Goal: Task Accomplishment & Management: Manage account settings

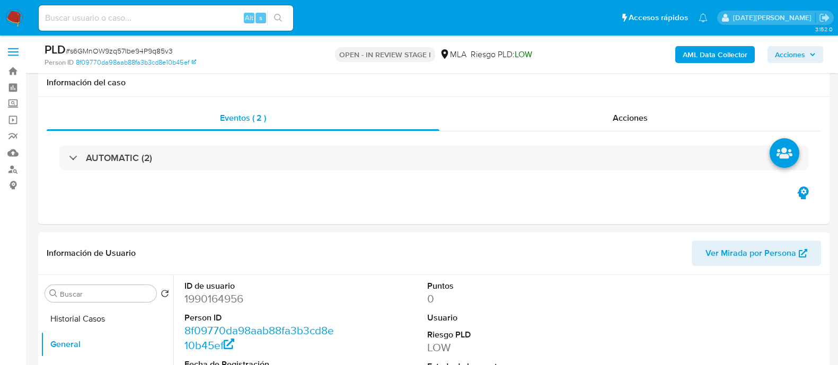
select select "10"
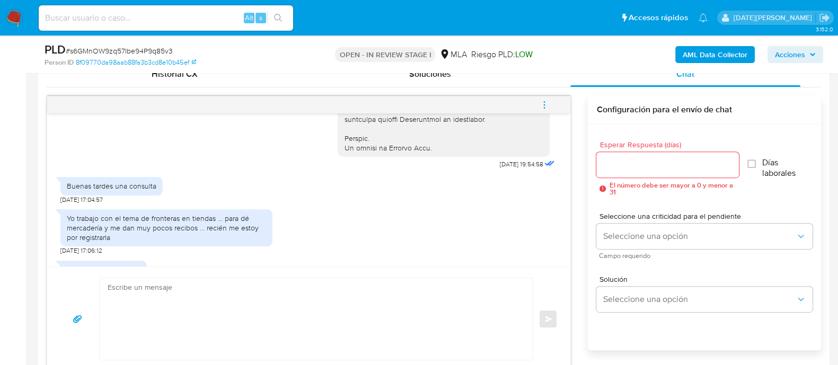
scroll to position [572, 0]
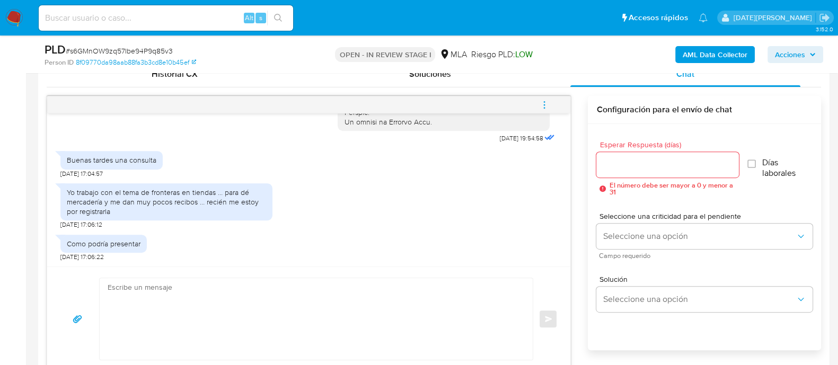
click at [542, 102] on icon "menu-action" at bounding box center [545, 105] width 10 height 10
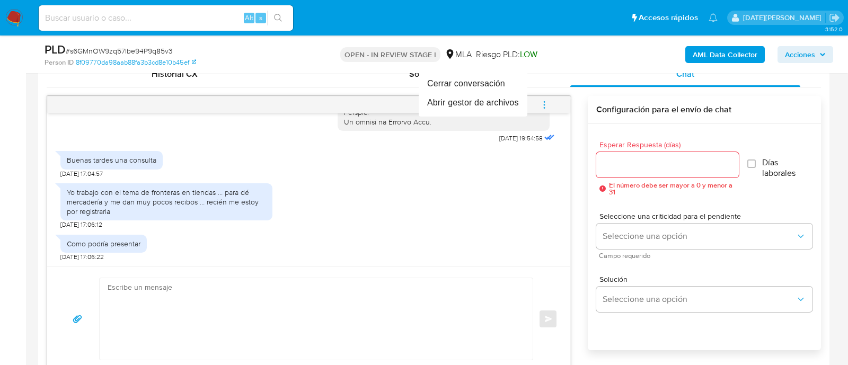
click at [568, 31] on div at bounding box center [424, 182] width 848 height 365
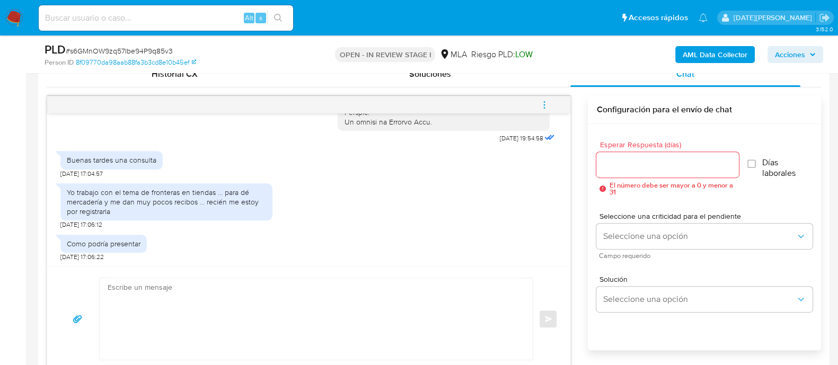
click at [142, 308] on textarea at bounding box center [314, 319] width 412 height 82
paste textarea "Hola XXX, Muchas gracias por tu respuesta. Analizamos tu caso y verificamos que…"
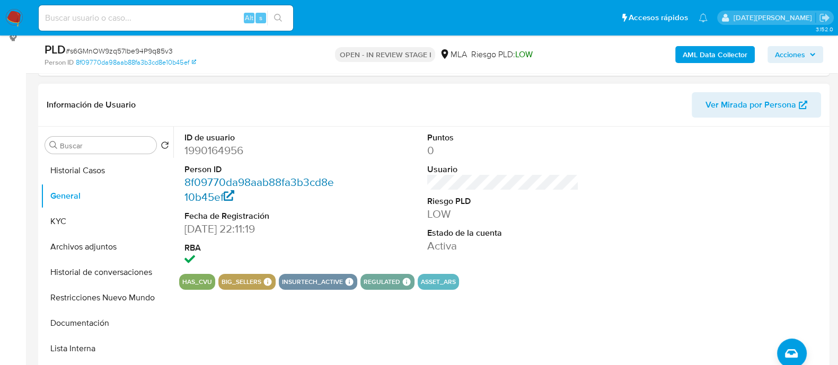
scroll to position [150, 0]
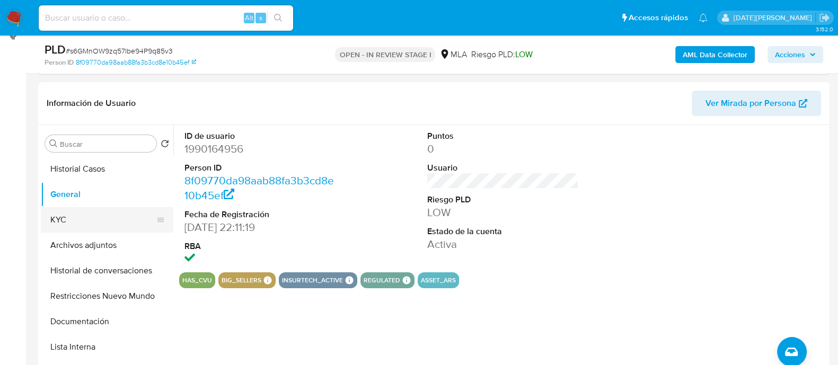
click at [77, 219] on button "KYC" at bounding box center [103, 219] width 124 height 25
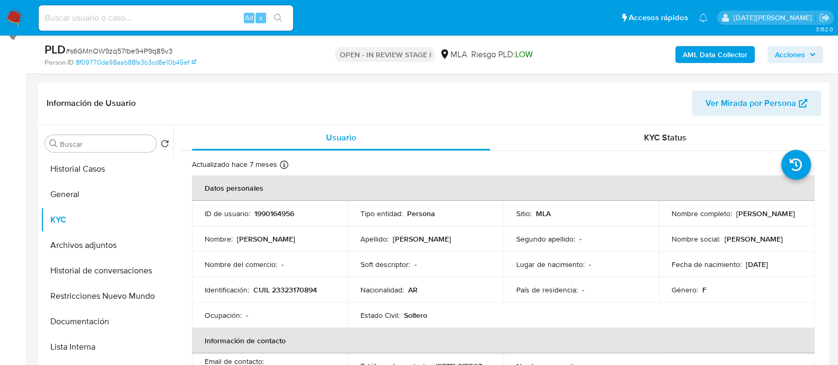
drag, startPoint x: 670, startPoint y: 218, endPoint x: 753, endPoint y: 218, distance: 82.7
click at [753, 218] on div "Nombre completo : Maira Fabiola Prieto" at bounding box center [737, 214] width 130 height 10
copy p "Maira Fabiola Prieto"
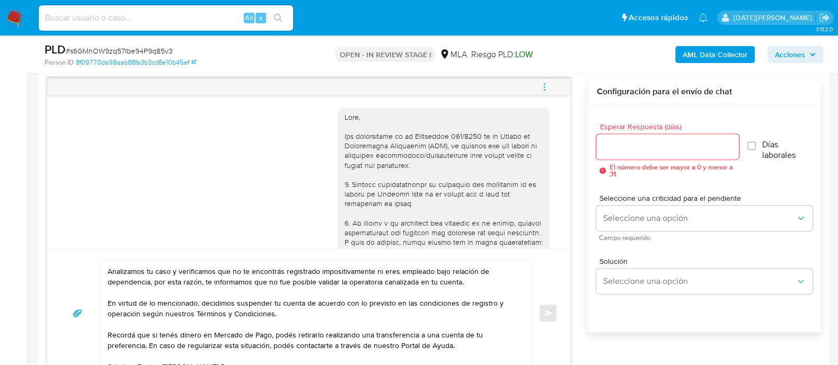
scroll to position [0, 0]
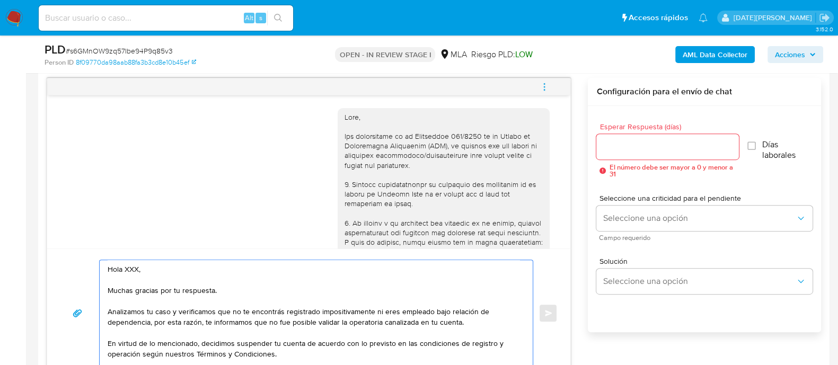
click at [127, 264] on textarea "Hola XXX, Muchas gracias por tu respuesta. Analizamos tu caso y verificamos que…" at bounding box center [314, 313] width 412 height 106
paste textarea "Maira Fabiola Prieto"
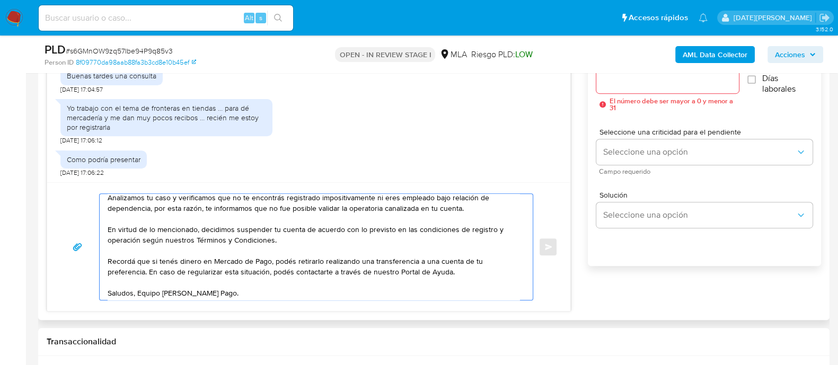
scroll to position [60, 0]
drag, startPoint x: 137, startPoint y: 281, endPoint x: 158, endPoint y: 265, distance: 26.8
click at [138, 281] on textarea "Hola Maira Fabiola Prieto, Muchas gracias por tu respuesta. Analizamos tu caso …" at bounding box center [314, 247] width 412 height 106
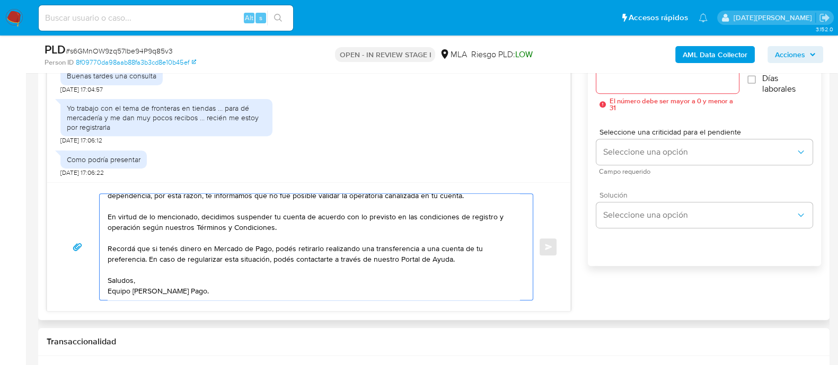
scroll to position [547, 0]
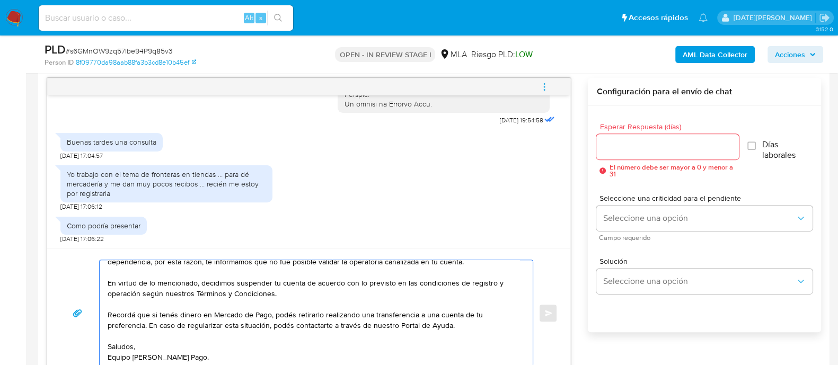
type textarea "Hola Maira Fabiola Prieto, Muchas gracias por tu respuesta. Analizamos tu caso …"
click at [641, 143] on input "Esperar Respuesta (días)" at bounding box center [667, 147] width 142 height 14
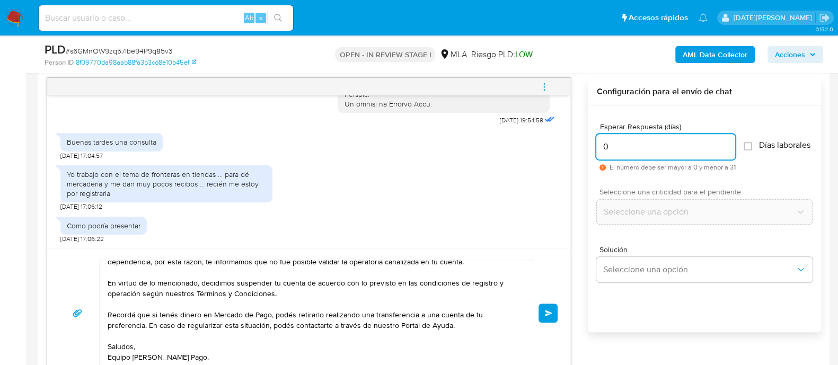
type input "0"
click at [140, 44] on div "PLD # s6GMnOW9zq57Ibe94P9q85v3" at bounding box center [172, 50] width 255 height 16
click at [138, 51] on span "# s6GMnOW9zq57Ibe94P9q85v3" at bounding box center [119, 51] width 107 height 11
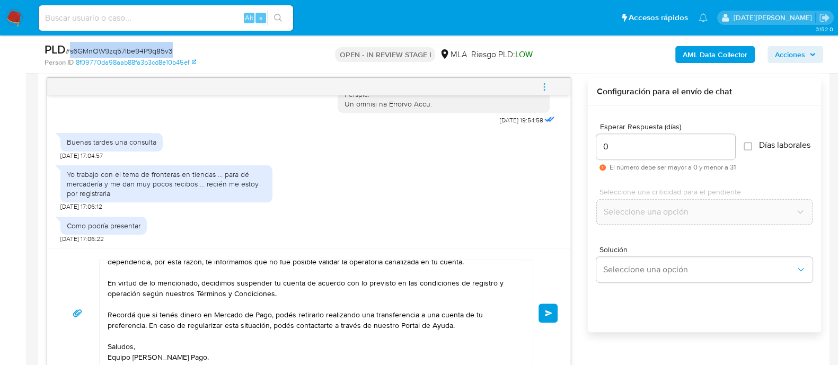
click at [138, 51] on span "# s6GMnOW9zq57Ibe94P9q85v3" at bounding box center [119, 51] width 107 height 11
copy span "s6GMnOW9zq57Ibe94P9q85v3"
click at [547, 315] on span "Enviar" at bounding box center [548, 313] width 7 height 6
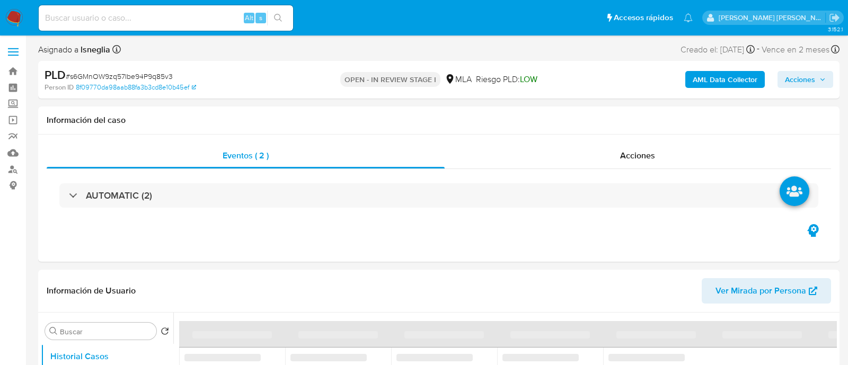
select select "10"
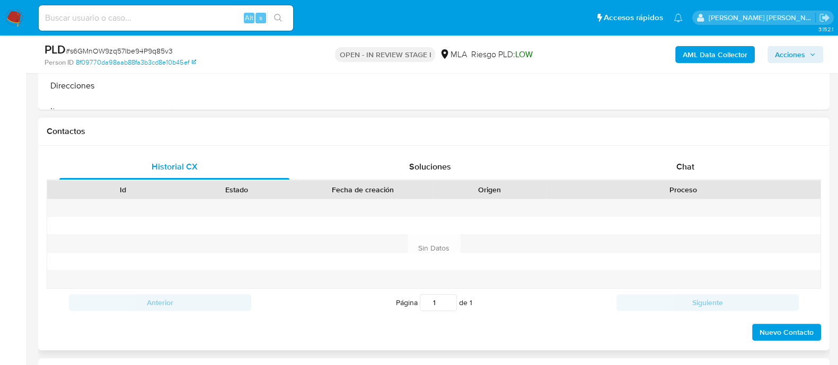
scroll to position [397, 0]
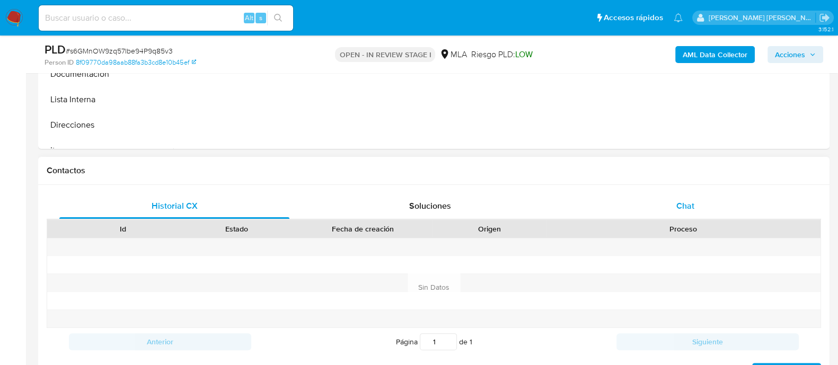
click at [657, 202] on div "Chat" at bounding box center [685, 205] width 230 height 25
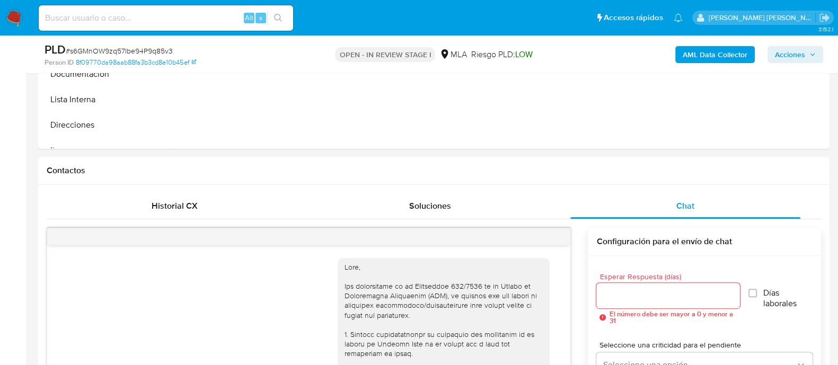
scroll to position [572, 0]
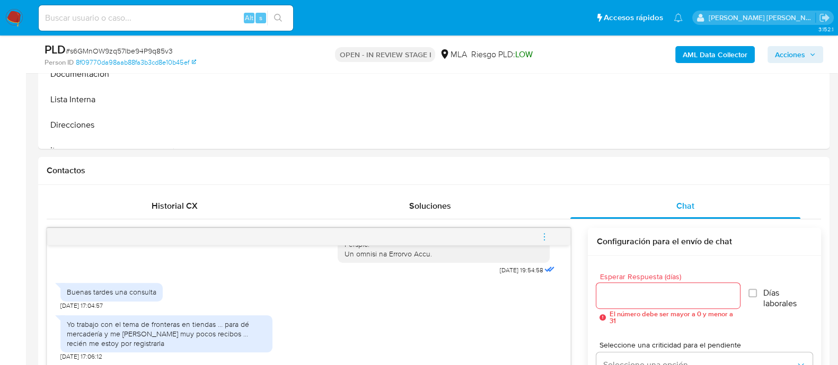
click at [19, 10] on img at bounding box center [14, 18] width 18 height 18
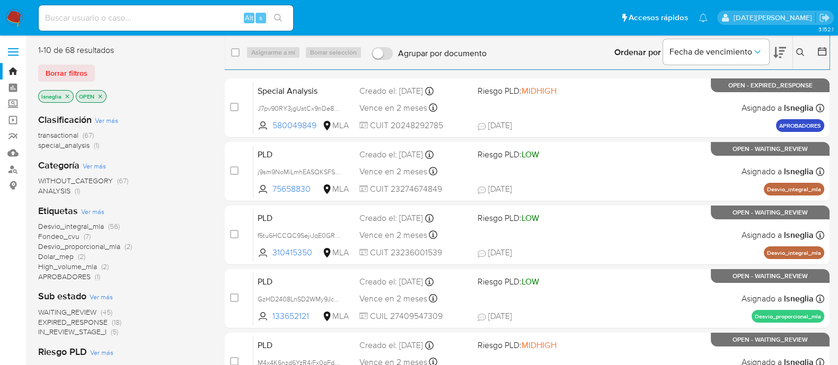
click at [793, 52] on button at bounding box center [801, 52] width 17 height 13
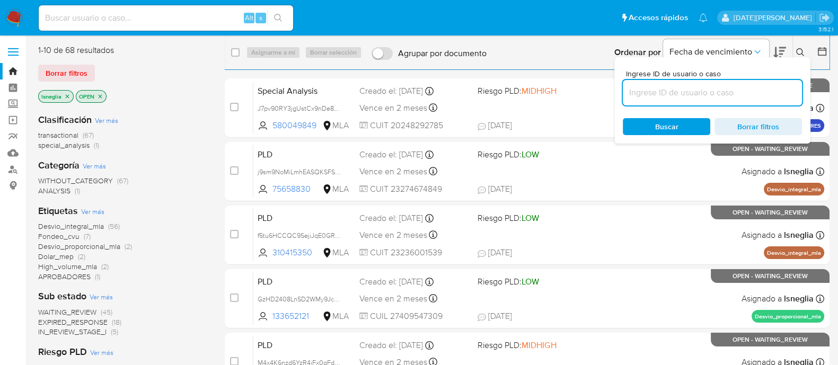
click at [712, 97] on input at bounding box center [712, 93] width 179 height 14
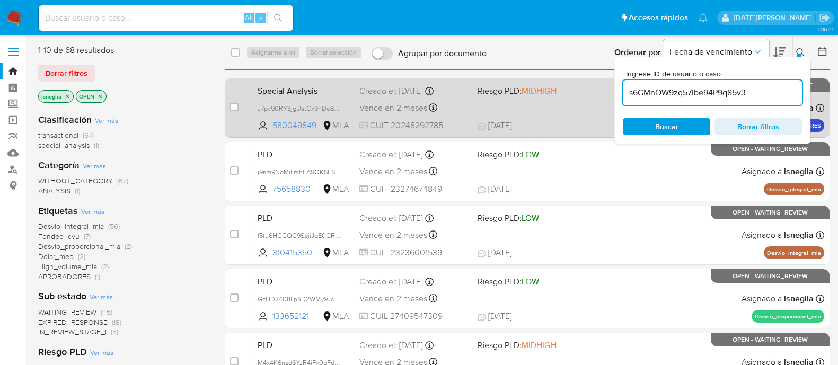
type input "s6GMnOW9zq57Ibe94P9q85v3"
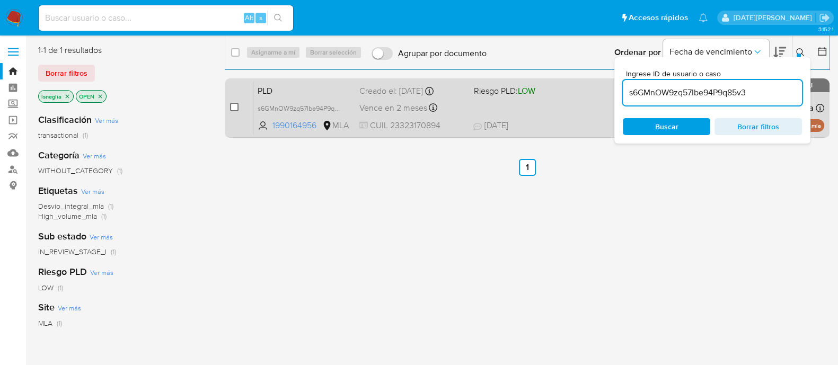
click at [233, 109] on input "checkbox" at bounding box center [234, 107] width 8 height 8
checkbox input "true"
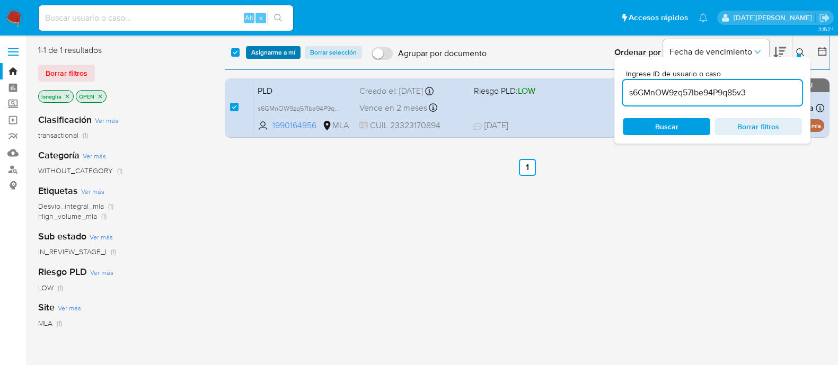
click at [274, 54] on span "Asignarme a mí" at bounding box center [273, 52] width 44 height 11
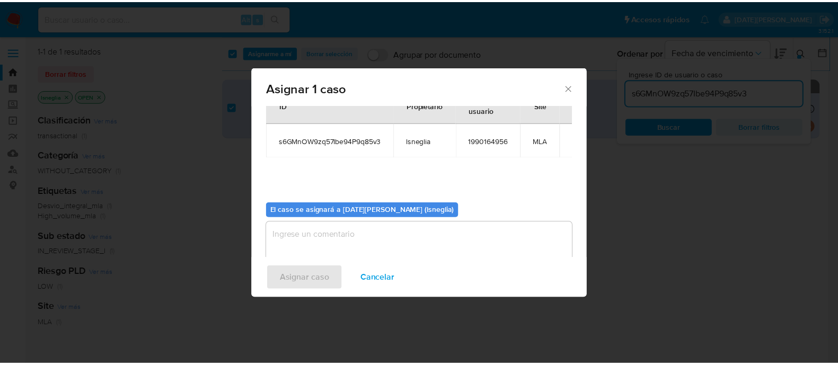
scroll to position [55, 0]
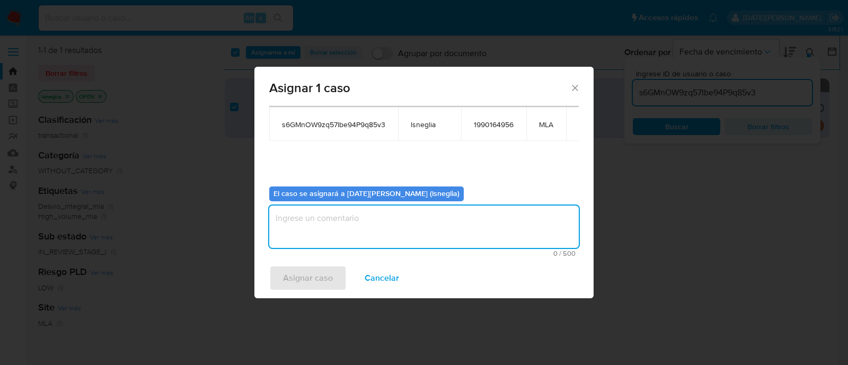
click at [370, 224] on textarea "assign-modal" at bounding box center [424, 227] width 310 height 42
type textarea "."
click at [313, 277] on span "Asignar caso" at bounding box center [308, 278] width 50 height 23
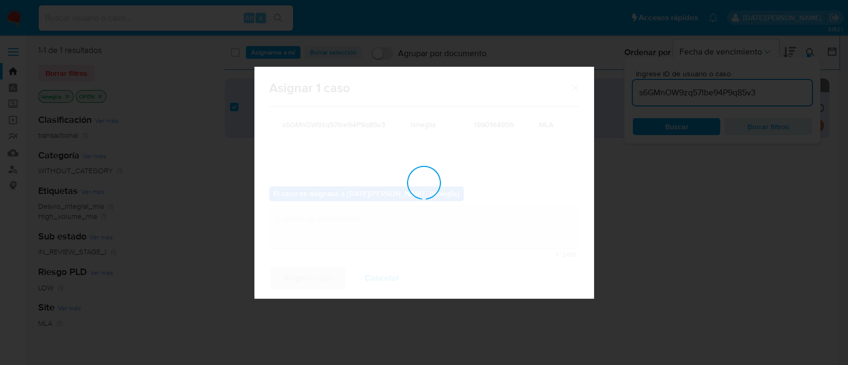
checkbox input "false"
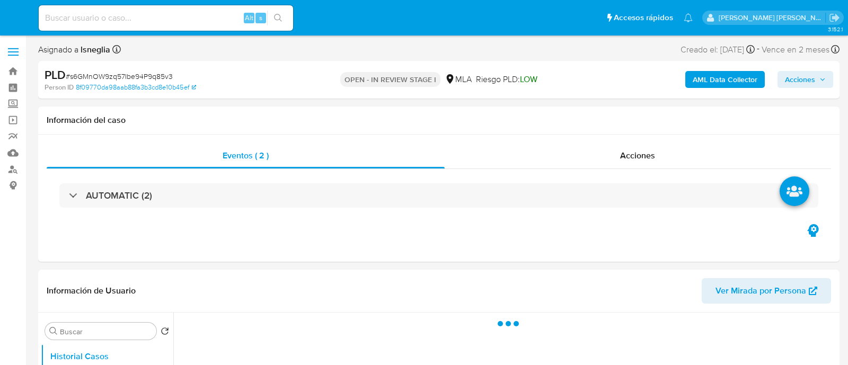
select select "10"
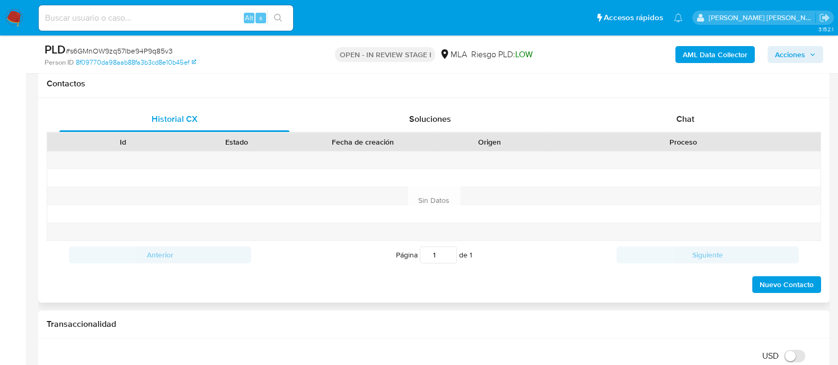
scroll to position [463, 0]
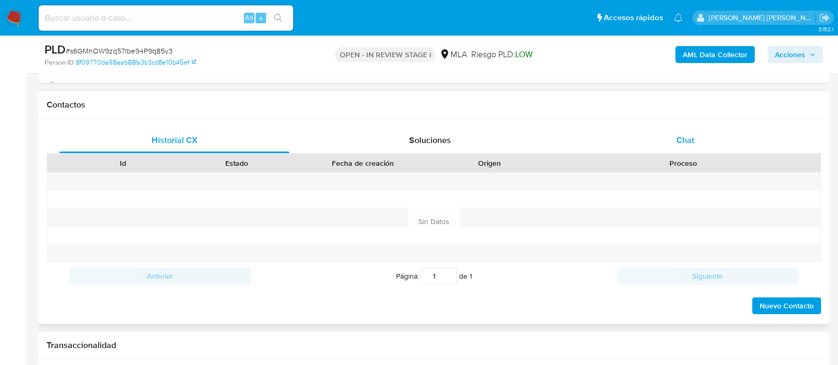
click at [681, 138] on span "Chat" at bounding box center [685, 140] width 18 height 12
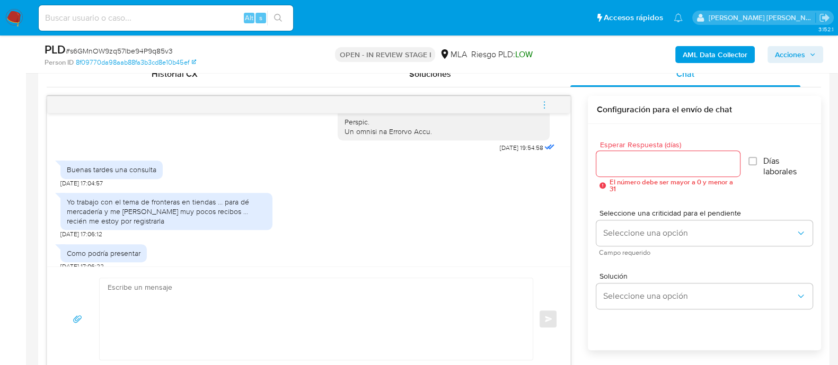
scroll to position [530, 0]
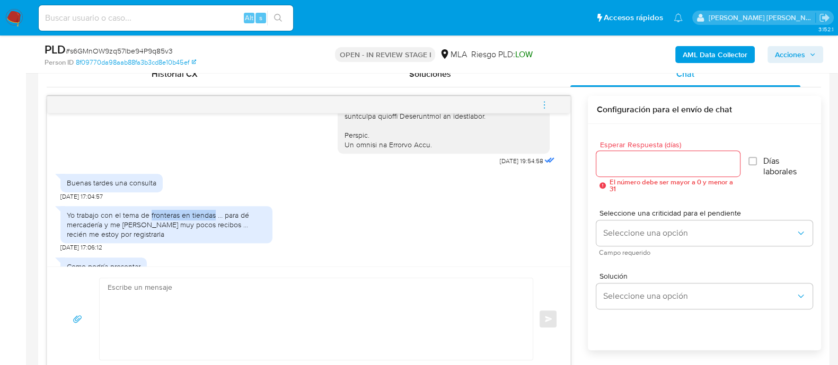
drag, startPoint x: 151, startPoint y: 232, endPoint x: 213, endPoint y: 236, distance: 62.7
click at [213, 236] on div "Yo trabajo con el tema de fronteras en tiendas … para dé mercadería y me dan mu…" at bounding box center [166, 224] width 199 height 29
copy div "fronteras en tiendas"
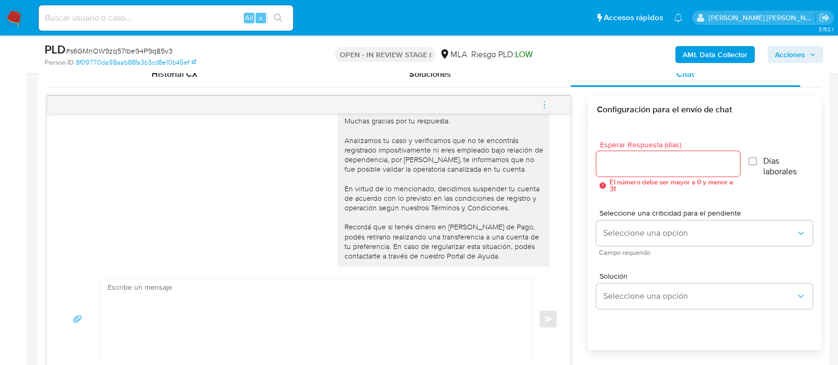
scroll to position [662, 0]
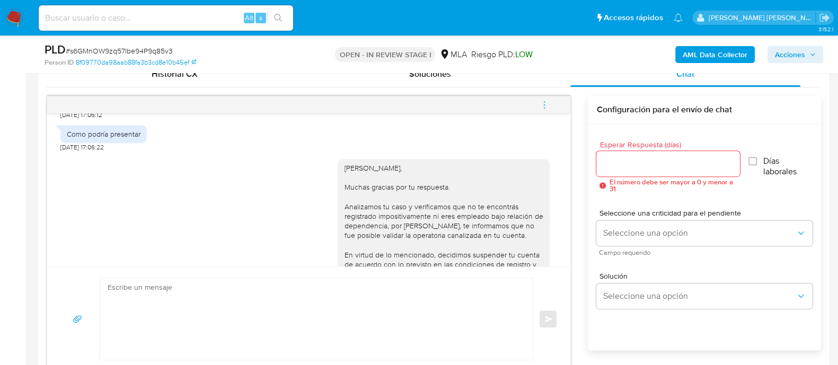
click at [543, 102] on icon "menu-action" at bounding box center [545, 105] width 10 height 10
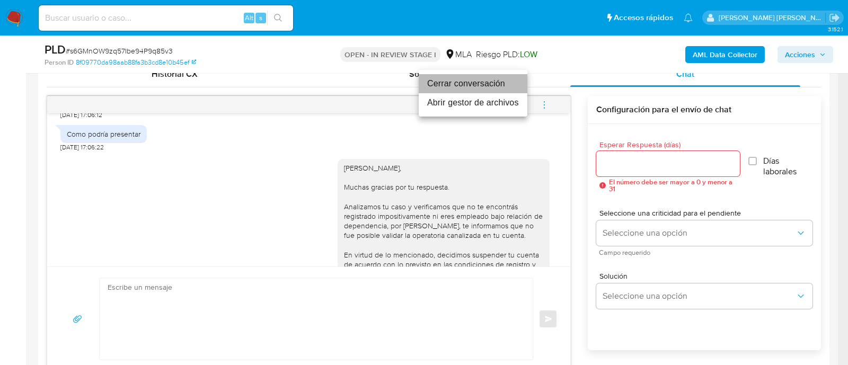
click at [458, 83] on li "Cerrar conversación" at bounding box center [473, 83] width 109 height 19
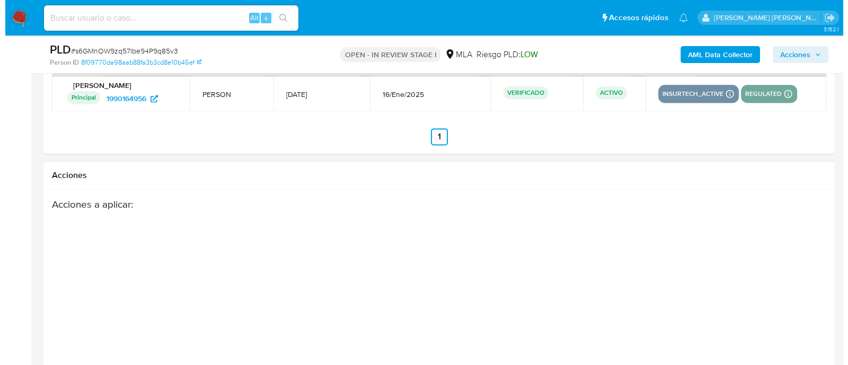
scroll to position [1861, 0]
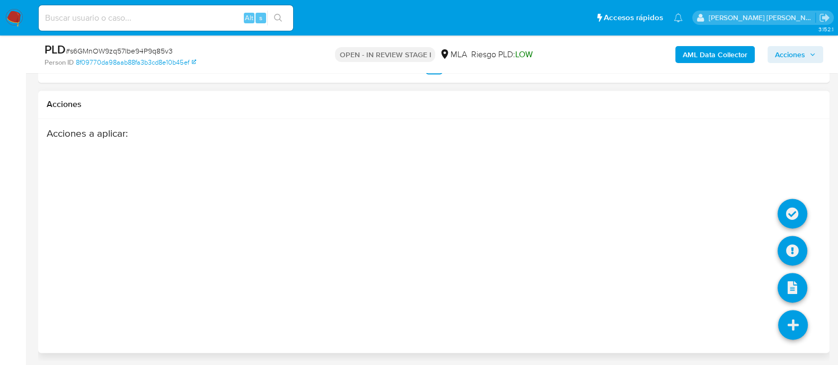
click at [794, 316] on icon at bounding box center [793, 325] width 30 height 30
click at [781, 251] on icon at bounding box center [792, 251] width 30 height 30
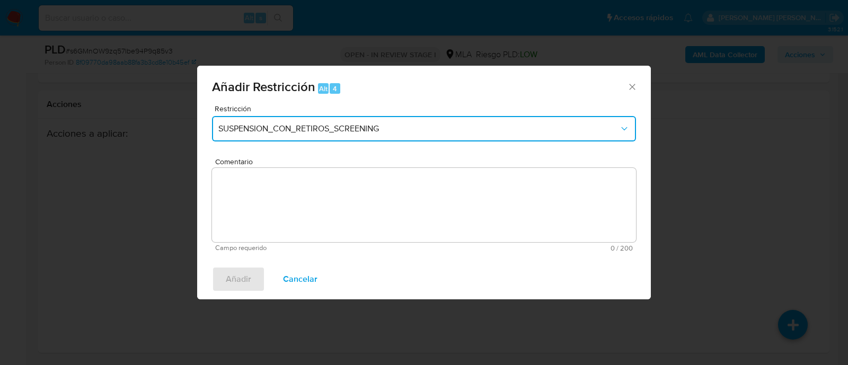
click at [310, 134] on button "SUSPENSION_CON_RETIROS_SCREENING" at bounding box center [424, 128] width 424 height 25
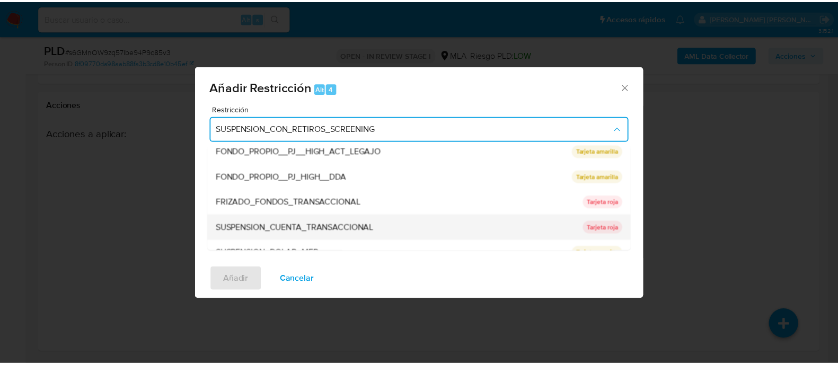
scroll to position [174, 0]
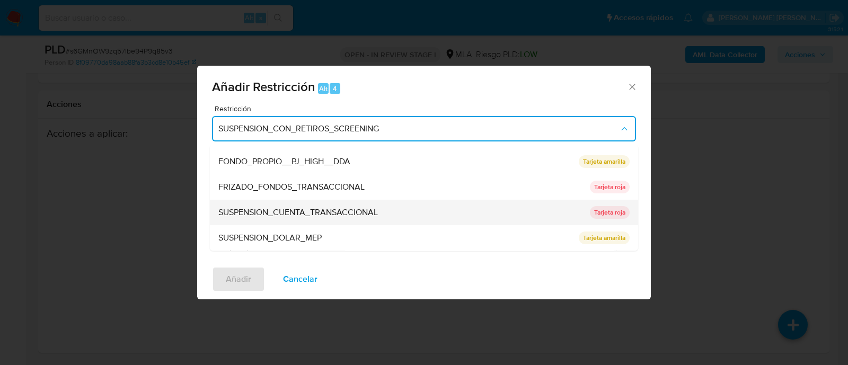
click at [312, 211] on span "SUSPENSION_CUENTA_TRANSACCIONAL" at bounding box center [298, 213] width 160 height 11
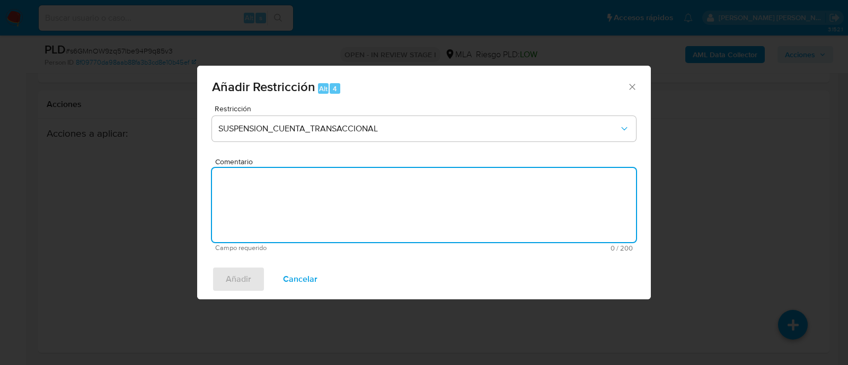
click at [342, 219] on textarea "Comentario" at bounding box center [424, 205] width 424 height 74
type textarea "aml"
click at [252, 280] on button "Añadir" at bounding box center [238, 279] width 53 height 25
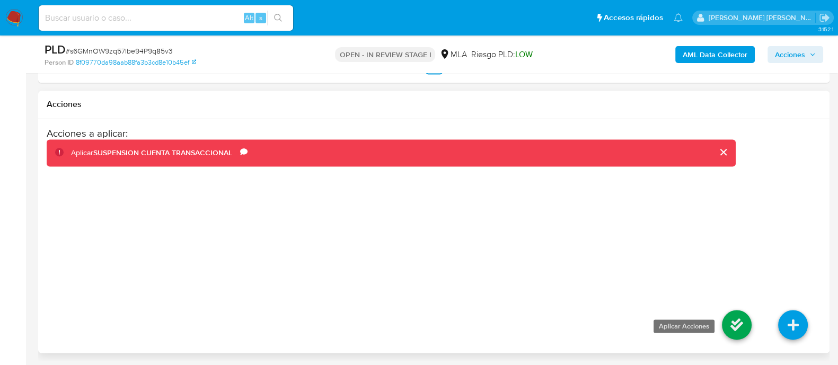
click at [734, 321] on icon at bounding box center [737, 325] width 30 height 30
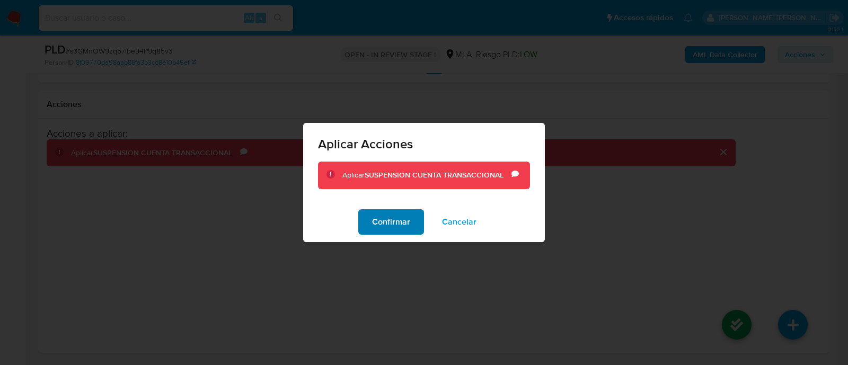
click at [382, 221] on span "Confirmar" at bounding box center [391, 221] width 38 height 23
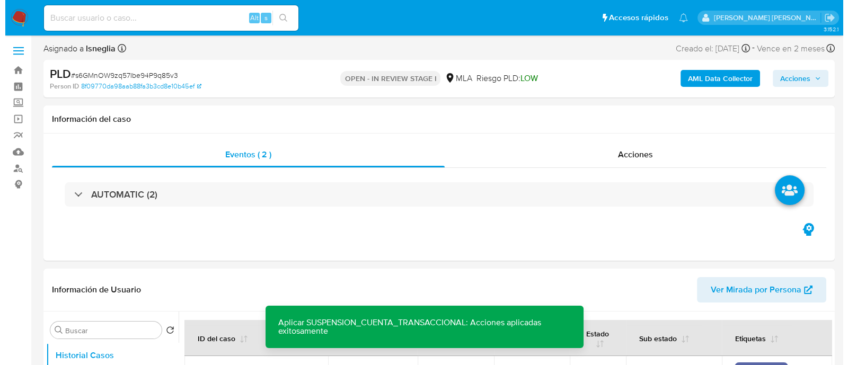
scroll to position [199, 0]
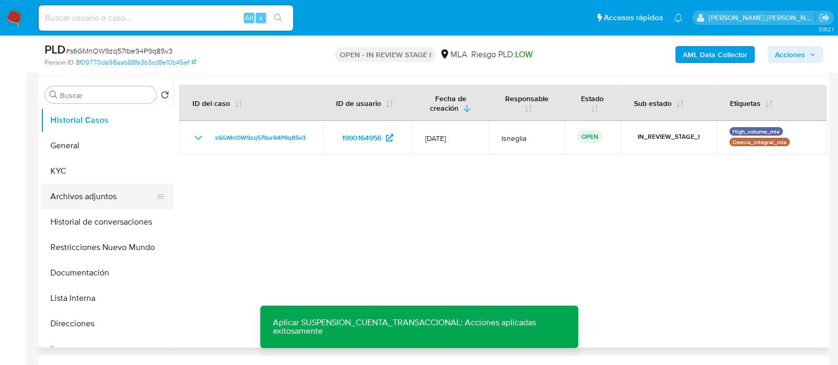
click at [98, 197] on button "Archivos adjuntos" at bounding box center [103, 196] width 124 height 25
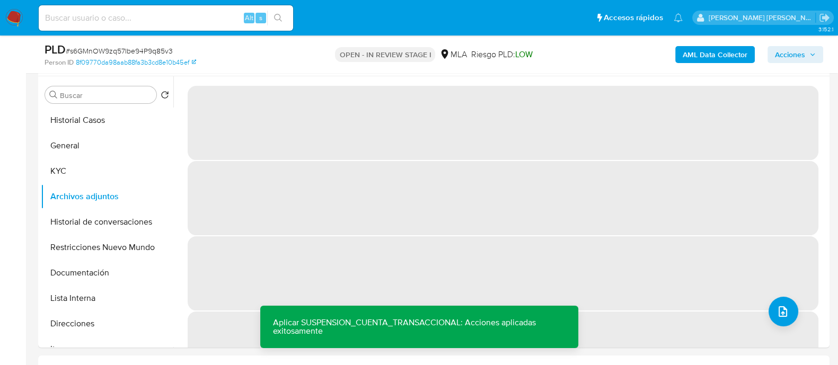
click at [740, 61] on b "AML Data Collector" at bounding box center [715, 54] width 65 height 17
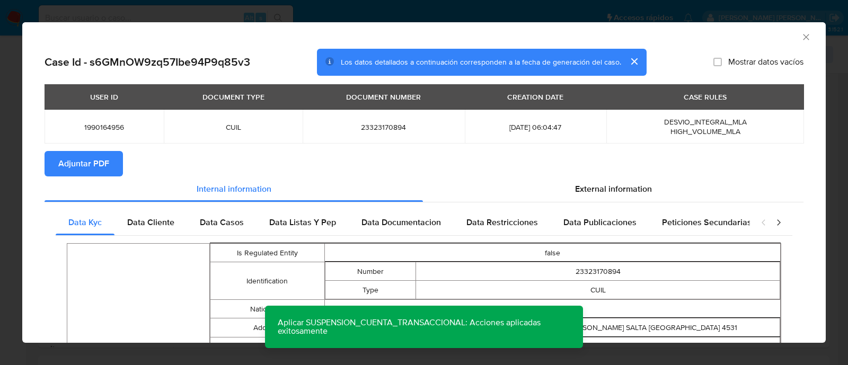
click at [92, 159] on span "Adjuntar PDF" at bounding box center [83, 163] width 51 height 23
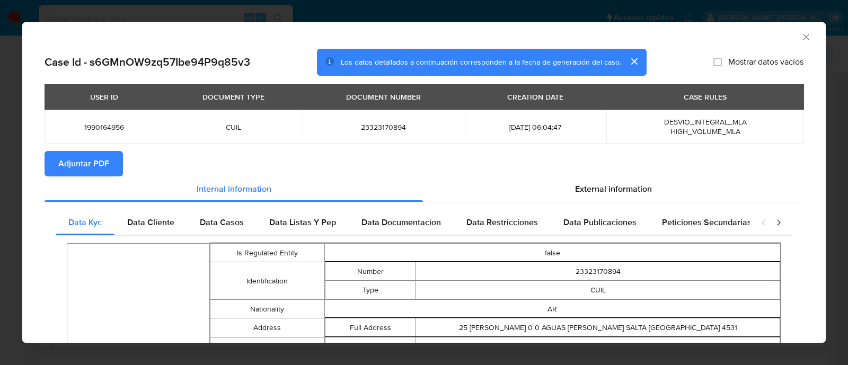
click at [801, 32] on icon "Cerrar ventana" at bounding box center [806, 37] width 11 height 11
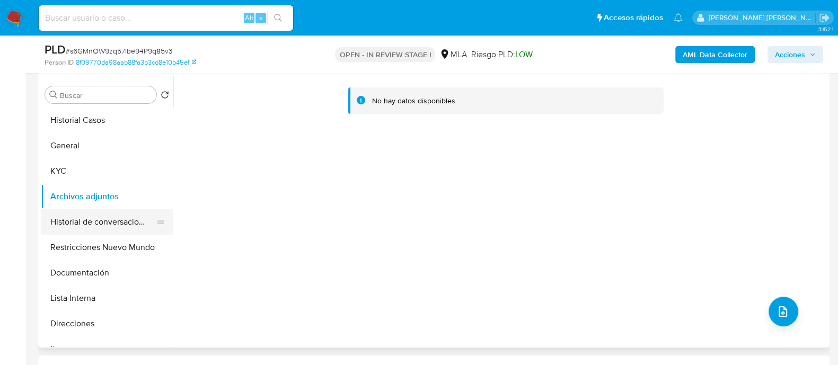
click at [100, 218] on button "Historial de conversaciones" at bounding box center [103, 221] width 124 height 25
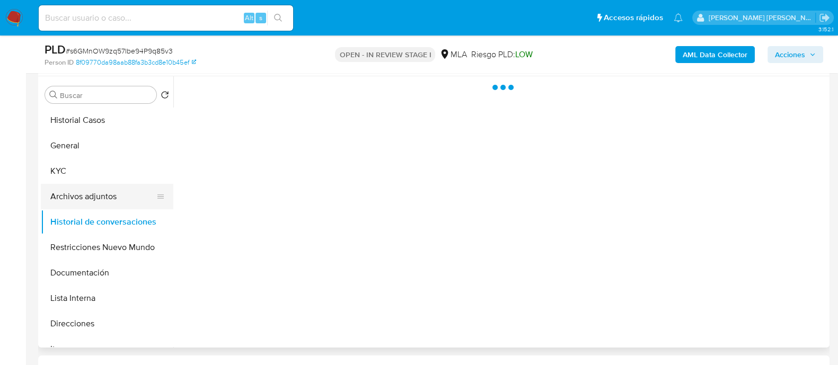
click at [103, 195] on button "Archivos adjuntos" at bounding box center [103, 196] width 124 height 25
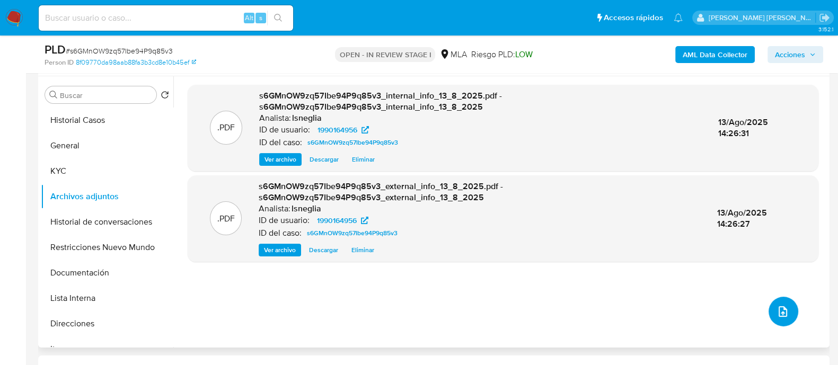
click at [786, 313] on button "upload-file" at bounding box center [783, 312] width 30 height 30
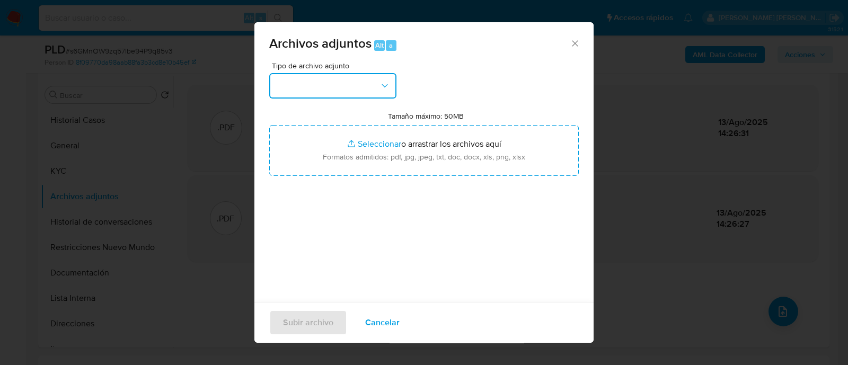
click at [352, 81] on button "button" at bounding box center [332, 85] width 127 height 25
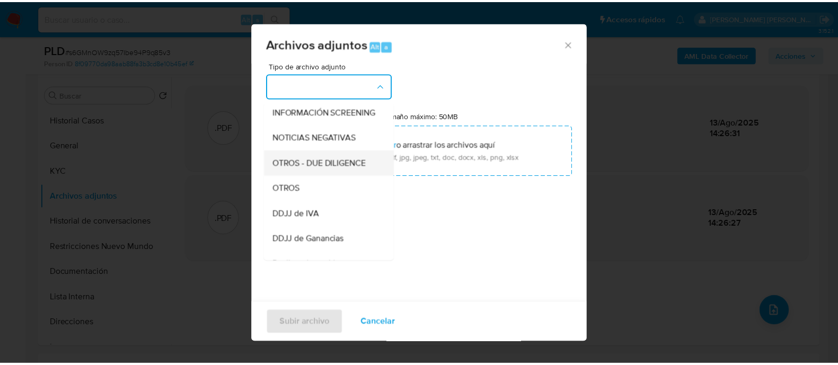
scroll to position [132, 0]
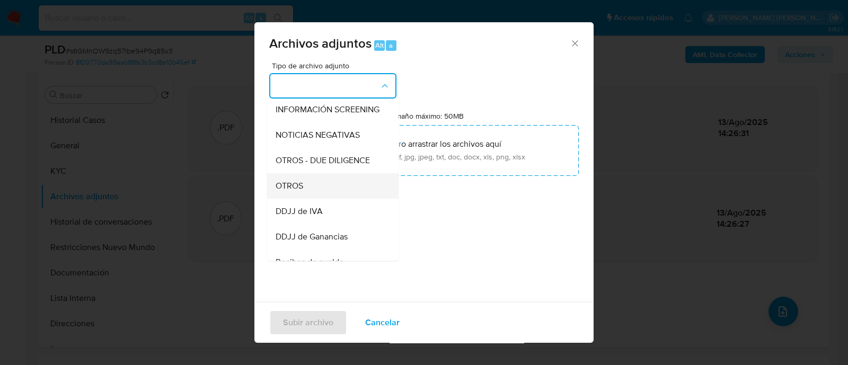
click at [310, 199] on div "OTROS" at bounding box center [330, 185] width 108 height 25
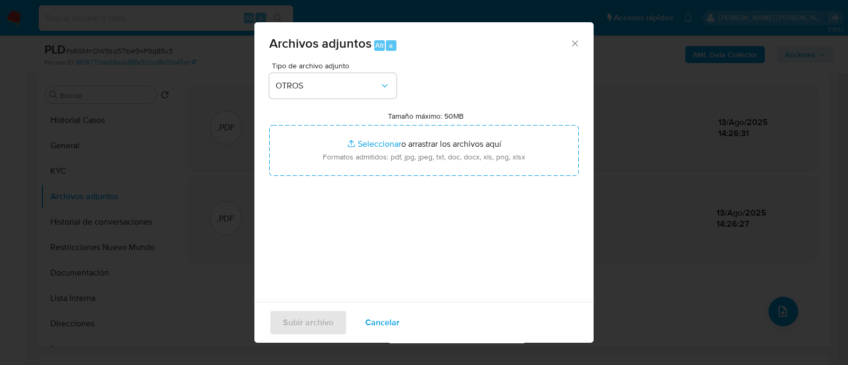
click at [525, 118] on div "Tamaño máximo: 50MB Seleccionar archivos Seleccionar o arrastrar los archivos a…" at bounding box center [424, 143] width 310 height 65
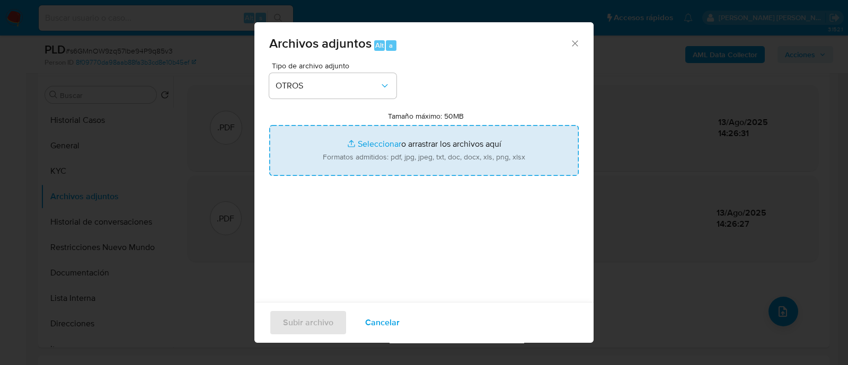
type input "C:\fakepath\Caselog s6GMnOW9zq57Ibe94P9q85v3.docx"
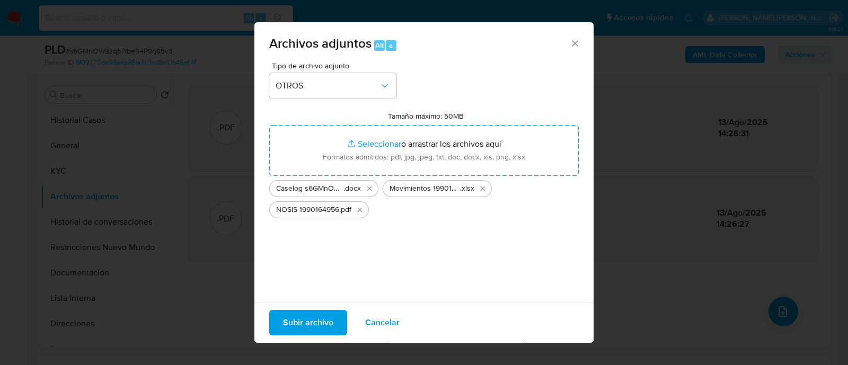
click at [330, 317] on span "Subir archivo" at bounding box center [308, 322] width 50 height 23
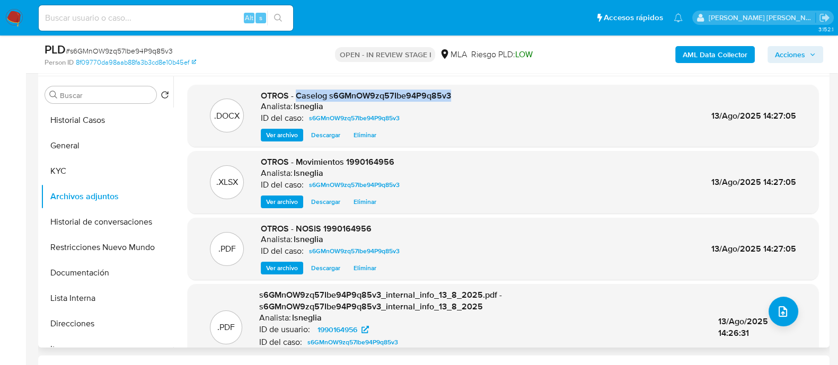
drag, startPoint x: 295, startPoint y: 94, endPoint x: 448, endPoint y: 96, distance: 152.7
click at [448, 96] on span "OTROS - Caselog s6GMnOW9zq57Ibe94P9q85v3" at bounding box center [356, 96] width 190 height 12
copy span "Caselog s6GMnOW9zq57Ibe94P9q85v3"
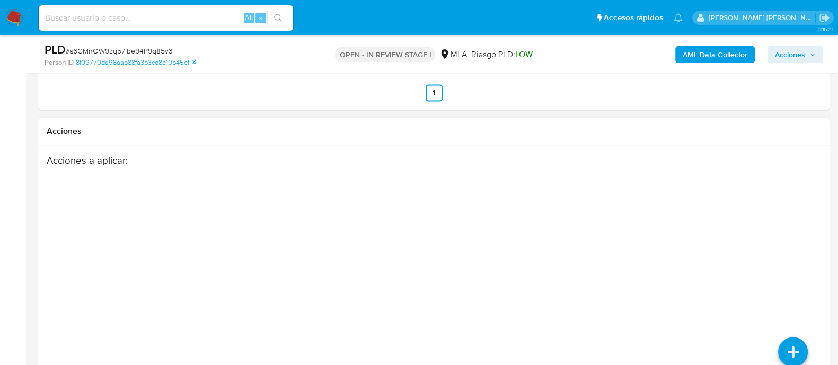
scroll to position [1861, 0]
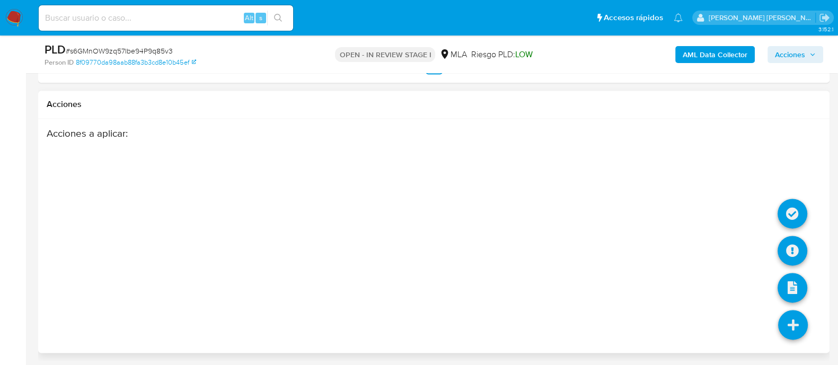
click at [791, 316] on icon at bounding box center [793, 325] width 30 height 30
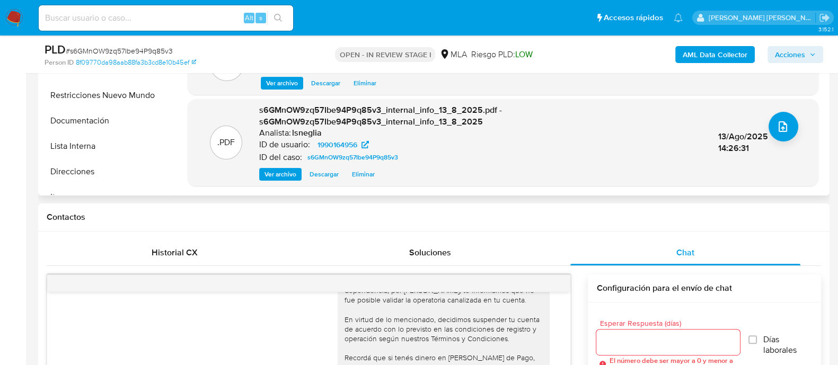
scroll to position [271, 0]
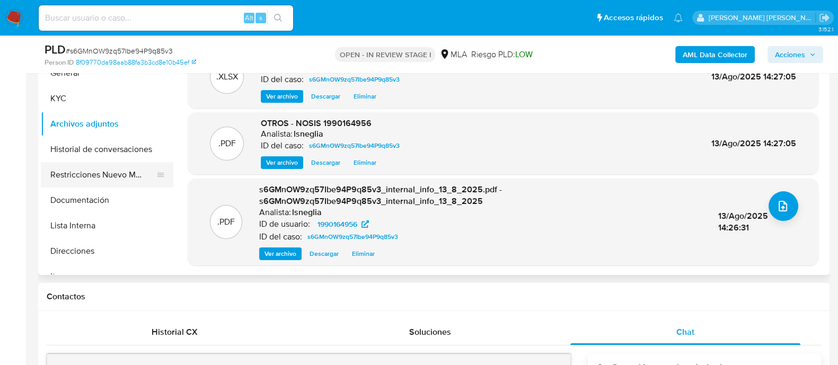
click at [83, 176] on button "Restricciones Nuevo Mundo" at bounding box center [103, 174] width 124 height 25
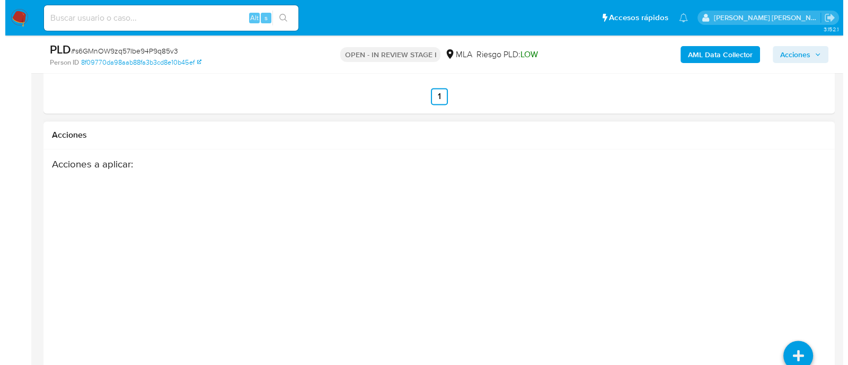
scroll to position [1861, 0]
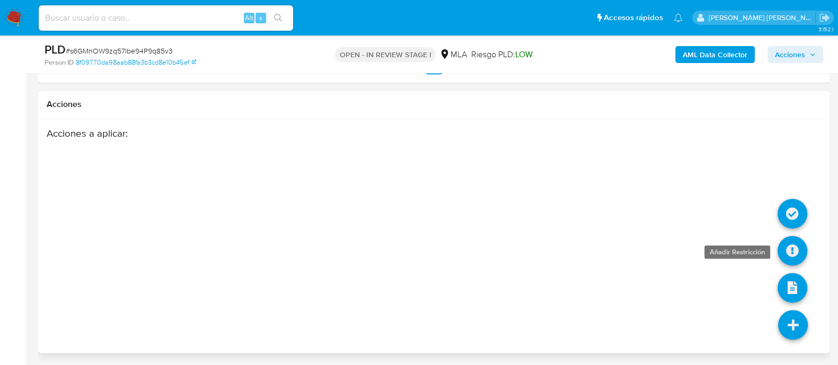
click at [795, 254] on icon at bounding box center [792, 251] width 30 height 30
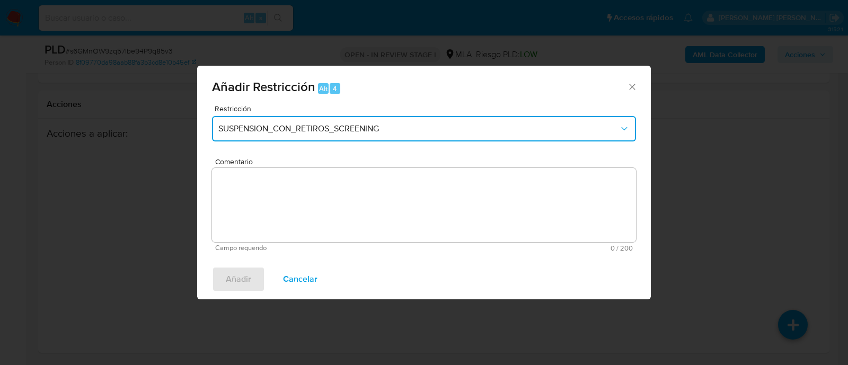
click at [351, 122] on button "SUSPENSION_CON_RETIROS_SCREENING" at bounding box center [424, 128] width 424 height 25
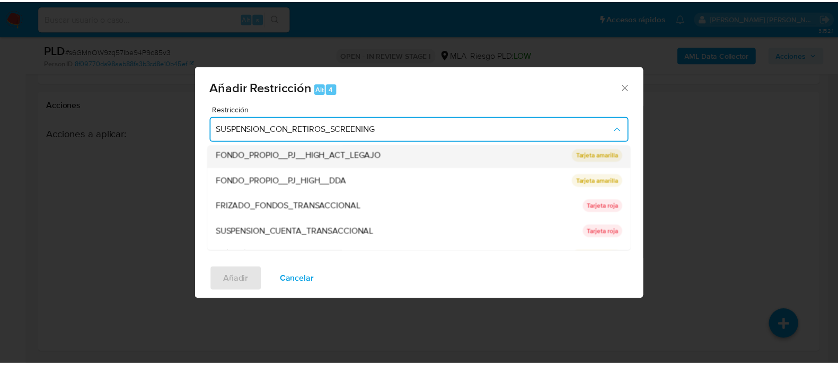
scroll to position [174, 0]
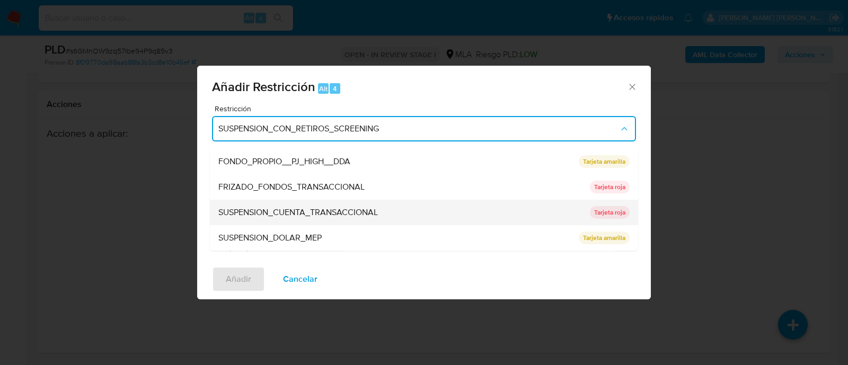
click at [314, 208] on span "SUSPENSION_CUENTA_TRANSACCIONAL" at bounding box center [298, 213] width 160 height 11
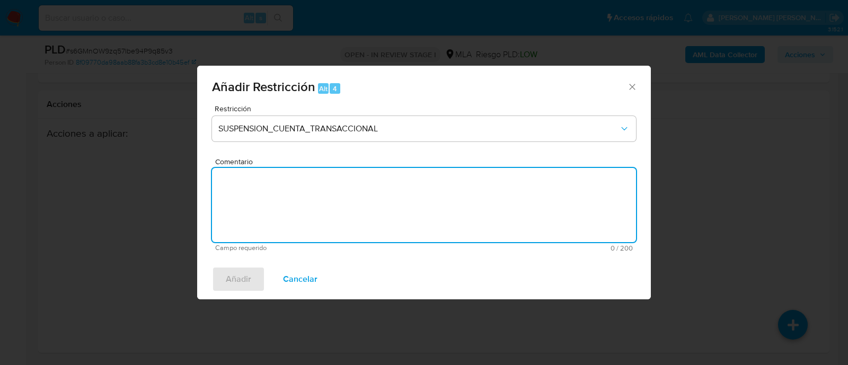
click at [312, 218] on textarea "Comentario" at bounding box center [424, 205] width 424 height 74
type textarea "aml"
click at [246, 271] on span "Añadir" at bounding box center [238, 279] width 25 height 23
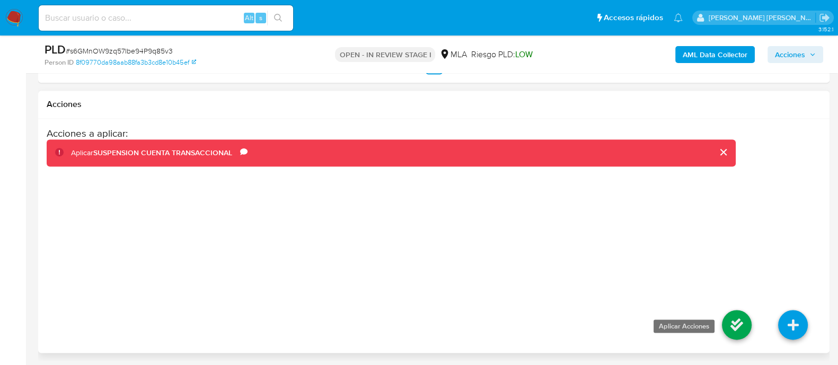
click at [726, 322] on icon at bounding box center [737, 325] width 30 height 30
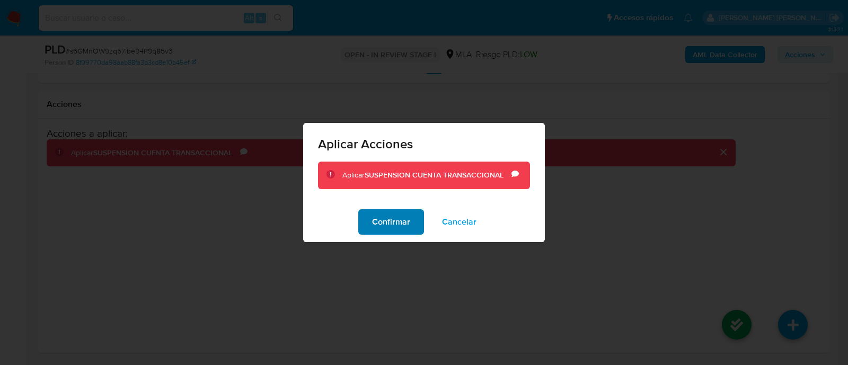
click at [388, 221] on span "Confirmar" at bounding box center [391, 221] width 38 height 23
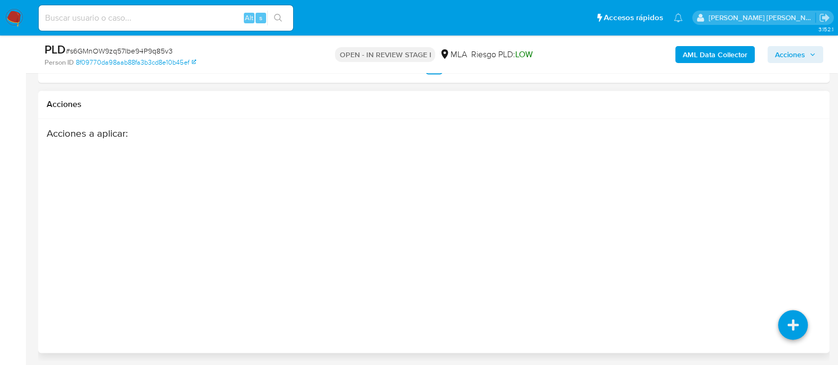
click at [369, 208] on div "Acciones a aplicar :" at bounding box center [391, 212] width 689 height 170
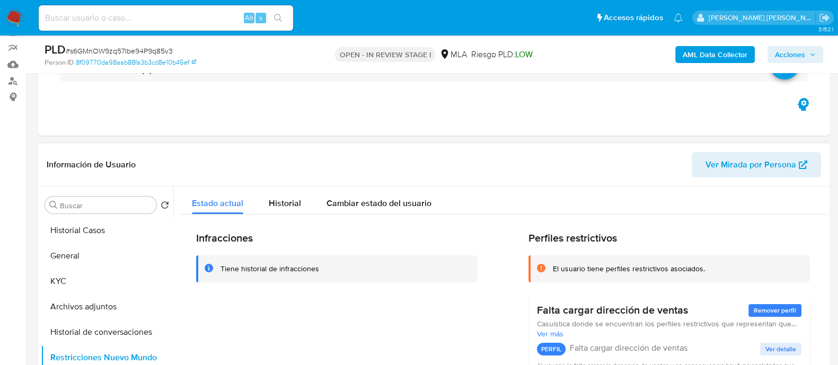
scroll to position [132, 0]
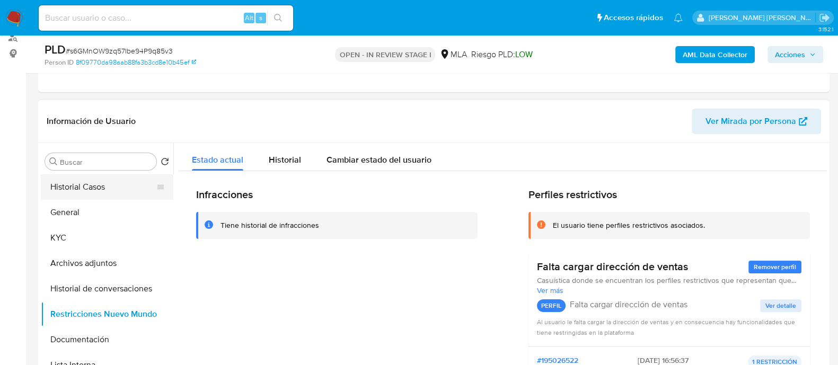
click at [74, 188] on button "Historial Casos" at bounding box center [103, 186] width 124 height 25
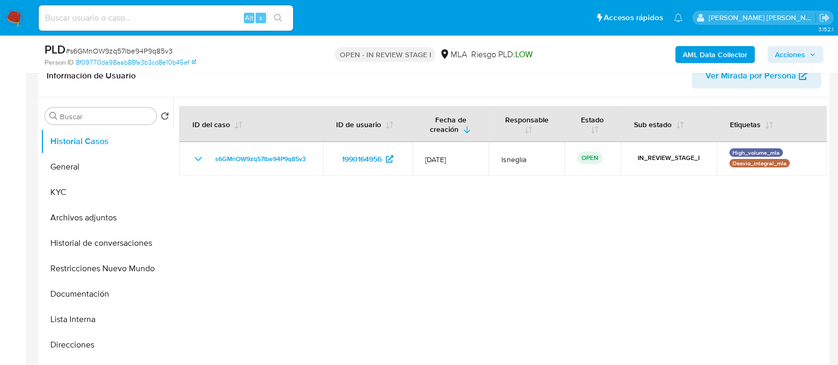
scroll to position [199, 0]
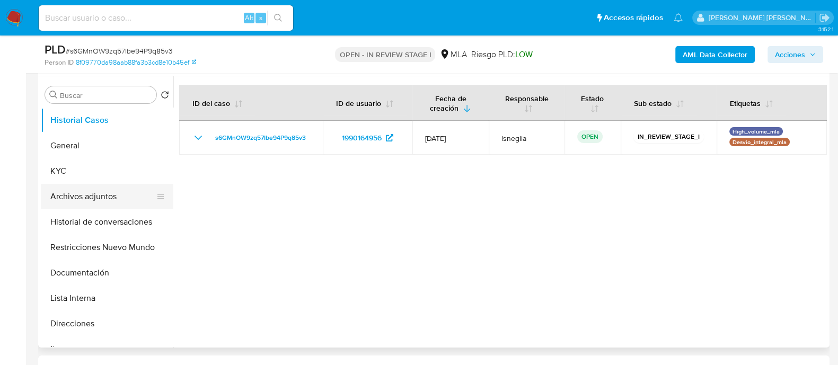
click at [82, 189] on button "Archivos adjuntos" at bounding box center [103, 196] width 124 height 25
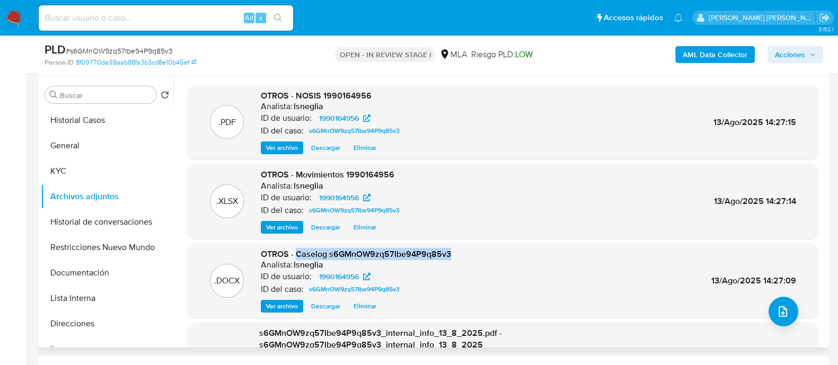
drag, startPoint x: 297, startPoint y: 254, endPoint x: 459, endPoint y: 254, distance: 161.6
click at [458, 254] on div ".DOCX OTROS - Caselog s6GMnOW9zq57Ibe94P9q85v3 Analista: lsneglia ID de usuario…" at bounding box center [503, 281] width 620 height 65
copy span "Caselog s6GMnOW9zq57Ibe94P9q85v3"
click at [90, 255] on button "Restricciones Nuevo Mundo" at bounding box center [103, 247] width 124 height 25
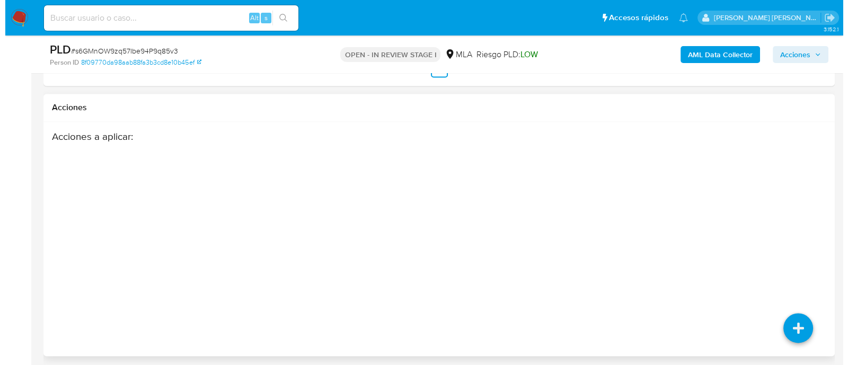
scroll to position [1861, 0]
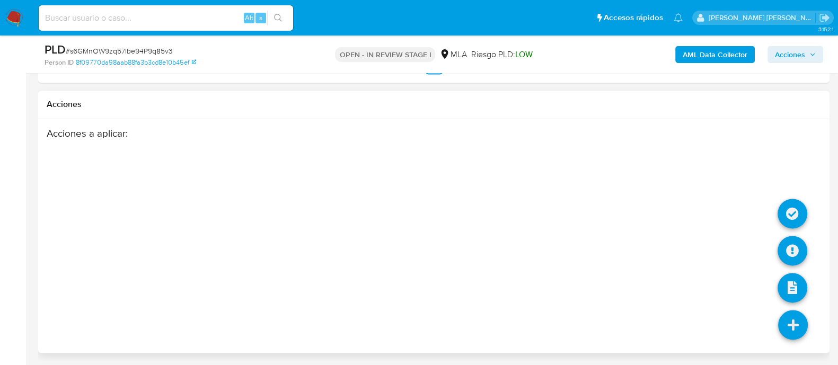
click at [798, 323] on icon at bounding box center [793, 325] width 30 height 30
click at [790, 255] on icon at bounding box center [792, 251] width 30 height 30
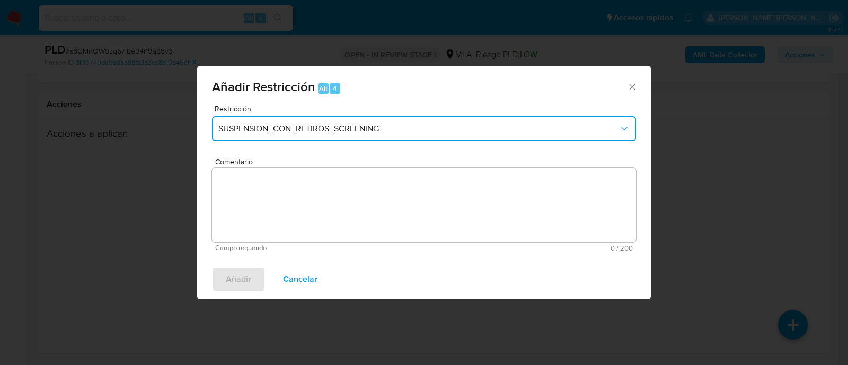
click at [364, 123] on button "SUSPENSION_CON_RETIROS_SCREENING" at bounding box center [424, 128] width 424 height 25
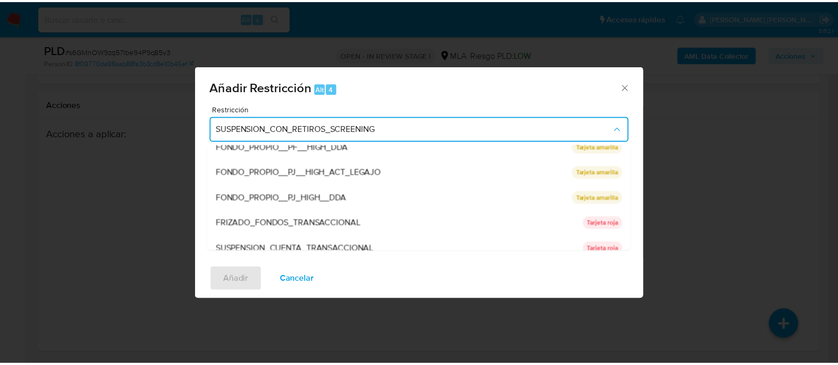
scroll to position [174, 0]
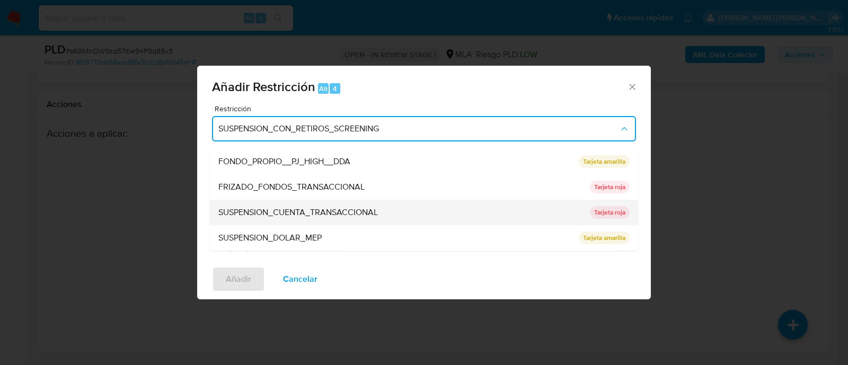
click at [357, 216] on span "SUSPENSION_CUENTA_TRANSACCIONAL" at bounding box center [298, 213] width 160 height 11
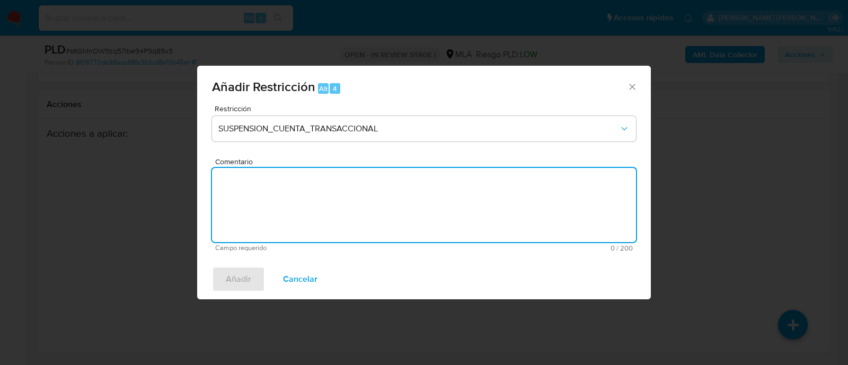
click at [322, 223] on textarea "Comentario" at bounding box center [424, 205] width 424 height 74
type textarea "aml"
click at [243, 281] on span "Añadir" at bounding box center [238, 279] width 25 height 23
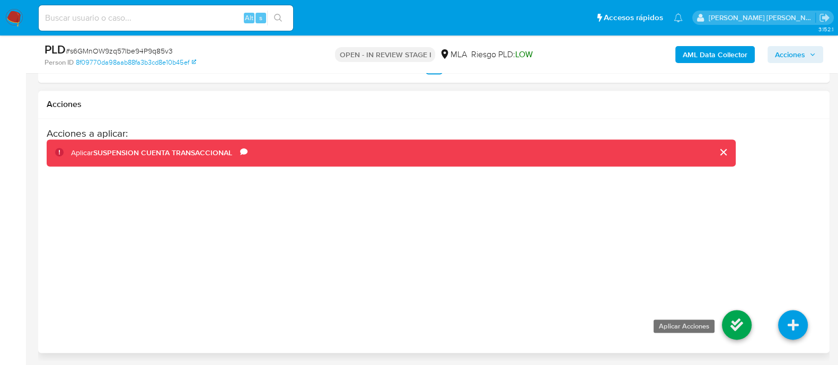
click at [741, 322] on icon at bounding box center [737, 325] width 30 height 30
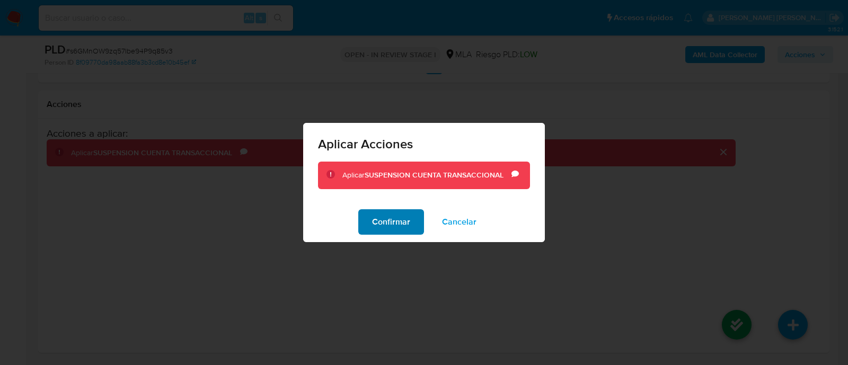
click at [415, 225] on button "Confirmar" at bounding box center [391, 221] width 66 height 25
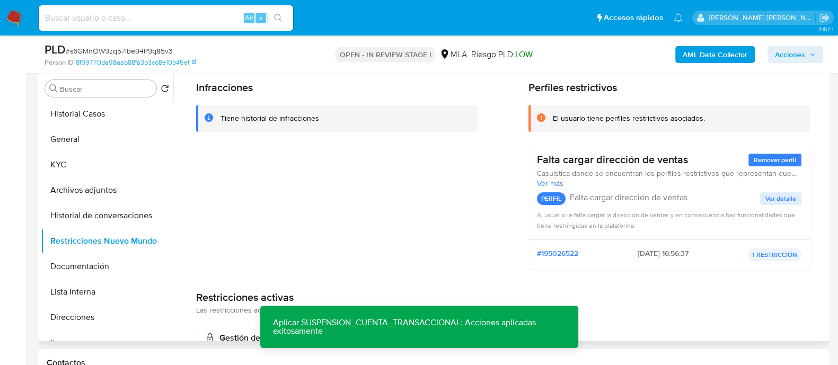
scroll to position [0, 0]
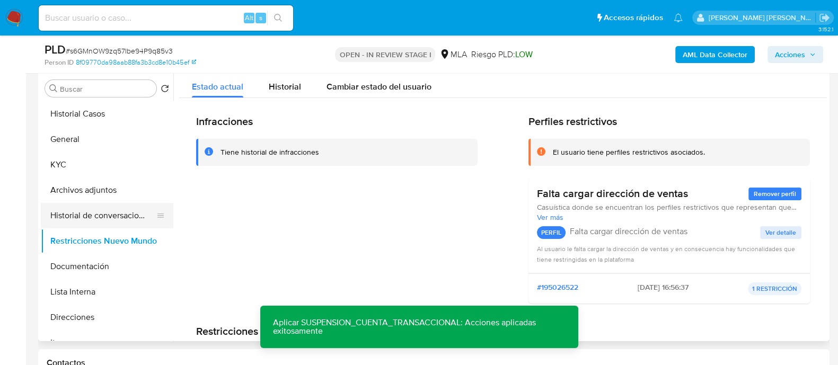
click at [92, 218] on button "Historial de conversaciones" at bounding box center [103, 215] width 124 height 25
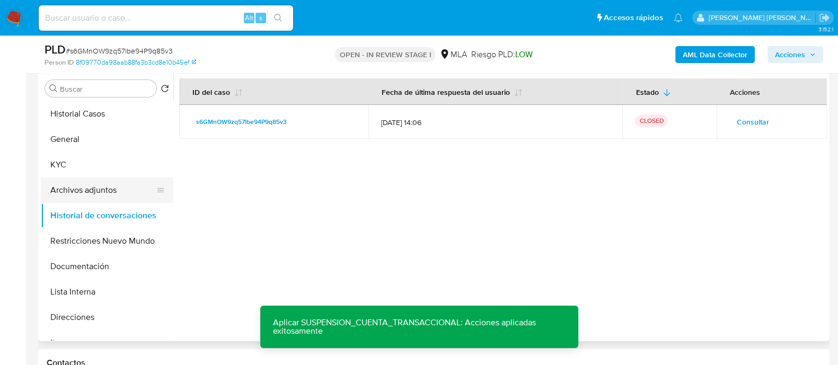
click at [95, 189] on button "Archivos adjuntos" at bounding box center [103, 190] width 124 height 25
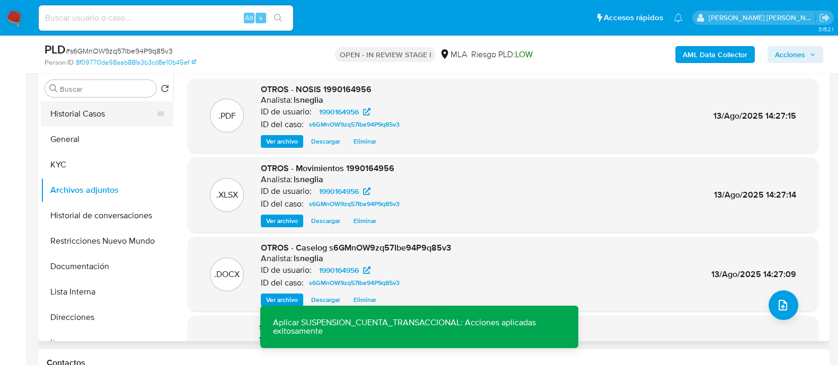
click at [86, 118] on button "Historial Casos" at bounding box center [103, 113] width 124 height 25
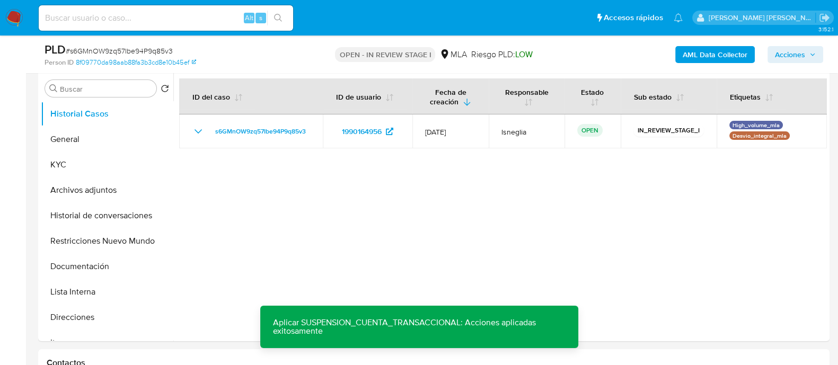
click at [811, 51] on icon "button" at bounding box center [812, 54] width 6 height 6
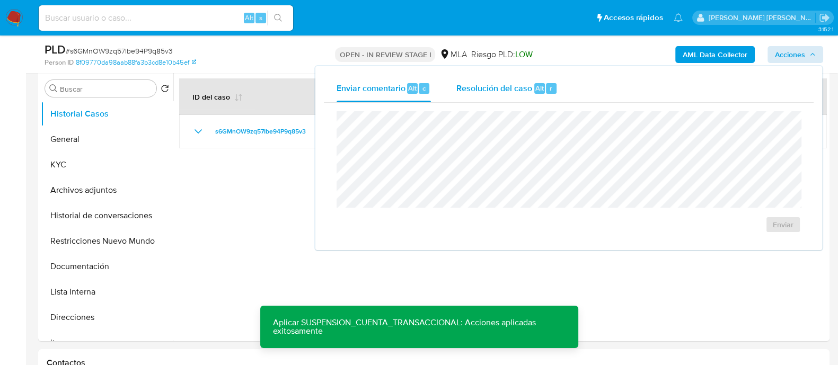
click at [529, 91] on span "Resolución del caso" at bounding box center [494, 88] width 76 height 12
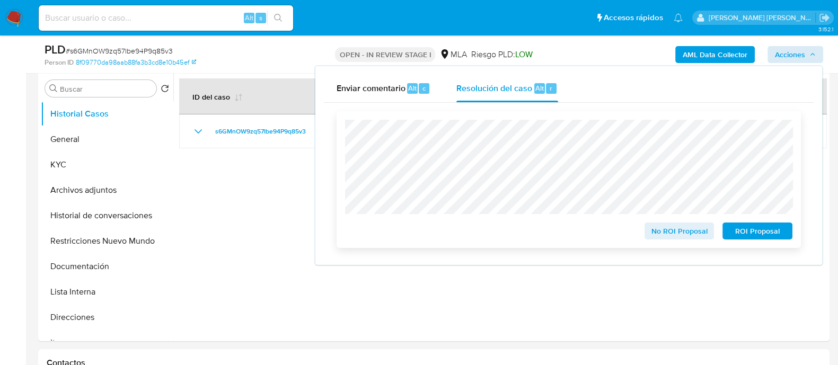
click at [770, 237] on span "ROI Proposal" at bounding box center [757, 231] width 55 height 15
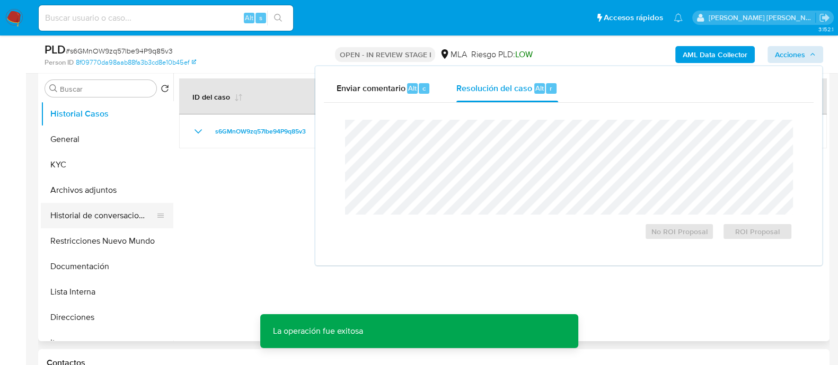
click at [104, 216] on button "Historial de conversaciones" at bounding box center [103, 215] width 124 height 25
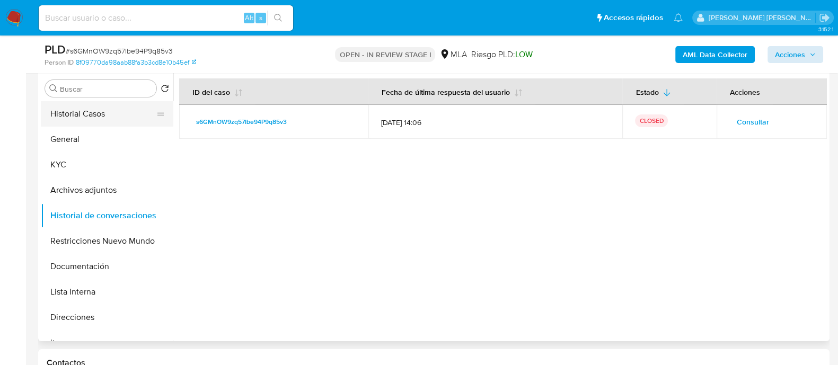
click at [68, 113] on button "Historial Casos" at bounding box center [103, 113] width 124 height 25
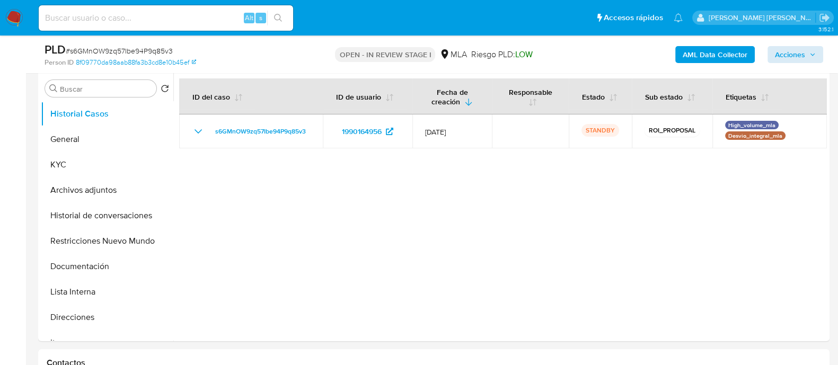
click at [117, 14] on input at bounding box center [166, 18] width 254 height 14
paste input "FDfKAsqo4Vv6QO7j7s67k9n6"
type input "FDfKAsqo4Vv6QO7j7s67k9n6"
click at [286, 14] on button "search-icon" at bounding box center [278, 18] width 22 height 15
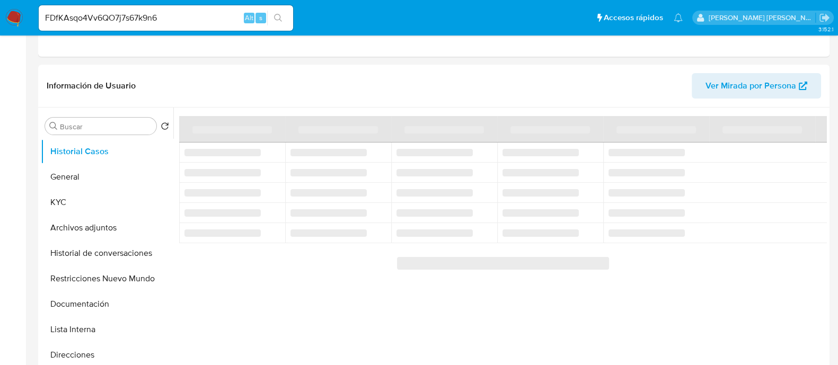
select select "10"
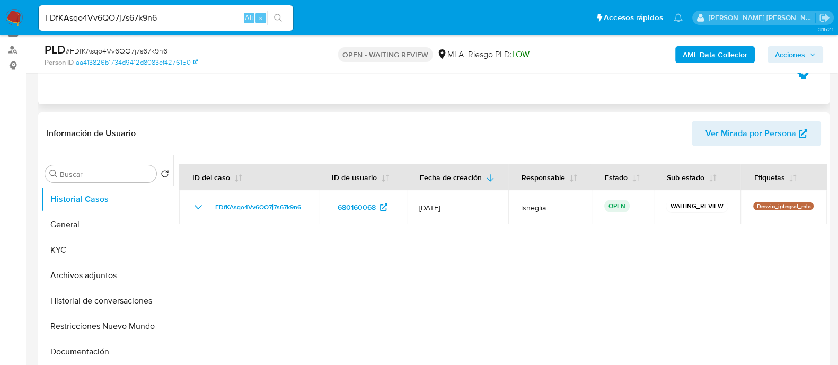
scroll to position [132, 0]
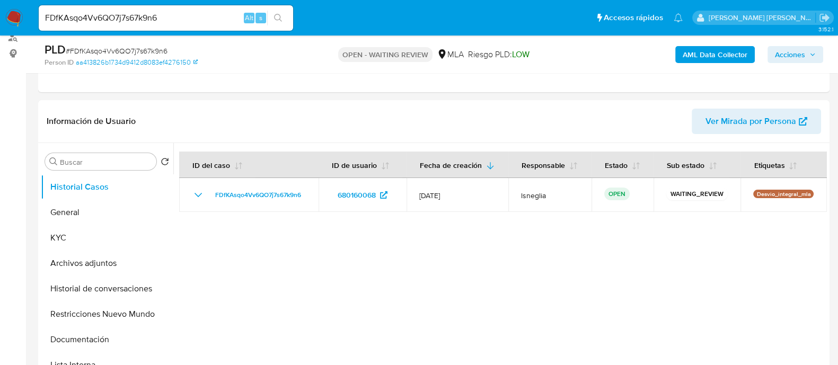
click at [137, 49] on span "# FDfKAsqo4Vv6QO7j7s67k9n6" at bounding box center [117, 51] width 102 height 11
copy span "FDfKAsqo4Vv6QO7j7s67k9n6"
click at [17, 14] on img at bounding box center [14, 18] width 18 height 18
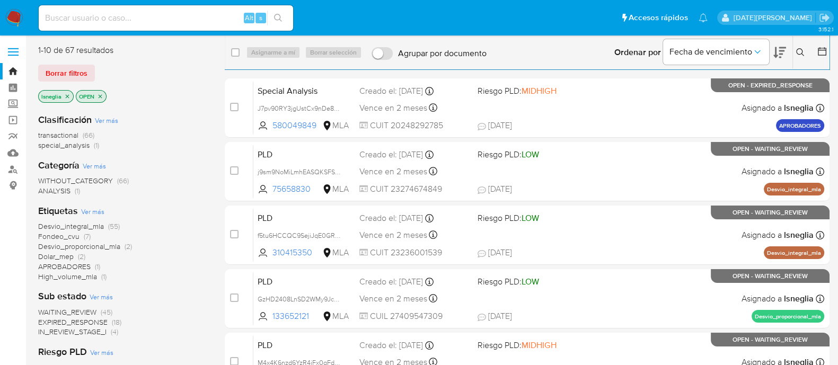
click at [804, 50] on icon at bounding box center [800, 52] width 8 height 8
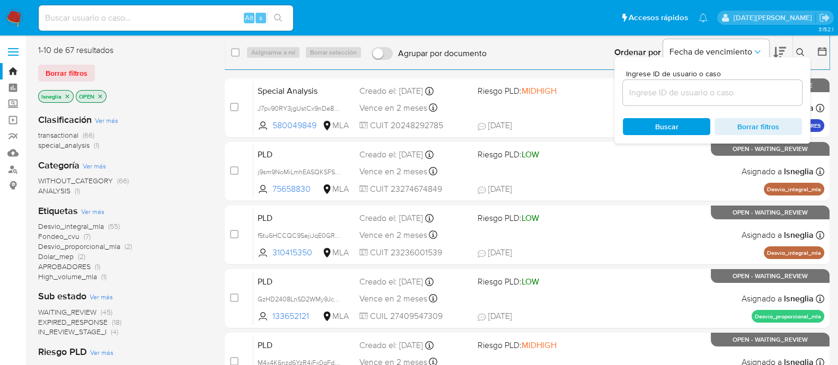
click at [697, 86] on input at bounding box center [712, 93] width 179 height 14
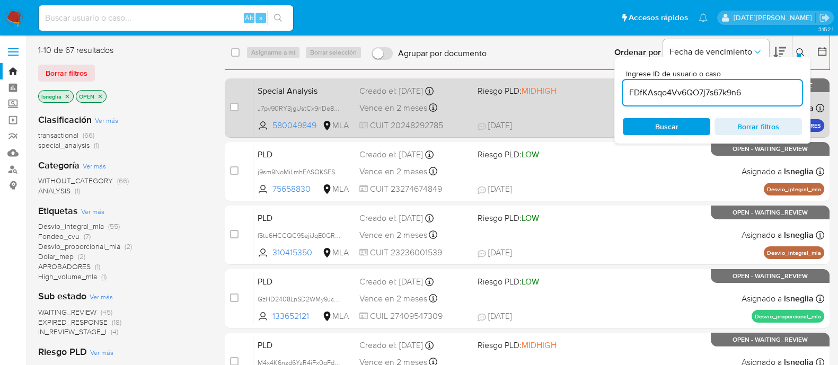
type input "FDfKAsqo4Vv6QO7j7s67k9n6"
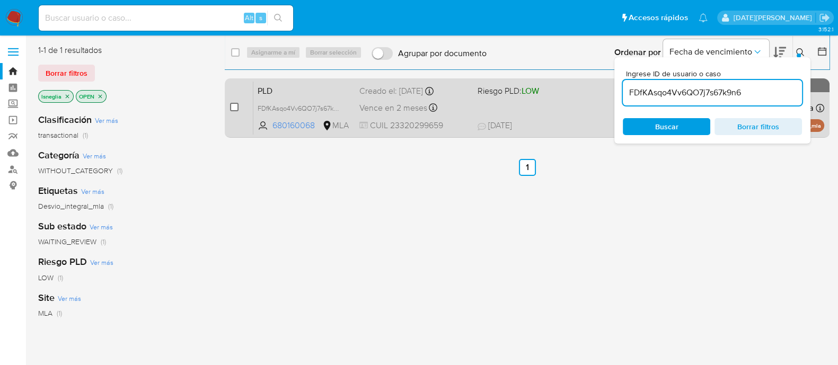
click at [238, 105] on input "checkbox" at bounding box center [234, 107] width 8 height 8
checkbox input "true"
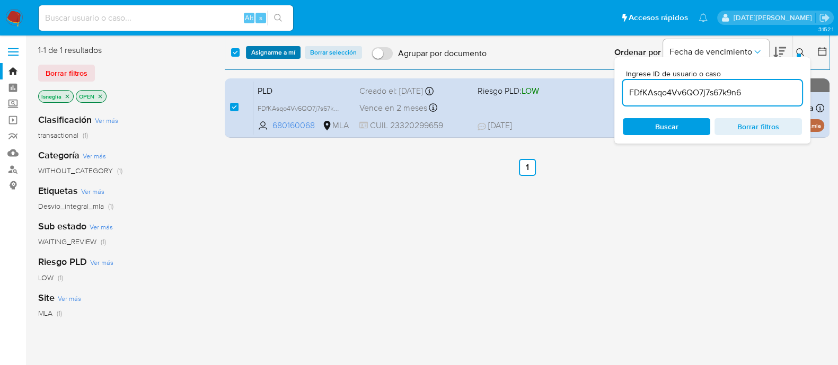
click at [278, 47] on span "Asignarme a mí" at bounding box center [273, 52] width 44 height 11
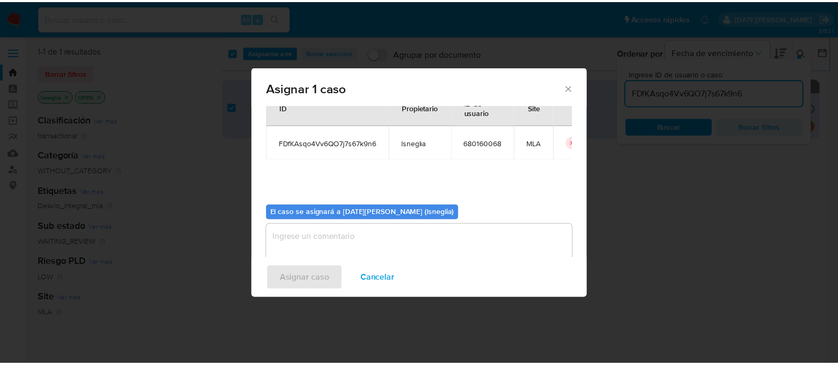
scroll to position [55, 0]
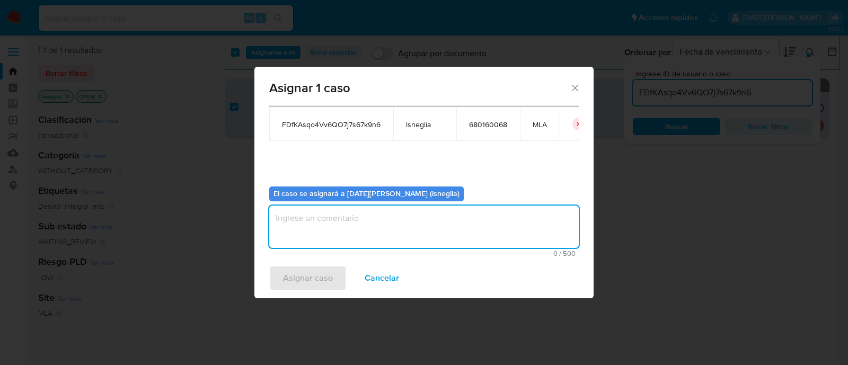
click at [296, 224] on textarea "assign-modal" at bounding box center [424, 227] width 310 height 42
type textarea "."
click at [307, 271] on span "Asignar caso" at bounding box center [308, 278] width 50 height 23
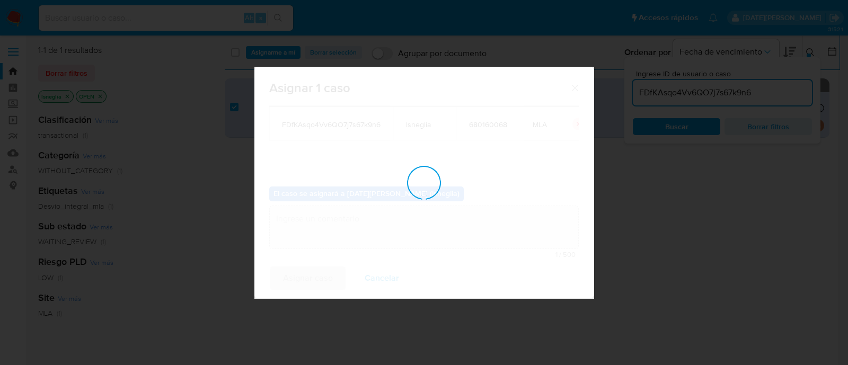
checkbox input "false"
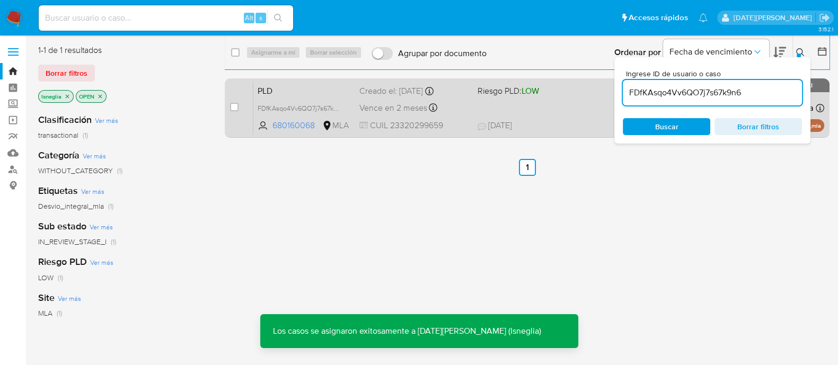
click at [281, 88] on span "PLD" at bounding box center [304, 90] width 93 height 14
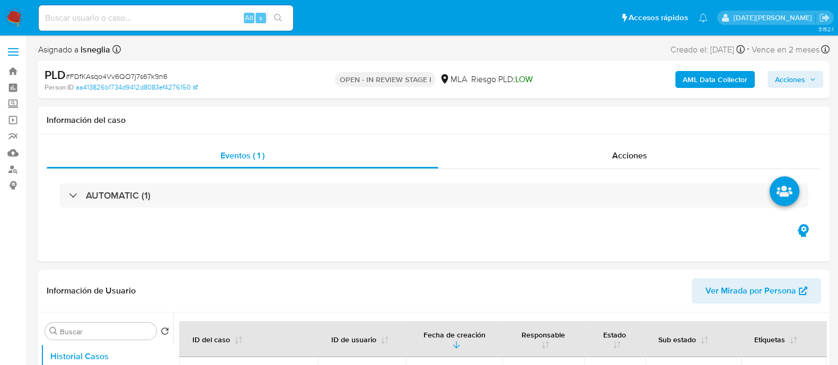
select select "10"
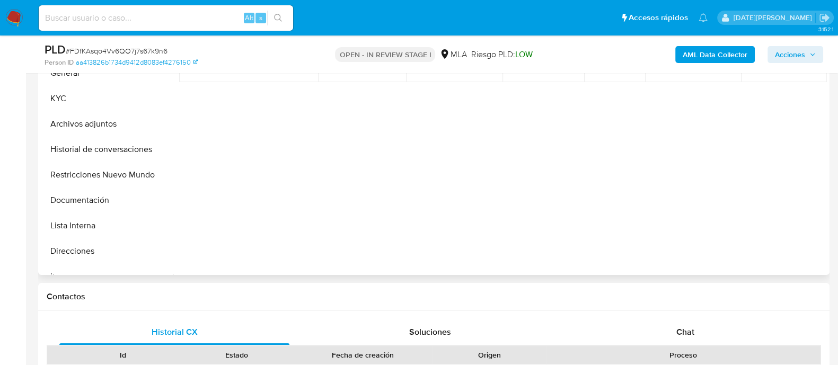
scroll to position [397, 0]
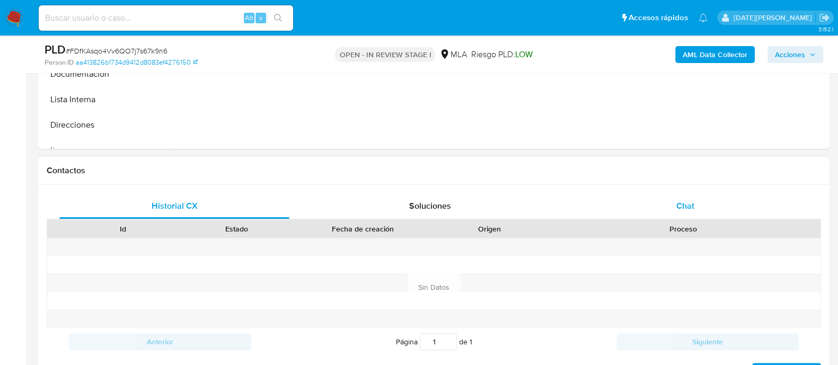
click at [694, 210] on span "Chat" at bounding box center [685, 206] width 18 height 12
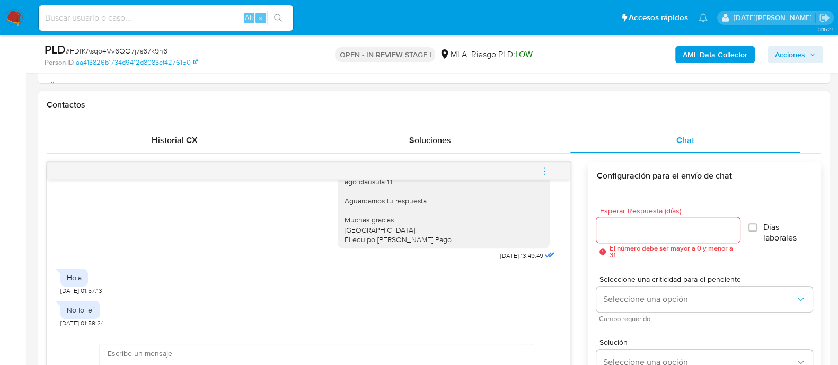
scroll to position [529, 0]
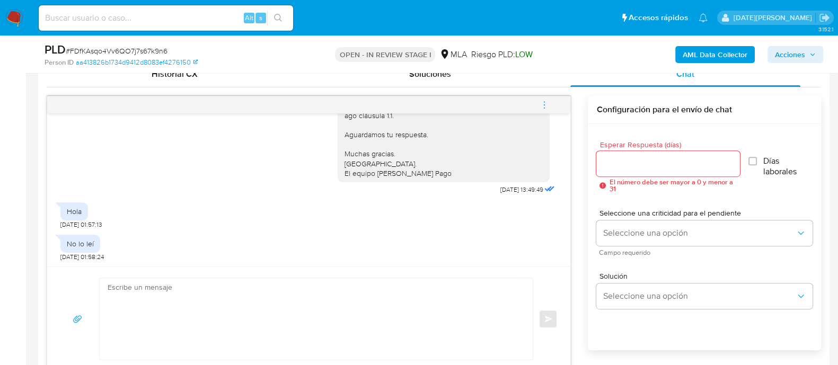
click at [154, 50] on span "# FDfKAsqo4Vv6QO7j7s67k9n6" at bounding box center [117, 51] width 102 height 11
copy span "FDfKAsqo4Vv6QO7j7s67k9n6"
click at [16, 16] on img at bounding box center [14, 18] width 18 height 18
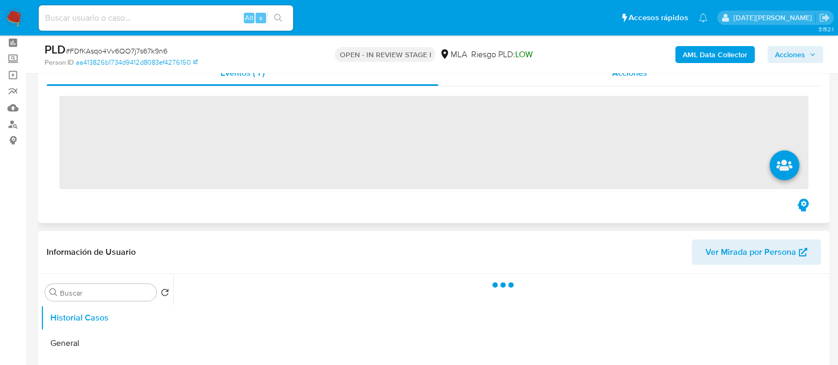
scroll to position [66, 0]
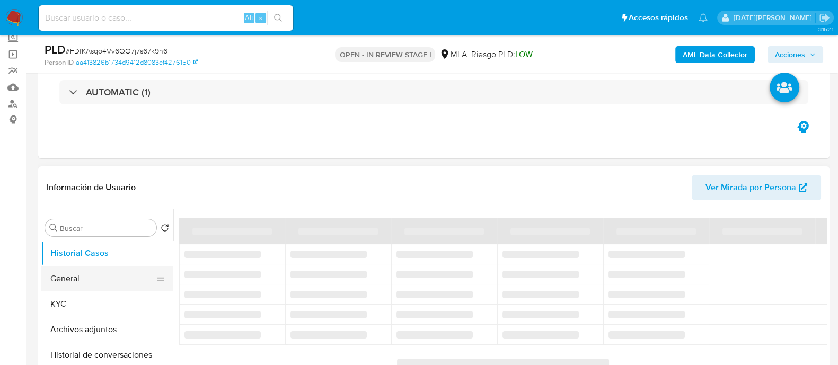
click at [72, 285] on button "General" at bounding box center [103, 278] width 124 height 25
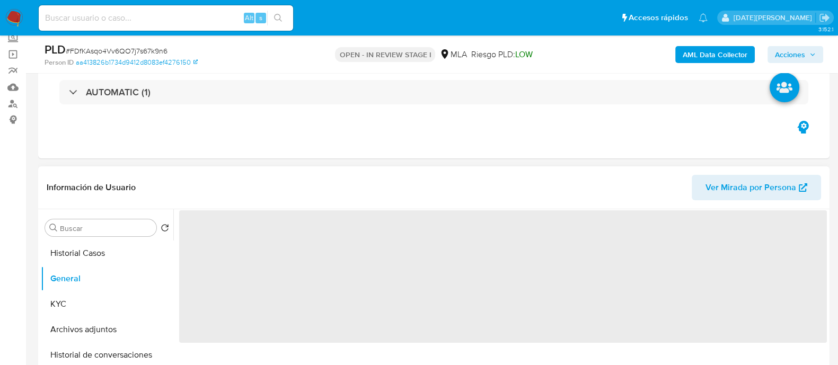
select select "10"
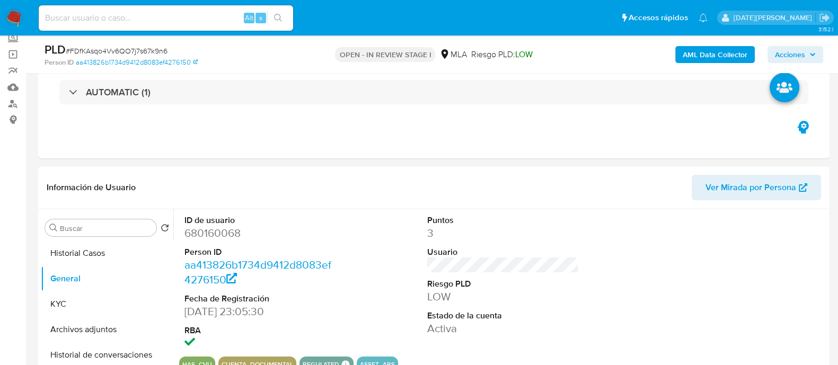
click at [216, 235] on dd "680160068" at bounding box center [260, 233] width 152 height 15
copy dd "680160068"
click at [217, 228] on dd "680160068" at bounding box center [260, 233] width 152 height 15
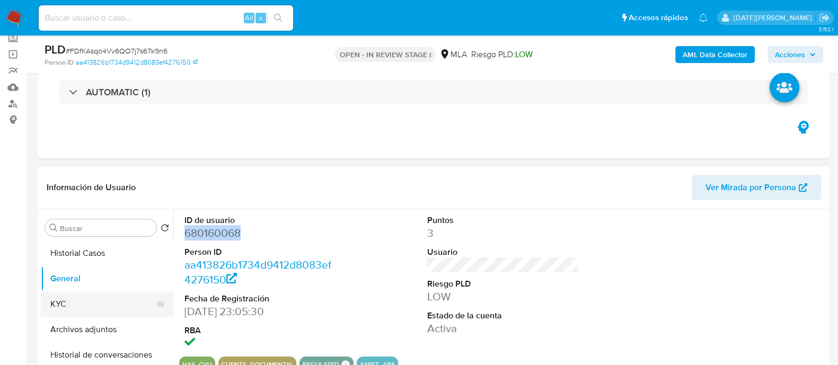
click at [113, 308] on button "KYC" at bounding box center [103, 303] width 124 height 25
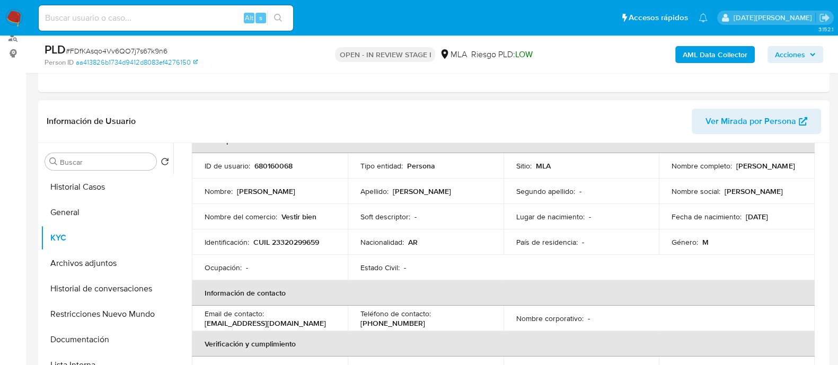
drag, startPoint x: 669, startPoint y: 168, endPoint x: 759, endPoint y: 168, distance: 90.1
click at [759, 168] on div "Nombre completo : Sebastian Jeremias Stella" at bounding box center [737, 166] width 130 height 10
drag, startPoint x: 255, startPoint y: 240, endPoint x: 354, endPoint y: 240, distance: 98.6
click at [354, 240] on tr "Identificación : CUIL 23320299659 Nacionalidad : AR País de residencia : - Géne…" at bounding box center [503, 241] width 623 height 25
copy p "CUIL 23320299659"
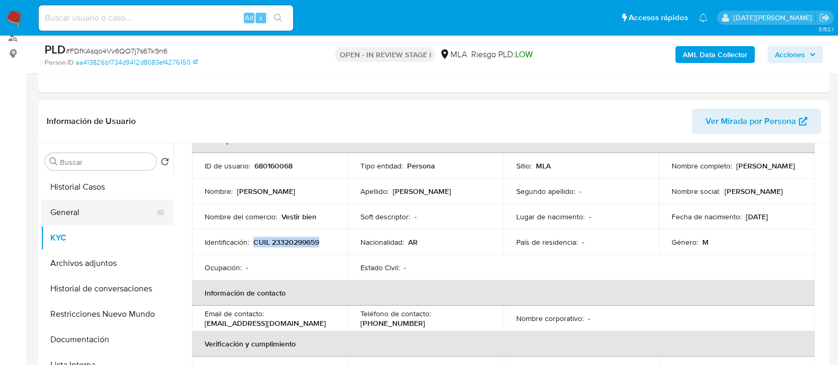
click at [53, 210] on button "General" at bounding box center [103, 212] width 124 height 25
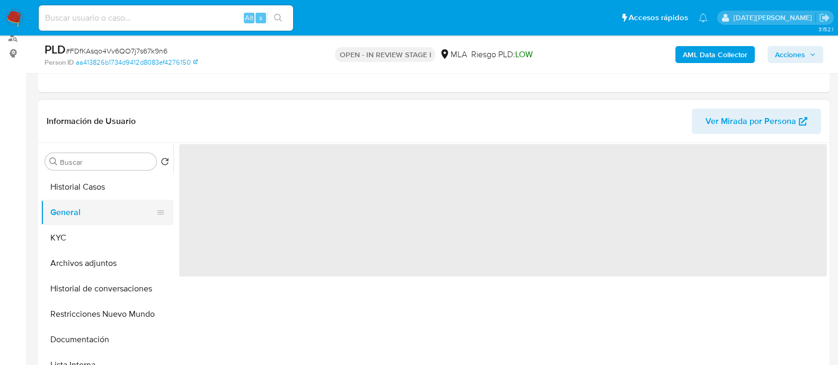
scroll to position [0, 0]
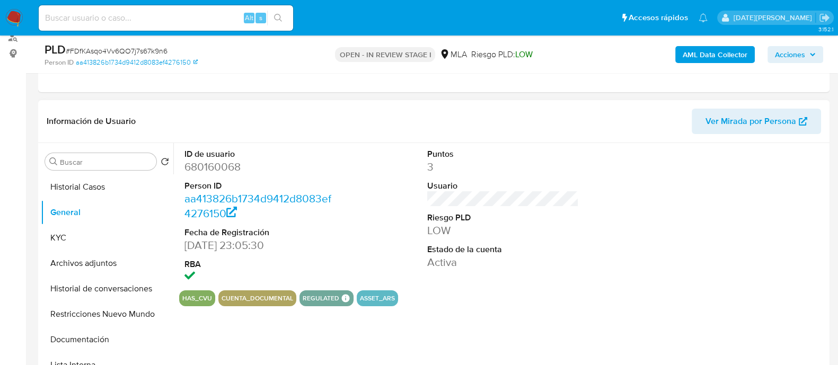
click at [233, 164] on dd "680160068" at bounding box center [260, 167] width 152 height 15
copy dd "680160068"
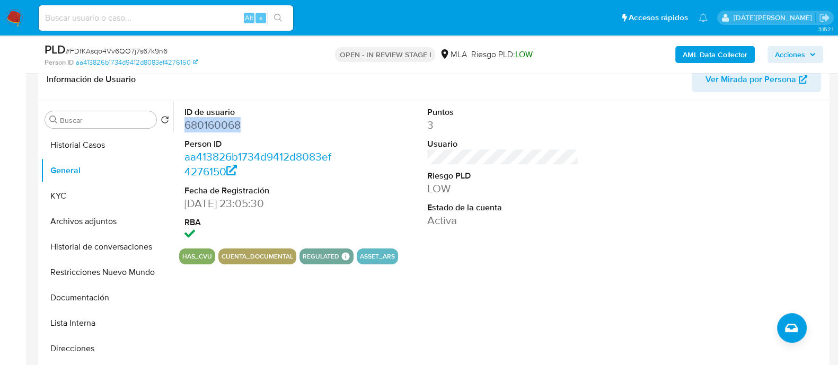
scroll to position [397, 0]
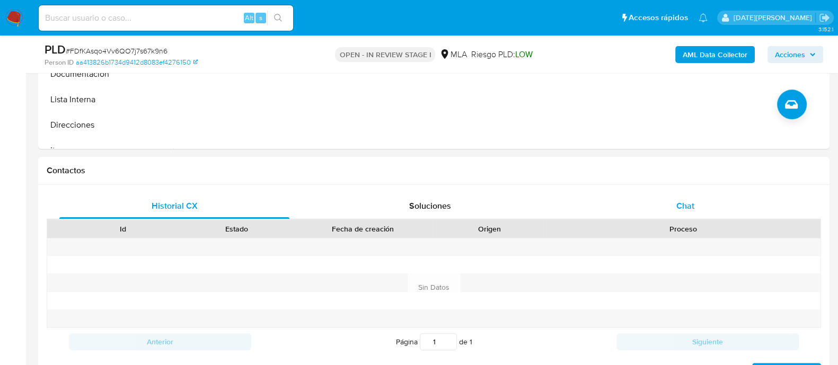
click at [667, 200] on div "Chat" at bounding box center [685, 205] width 230 height 25
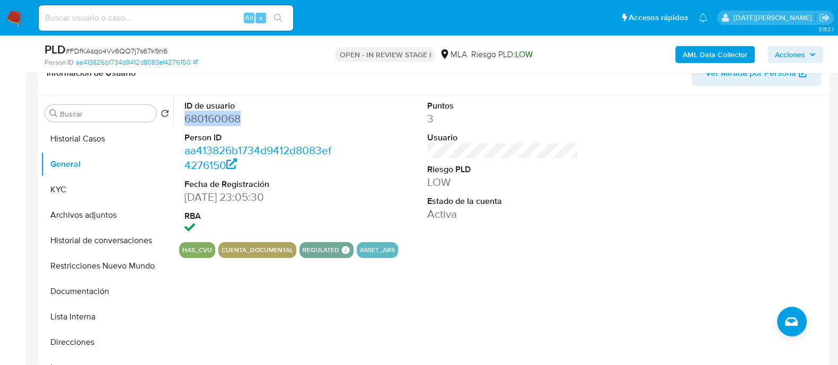
scroll to position [132, 0]
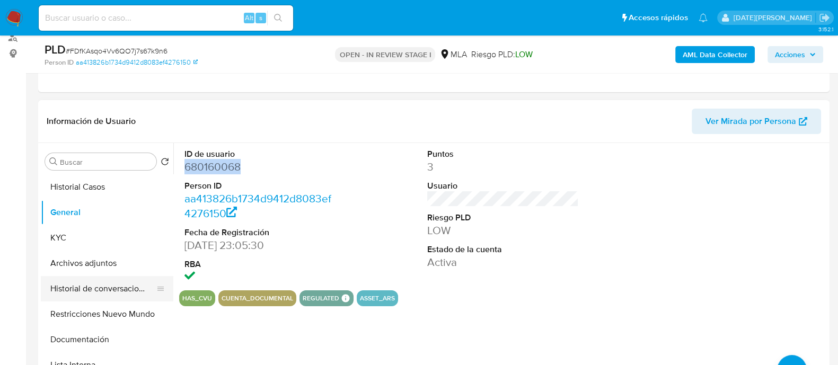
click at [84, 293] on button "Historial de conversaciones" at bounding box center [103, 288] width 124 height 25
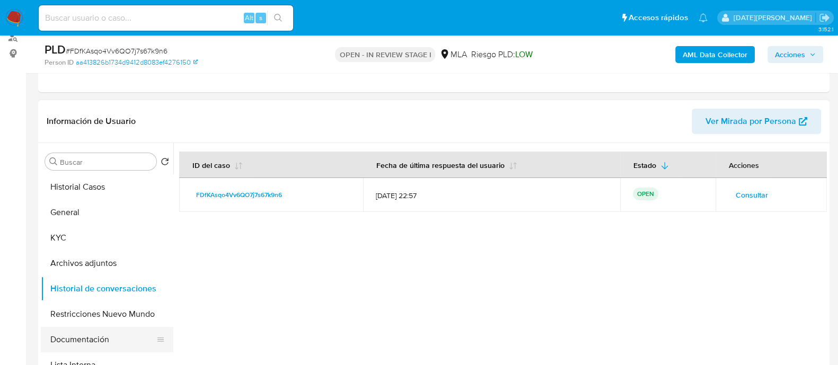
click at [87, 352] on button "Lista Interna" at bounding box center [107, 364] width 132 height 25
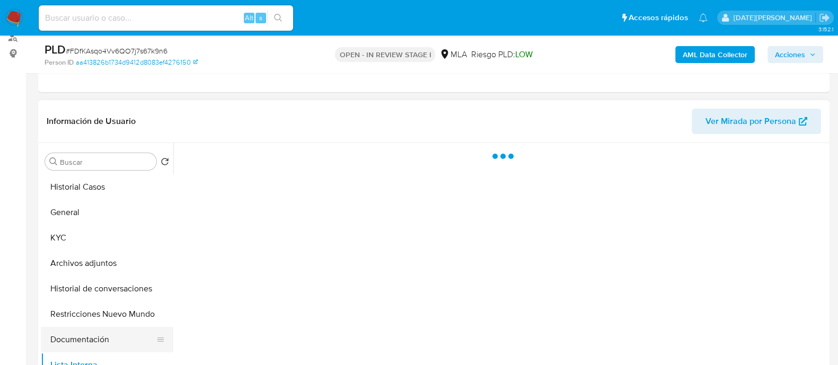
click at [93, 341] on button "Documentación" at bounding box center [103, 339] width 124 height 25
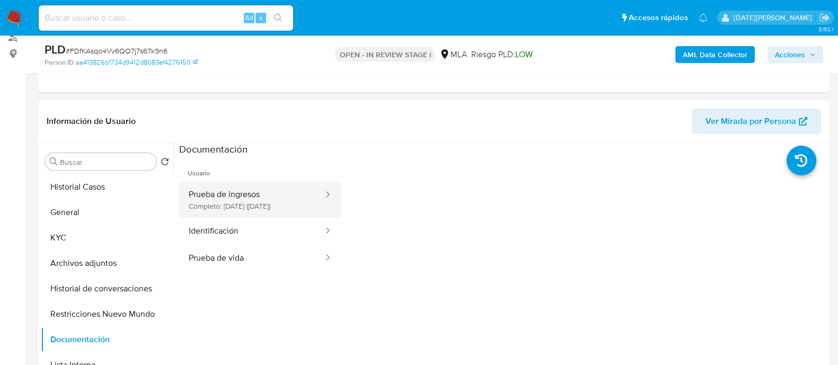
click at [229, 207] on button "Prueba de ingresos Completo: 11/08/2023 (hace 2 años)" at bounding box center [251, 200] width 145 height 36
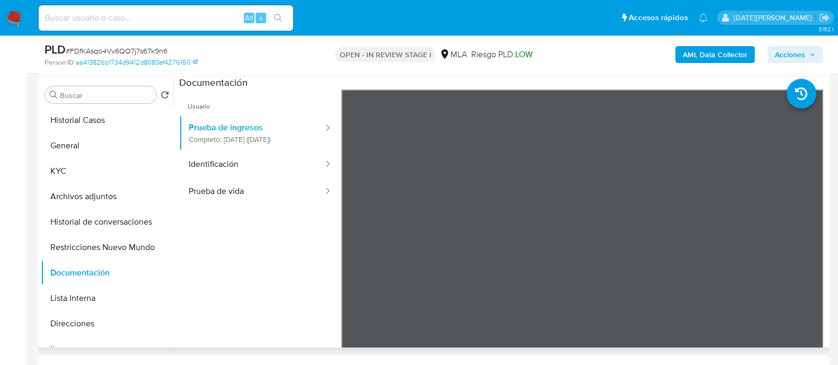
scroll to position [66, 0]
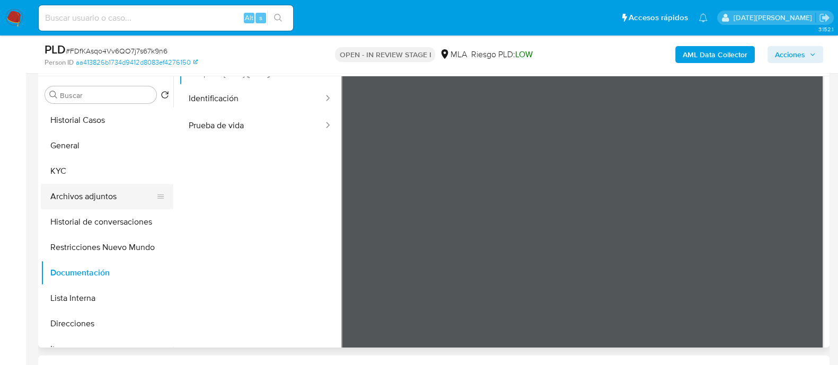
click at [78, 203] on button "Archivos adjuntos" at bounding box center [103, 196] width 124 height 25
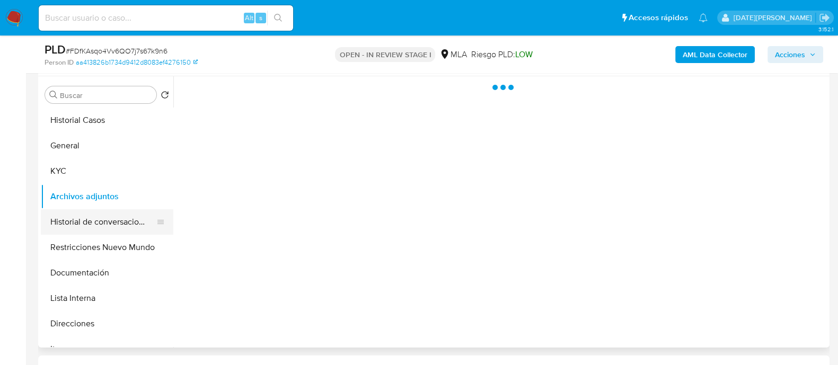
scroll to position [0, 0]
click at [89, 222] on button "Historial de conversaciones" at bounding box center [103, 221] width 124 height 25
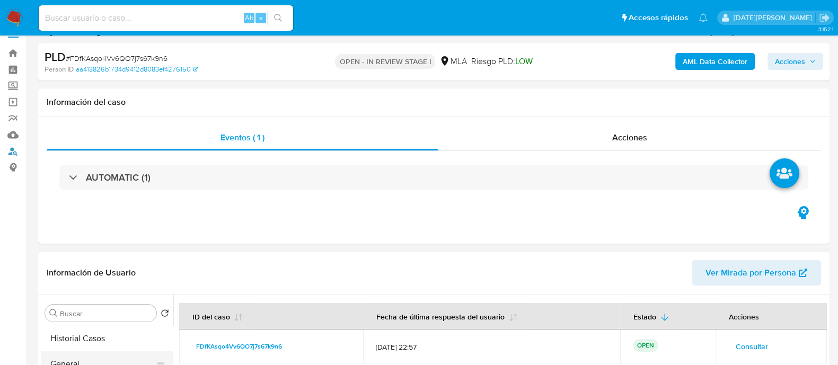
scroll to position [132, 0]
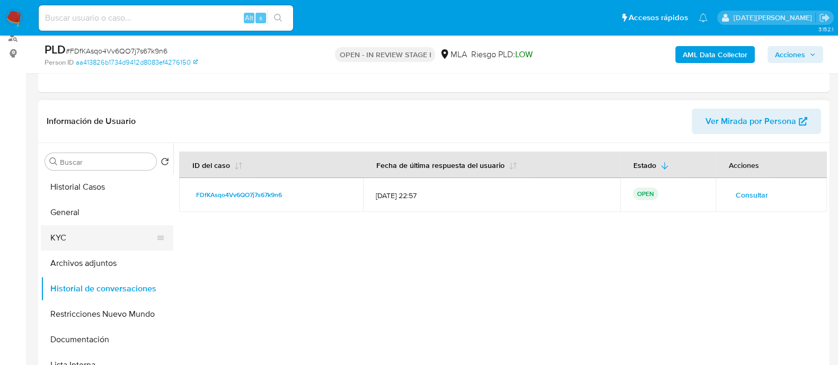
click at [68, 242] on button "KYC" at bounding box center [103, 237] width 124 height 25
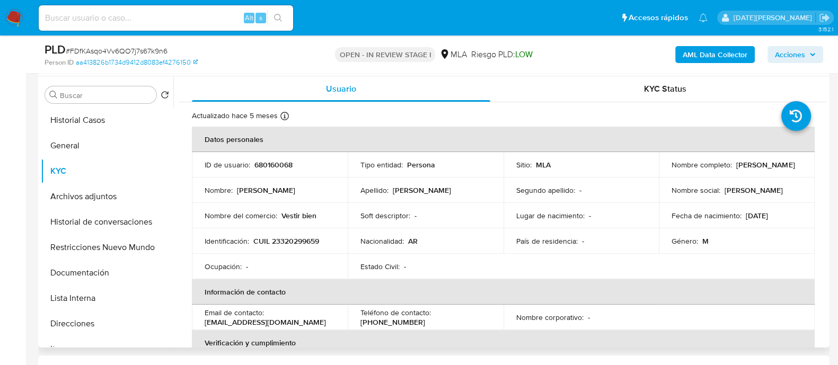
scroll to position [0, 0]
drag, startPoint x: 668, startPoint y: 169, endPoint x: 763, endPoint y: 167, distance: 95.4
click at [763, 167] on td "Nombre completo : Sebastian Jeremias Stella" at bounding box center [737, 164] width 156 height 25
copy p "Sebastian Jeremias Stella"
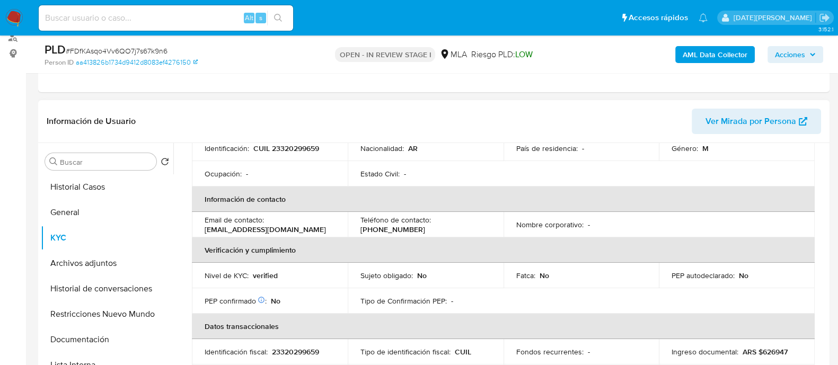
scroll to position [226, 0]
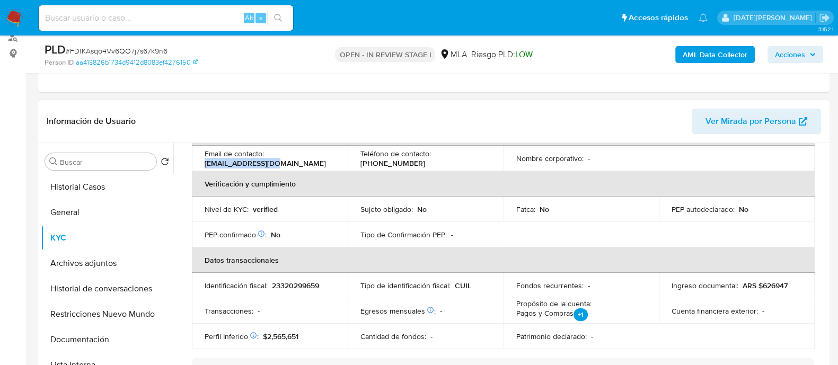
drag, startPoint x: 204, startPoint y: 161, endPoint x: 284, endPoint y: 159, distance: 80.0
click at [284, 159] on div "Email de contacto : sebajs86@gmail.com" at bounding box center [270, 158] width 130 height 19
copy p "sebajs86@gmail.com"
click at [114, 294] on button "Historial de conversaciones" at bounding box center [103, 288] width 124 height 25
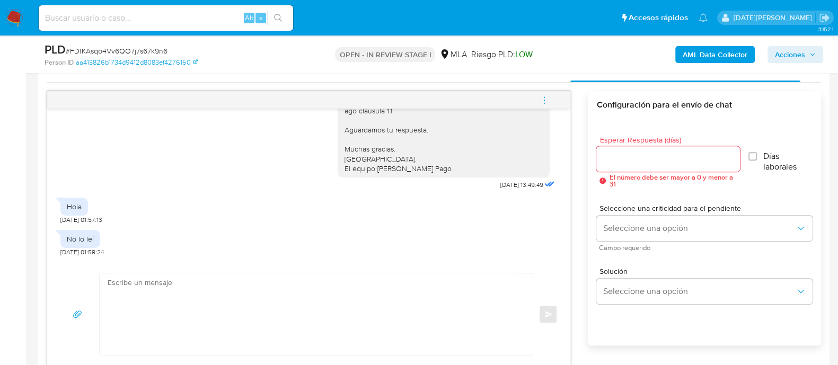
scroll to position [529, 0]
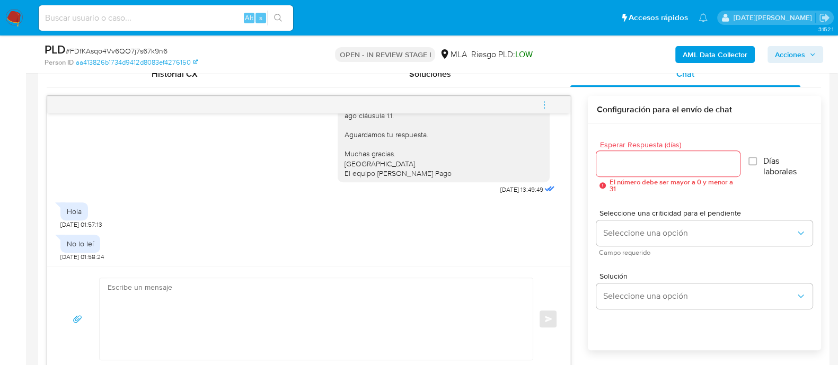
click at [544, 108] on icon "menu-action" at bounding box center [545, 105] width 10 height 10
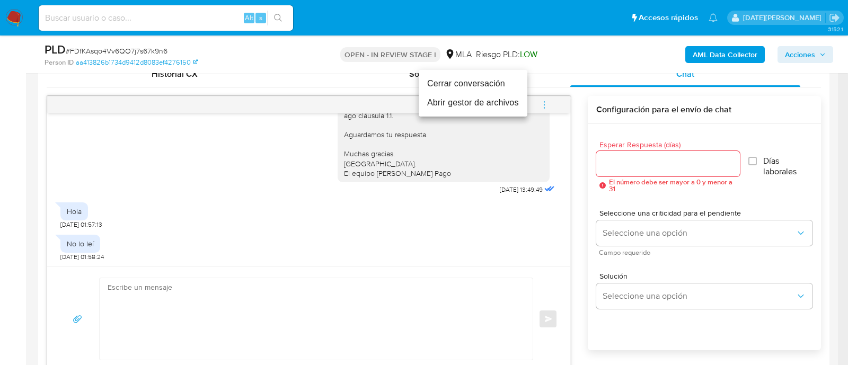
click at [468, 85] on li "Cerrar conversación" at bounding box center [473, 83] width 109 height 19
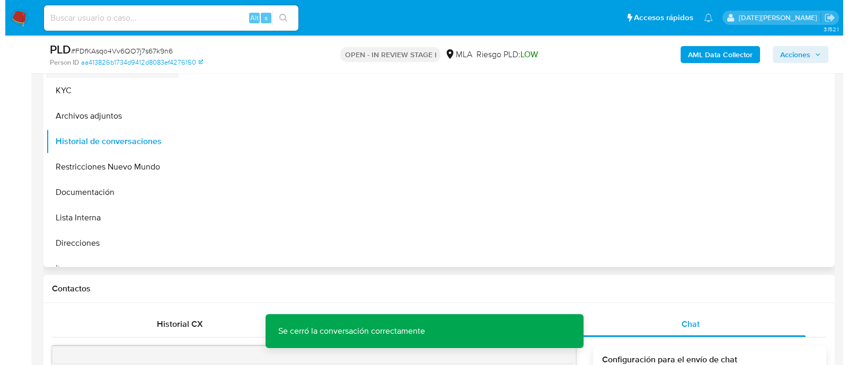
scroll to position [199, 0]
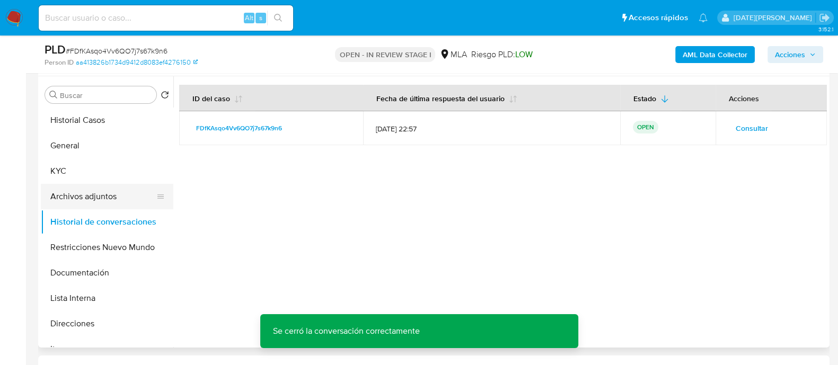
click at [102, 198] on button "Archivos adjuntos" at bounding box center [103, 196] width 124 height 25
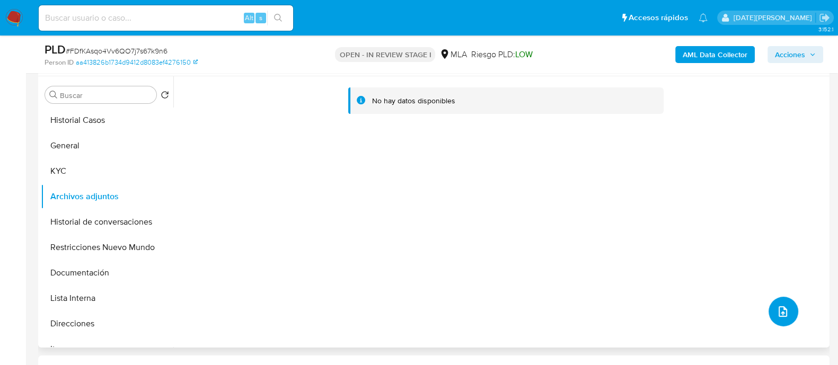
click at [771, 307] on button "upload-file" at bounding box center [783, 312] width 30 height 30
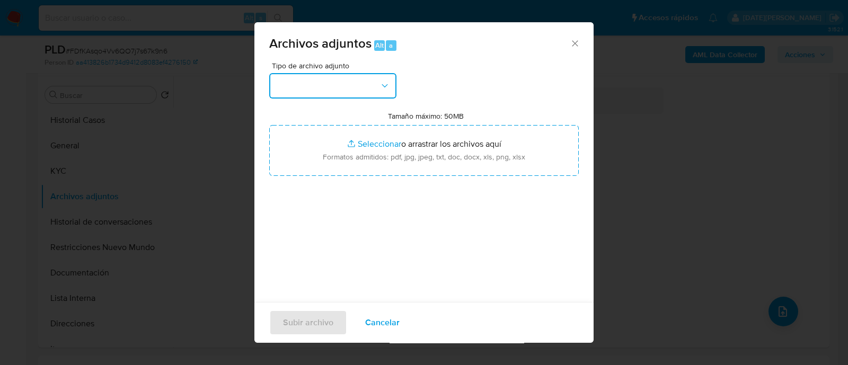
click at [305, 81] on button "button" at bounding box center [332, 85] width 127 height 25
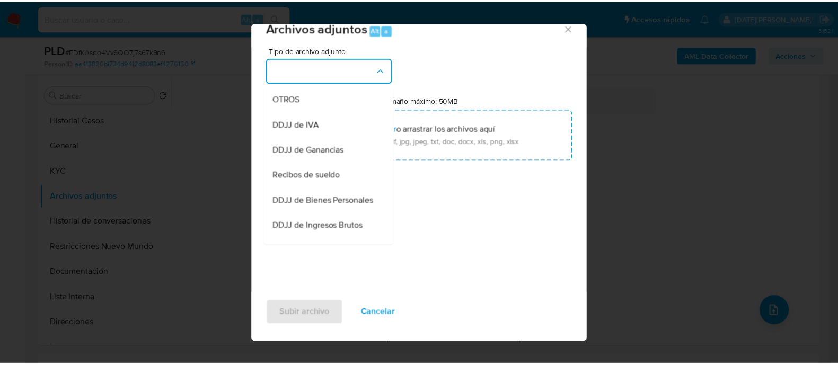
scroll to position [138, 0]
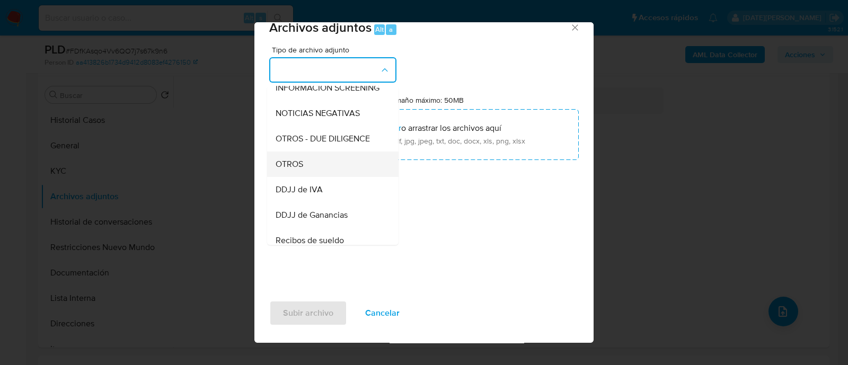
click at [313, 171] on div "OTROS" at bounding box center [330, 164] width 108 height 25
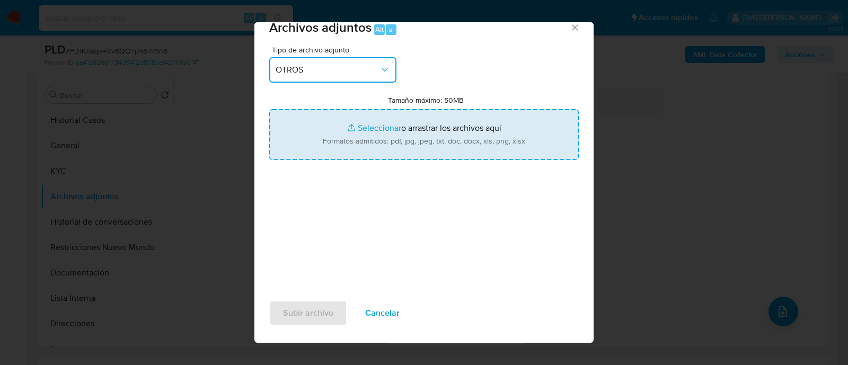
type input "C:\fakepath\Caselog FDfKAsqo4Vv6QO7j7s67k9n6 .docx"
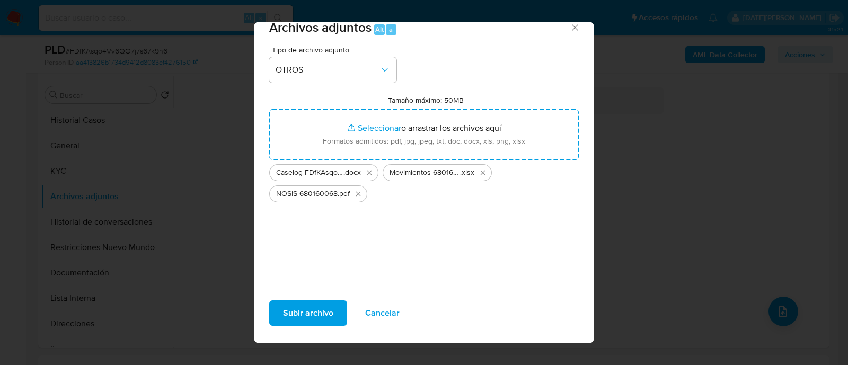
click at [327, 308] on span "Subir archivo" at bounding box center [308, 313] width 50 height 23
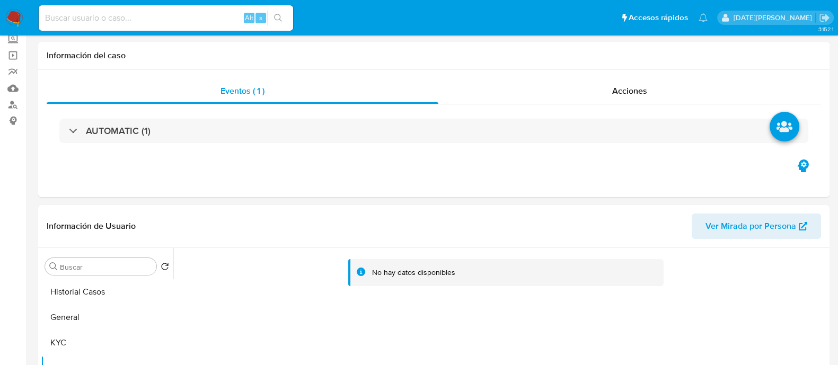
scroll to position [0, 0]
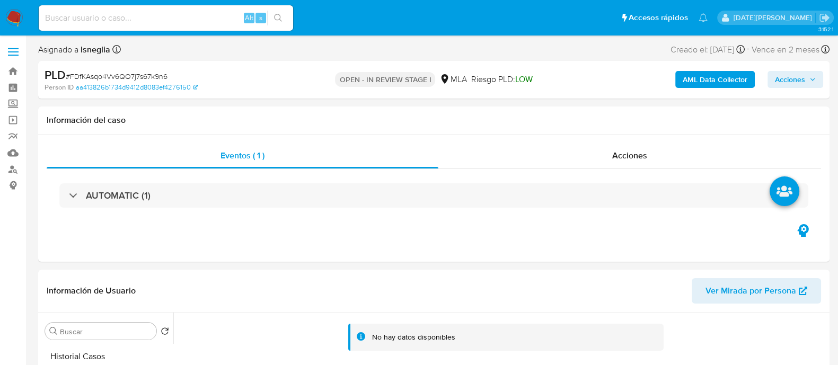
click at [705, 77] on b "AML Data Collector" at bounding box center [715, 79] width 65 height 17
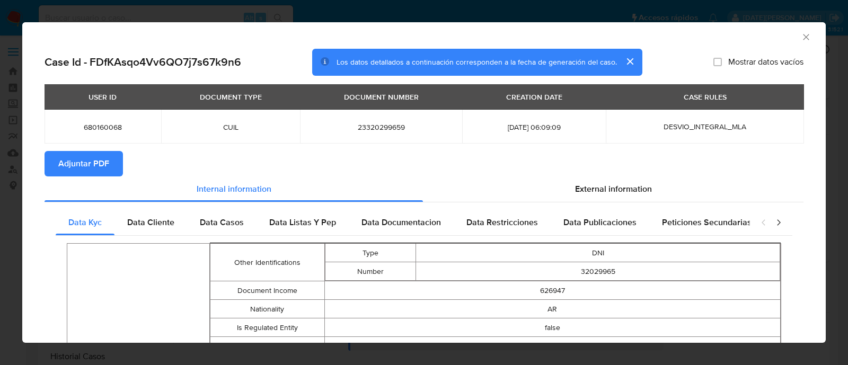
click at [98, 163] on span "Adjuntar PDF" at bounding box center [83, 163] width 51 height 23
click at [801, 36] on icon "Cerrar ventana" at bounding box center [806, 37] width 11 height 11
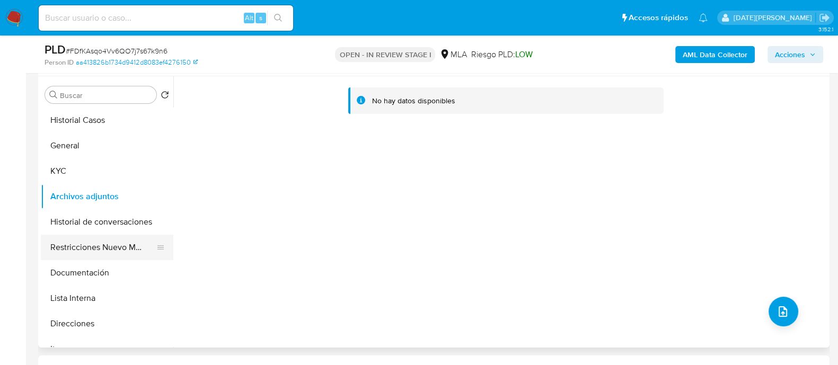
click at [108, 245] on button "Restricciones Nuevo Mundo" at bounding box center [103, 247] width 124 height 25
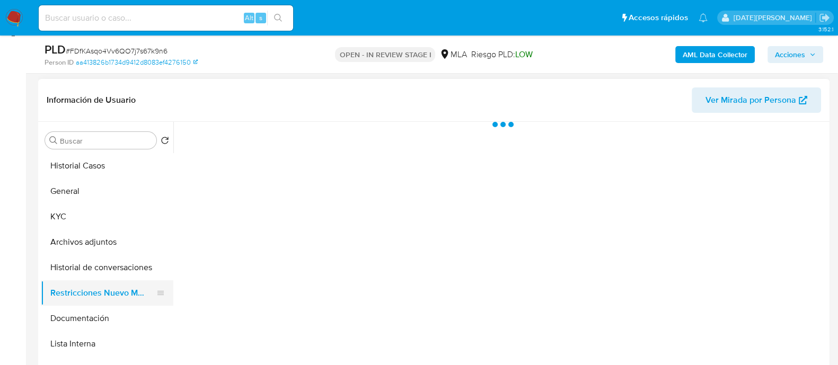
scroll to position [132, 0]
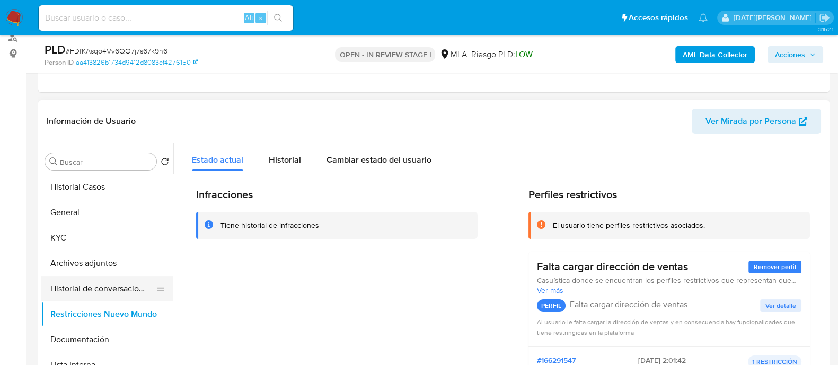
click at [94, 284] on button "Historial de conversaciones" at bounding box center [103, 288] width 124 height 25
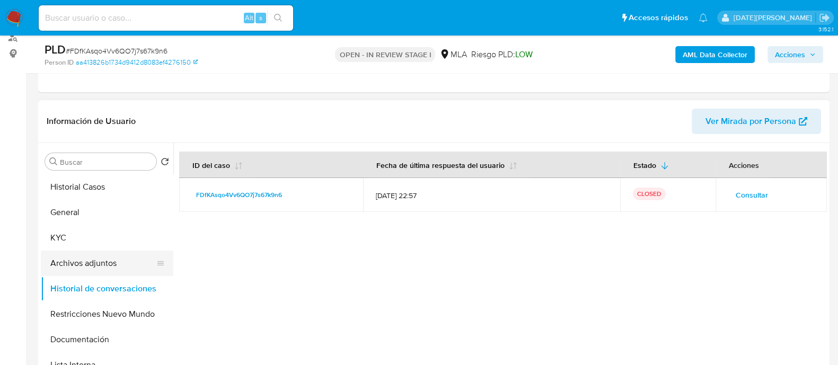
click at [90, 253] on button "Archivos adjuntos" at bounding box center [103, 263] width 124 height 25
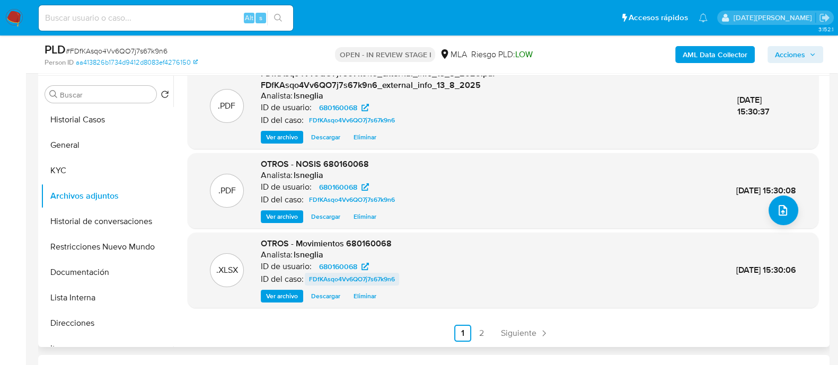
scroll to position [264, 0]
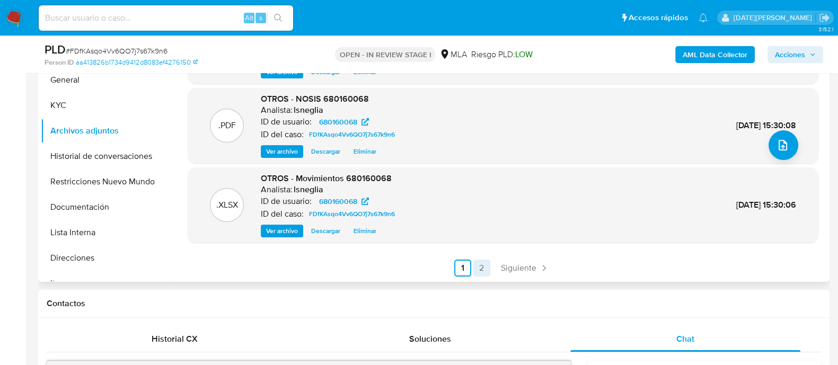
click at [473, 263] on link "2" at bounding box center [481, 268] width 17 height 17
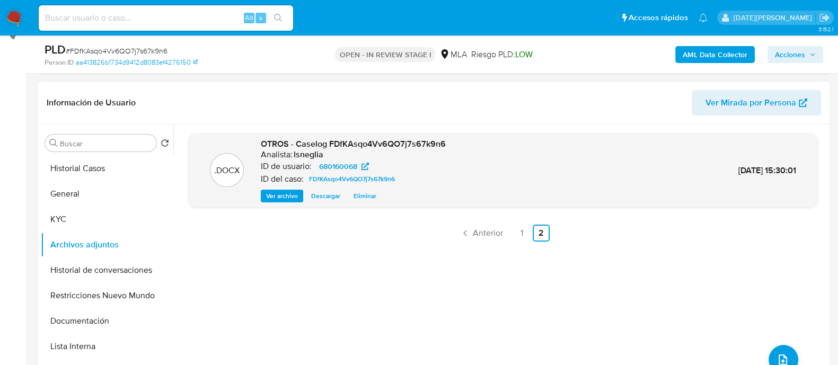
scroll to position [132, 0]
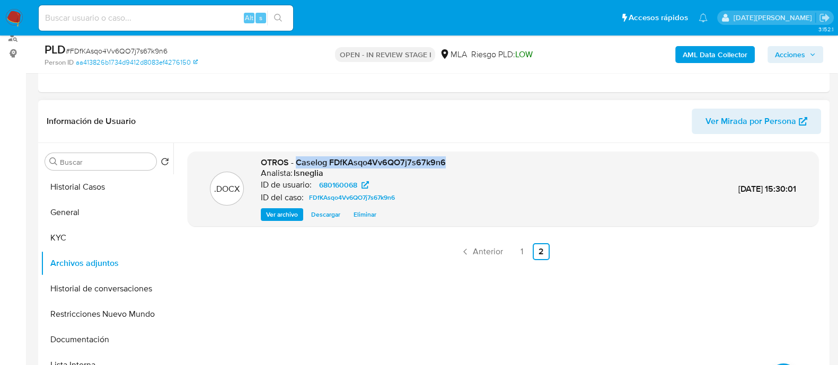
drag, startPoint x: 297, startPoint y: 162, endPoint x: 453, endPoint y: 156, distance: 156.5
click at [453, 157] on div ".DOCX OTROS - Caselog FDfKAsqo4Vv6QO7j7s67k9n6 Analista: lsneglia ID de usuario…" at bounding box center [503, 189] width 620 height 65
copy span "Caselog FDfKAsqo4Vv6QO7j7s67k9n6"
click at [784, 51] on span "Acciones" at bounding box center [790, 54] width 30 height 17
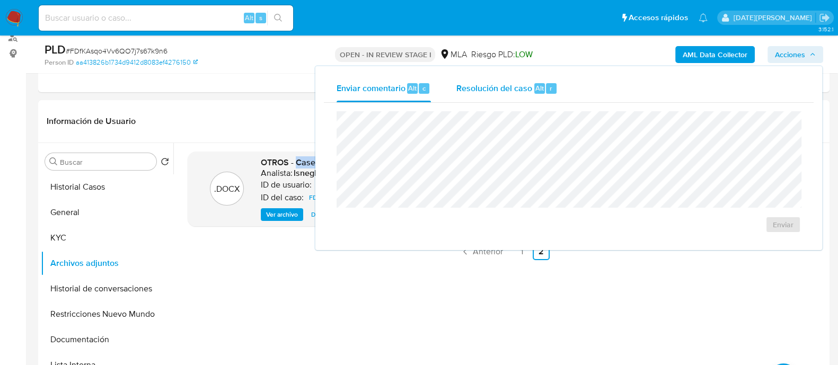
click at [526, 79] on div "Resolución del caso Alt r" at bounding box center [506, 89] width 101 height 28
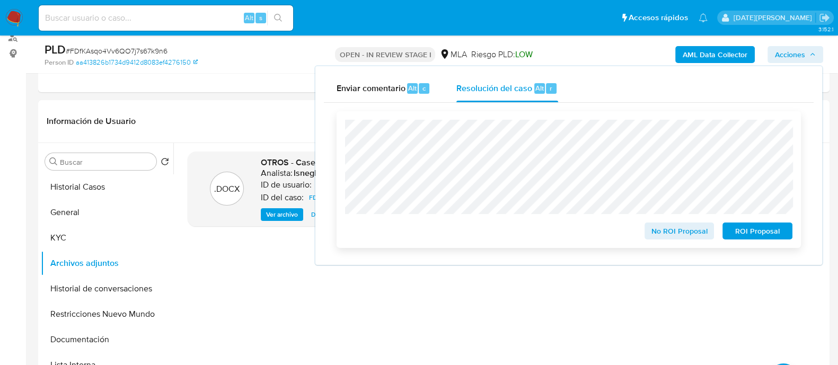
click at [683, 232] on span "No ROI Proposal" at bounding box center [679, 231] width 55 height 15
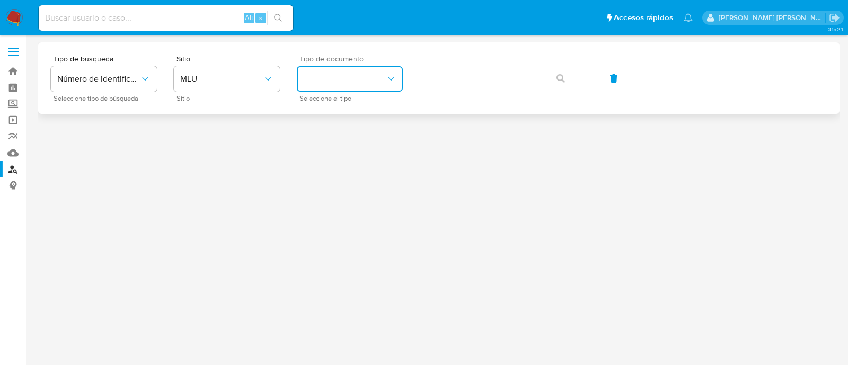
click at [376, 74] on button "identificationType" at bounding box center [350, 78] width 106 height 25
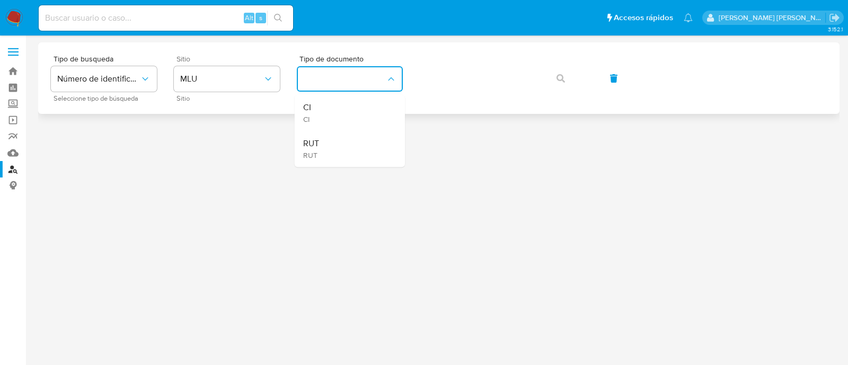
click at [267, 99] on span "Sitio" at bounding box center [229, 98] width 106 height 5
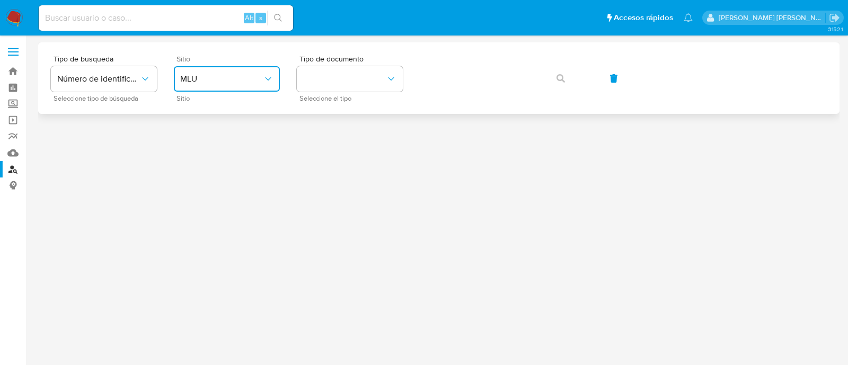
click at [258, 74] on span "MLU" at bounding box center [221, 79] width 83 height 11
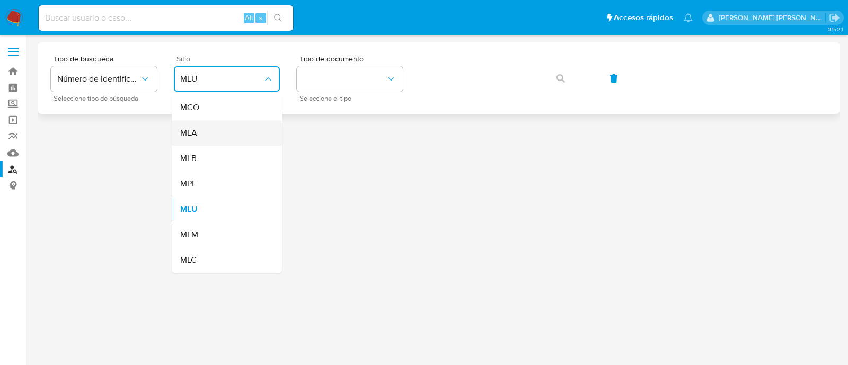
click at [249, 134] on div "MLA" at bounding box center [223, 132] width 87 height 25
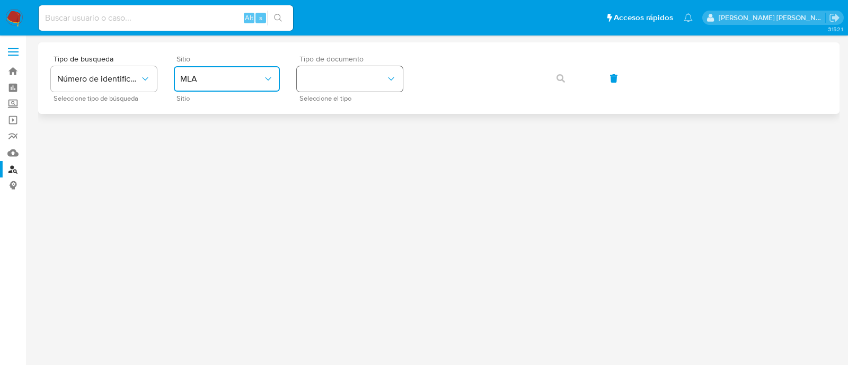
click at [342, 77] on button "identificationType" at bounding box center [350, 78] width 106 height 25
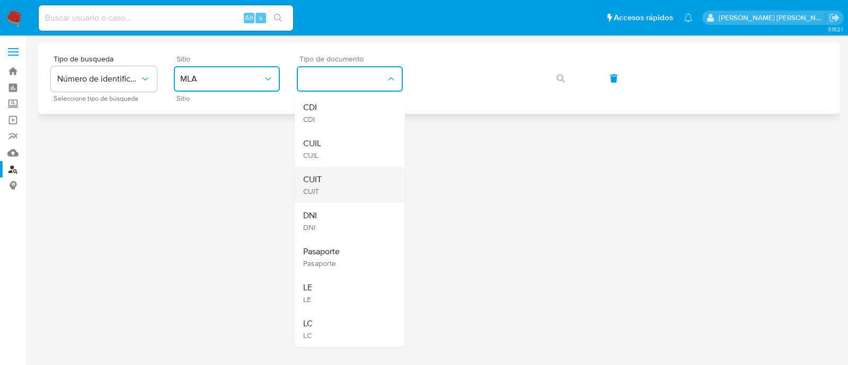
click at [329, 183] on div "CUIT CUIT" at bounding box center [346, 185] width 87 height 36
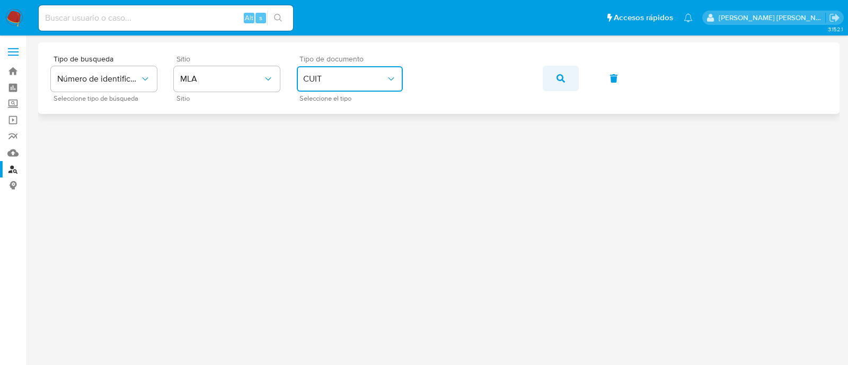
click at [564, 74] on icon "button" at bounding box center [560, 78] width 8 height 8
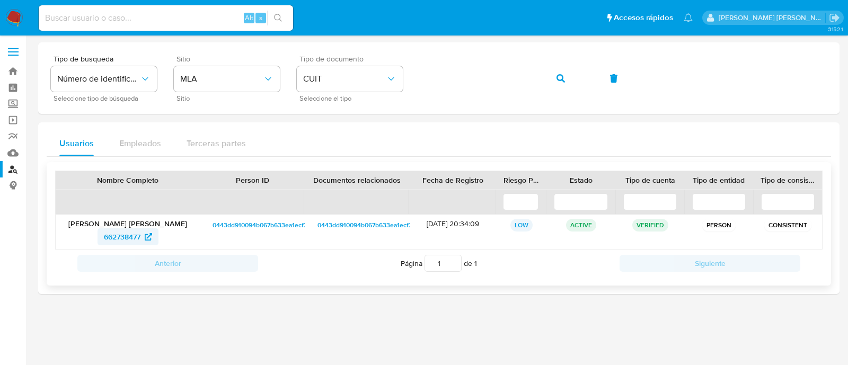
click at [131, 236] on span "662738477" at bounding box center [122, 236] width 37 height 17
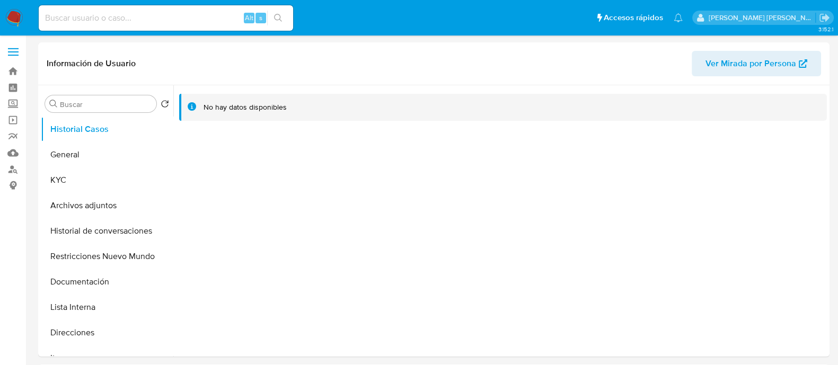
select select "10"
drag, startPoint x: 64, startPoint y: 153, endPoint x: 96, endPoint y: 131, distance: 39.3
click at [64, 153] on button "General" at bounding box center [107, 154] width 132 height 25
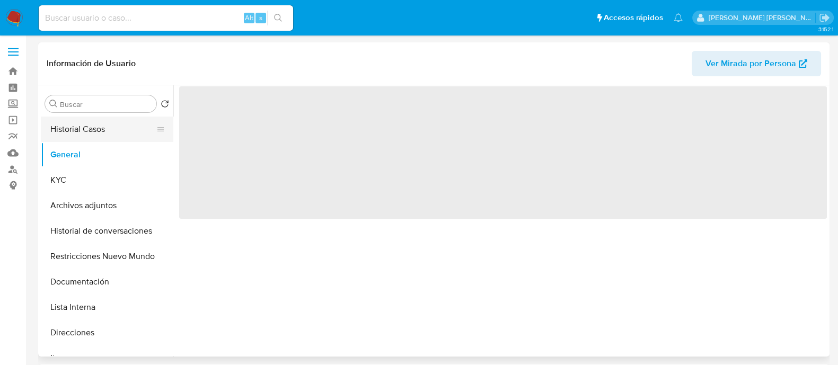
click at [96, 134] on button "Historial Casos" at bounding box center [103, 129] width 124 height 25
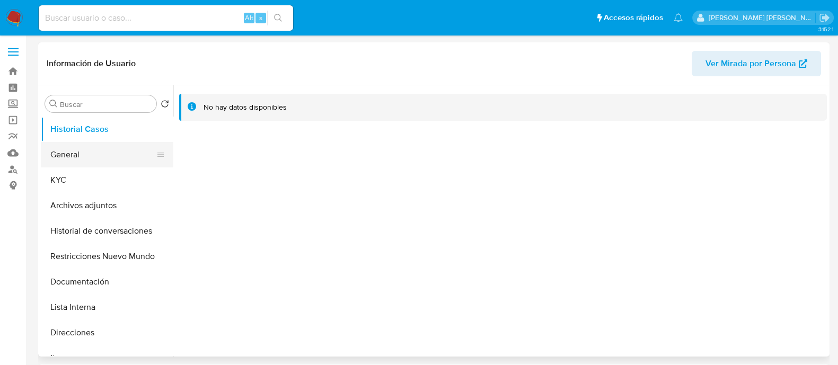
click at [85, 158] on button "General" at bounding box center [103, 154] width 124 height 25
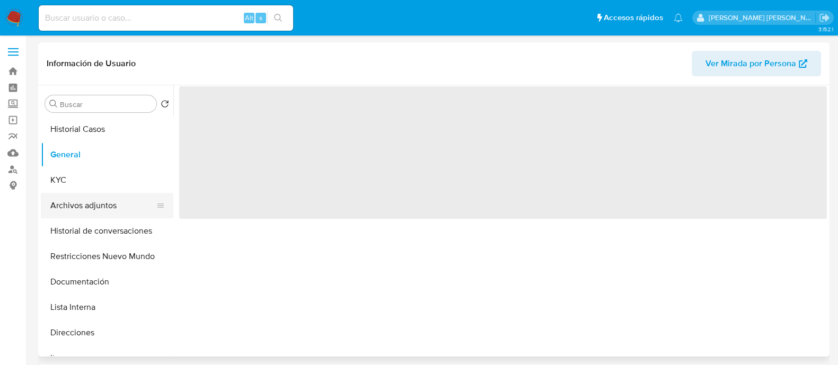
click at [82, 196] on button "Archivos adjuntos" at bounding box center [103, 205] width 124 height 25
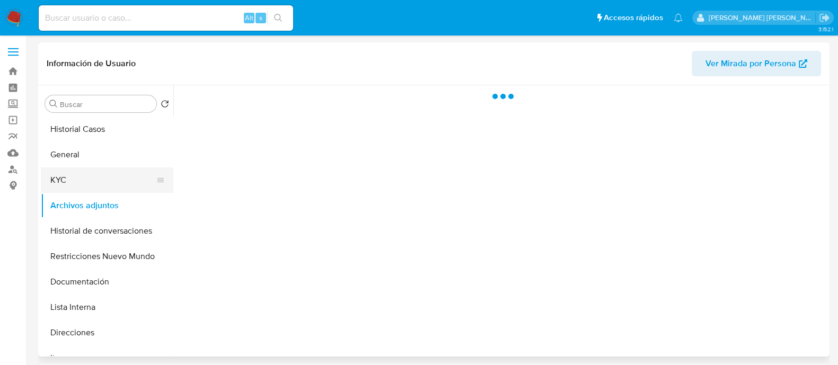
click at [85, 184] on button "KYC" at bounding box center [103, 179] width 124 height 25
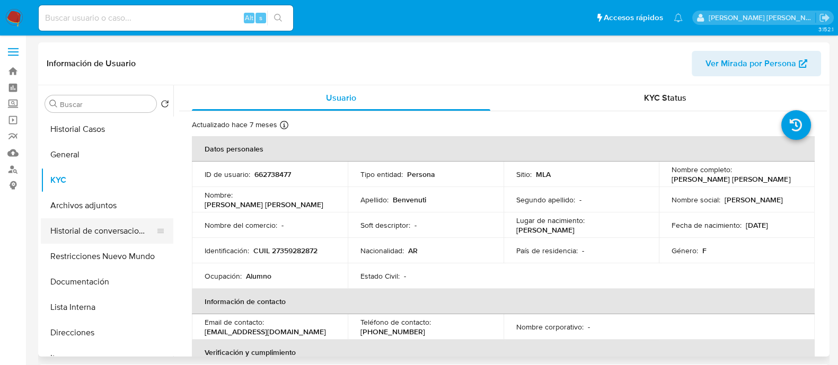
click at [81, 229] on button "Historial de conversaciones" at bounding box center [103, 230] width 124 height 25
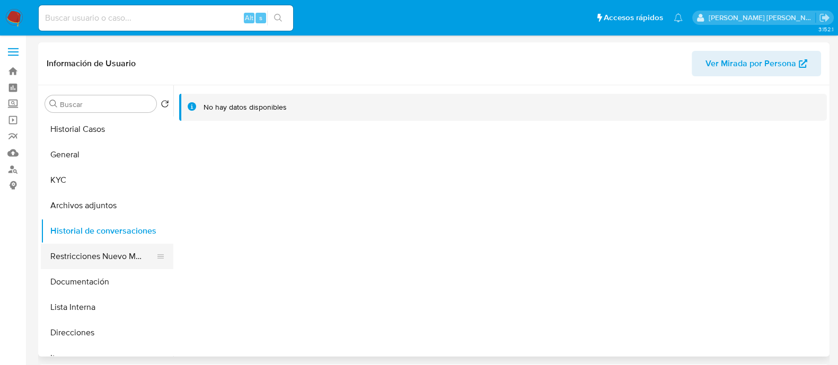
click at [83, 259] on button "Restricciones Nuevo Mundo" at bounding box center [103, 256] width 124 height 25
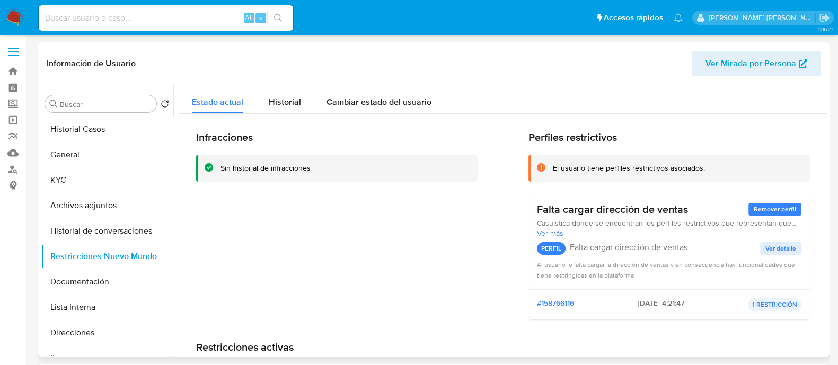
click at [497, 195] on div "Infracciones Sin historial de infracciones Perfiles restrictivos El usuario tie…" at bounding box center [503, 229] width 614 height 197
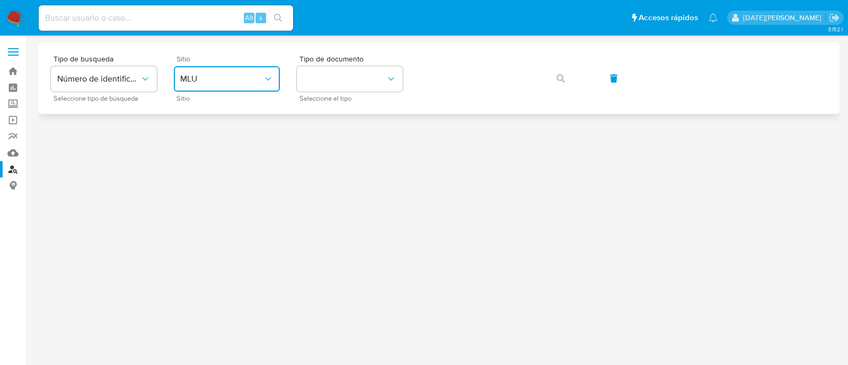
click at [241, 83] on span "MLU" at bounding box center [221, 79] width 83 height 11
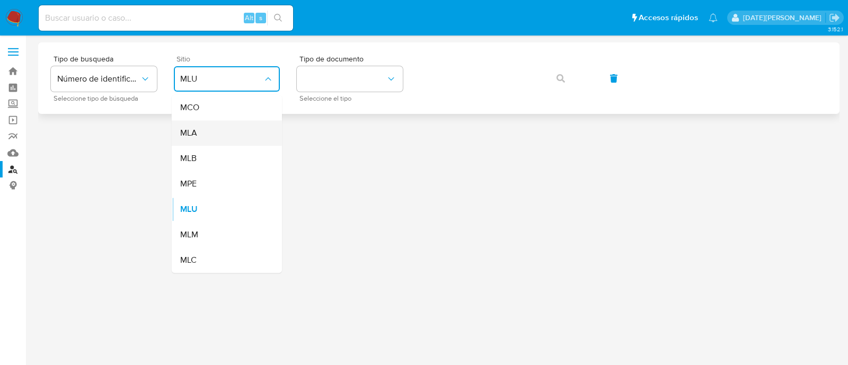
click at [240, 137] on div "MLA" at bounding box center [223, 132] width 87 height 25
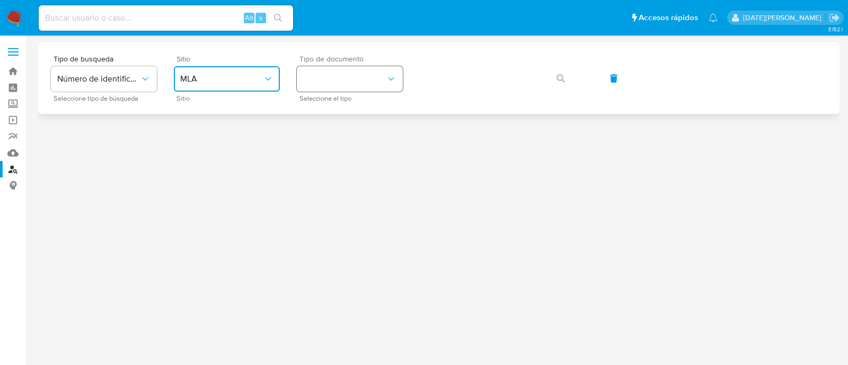
drag, startPoint x: 359, startPoint y: 82, endPoint x: 360, endPoint y: 91, distance: 9.1
click at [359, 81] on button "identificationType" at bounding box center [350, 78] width 106 height 25
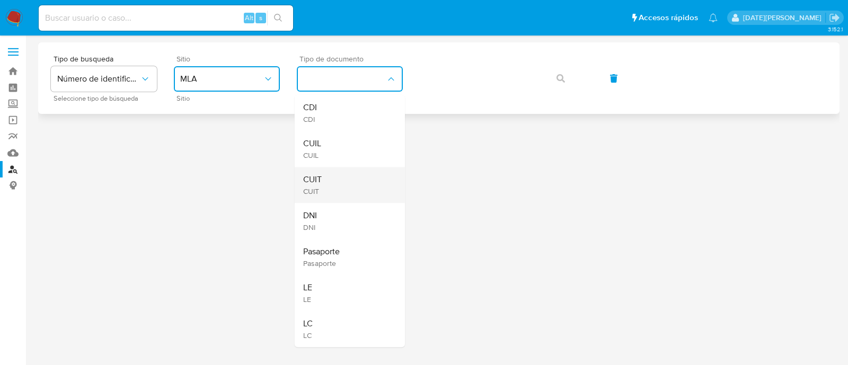
click at [355, 185] on div "CUIT CUIT" at bounding box center [346, 185] width 87 height 36
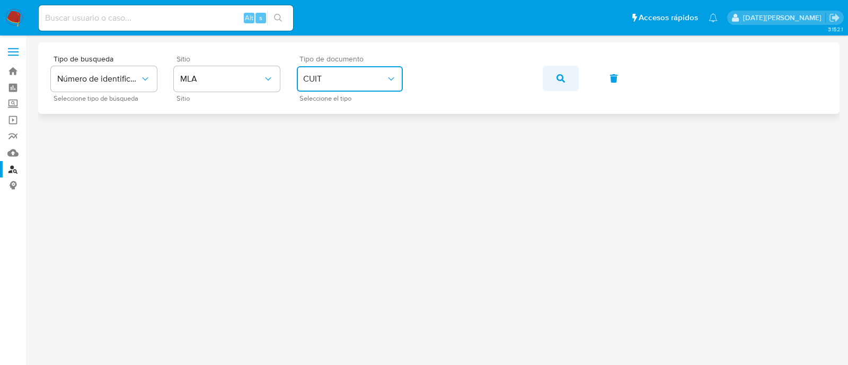
click at [559, 75] on icon "button" at bounding box center [560, 78] width 8 height 8
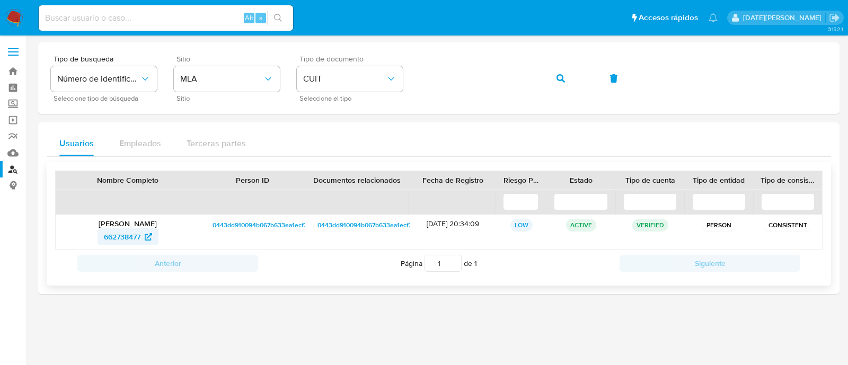
click at [128, 237] on span "662738477" at bounding box center [122, 236] width 37 height 17
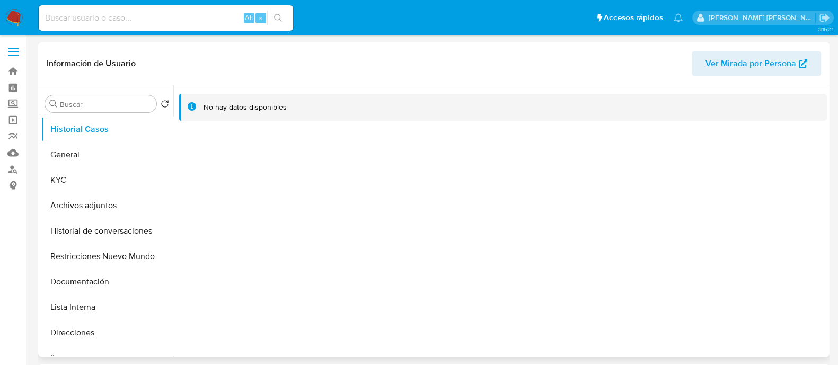
select select "10"
click at [96, 181] on button "KYC" at bounding box center [103, 179] width 124 height 25
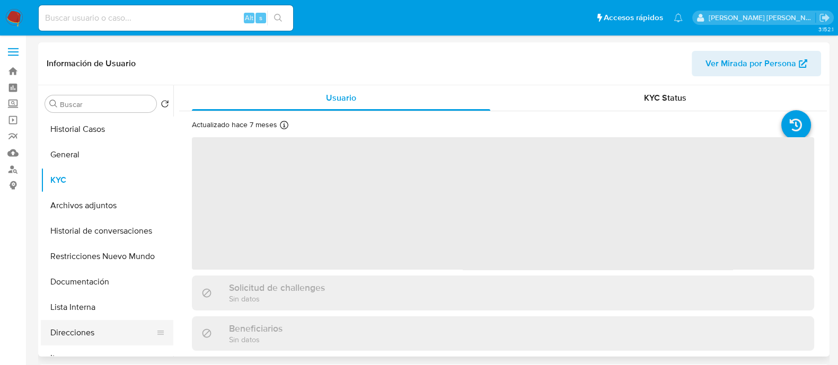
click at [91, 330] on button "Direcciones" at bounding box center [103, 332] width 124 height 25
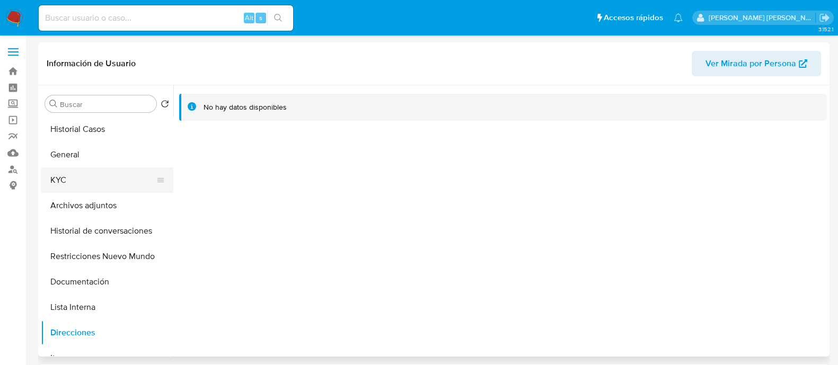
click at [86, 179] on button "KYC" at bounding box center [103, 179] width 124 height 25
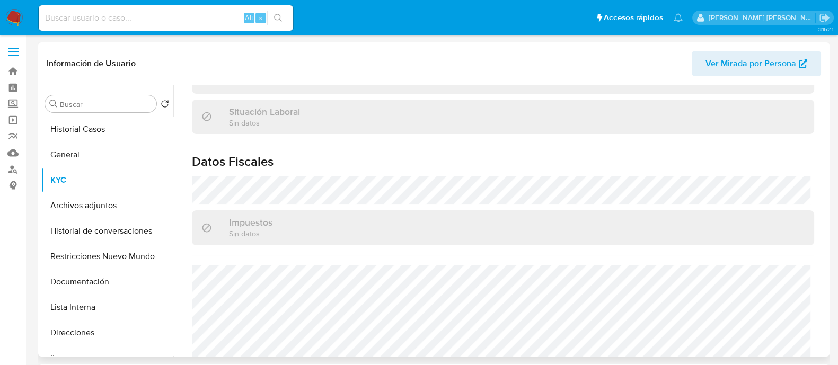
scroll to position [567, 0]
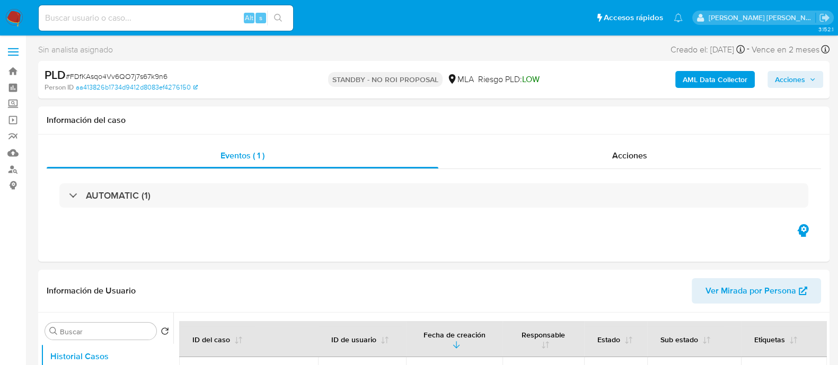
select select "10"
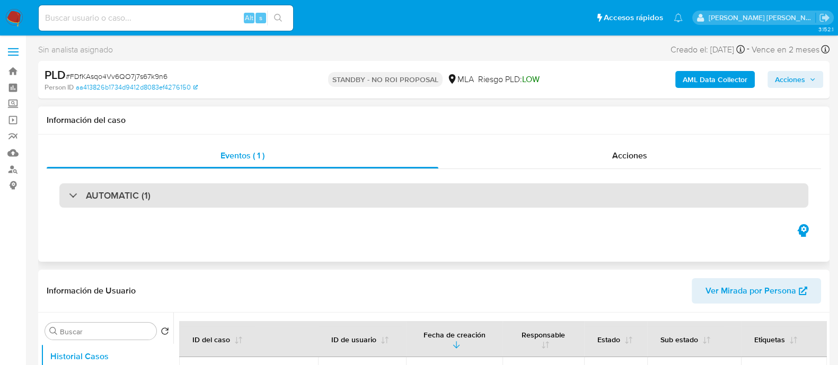
scroll to position [132, 0]
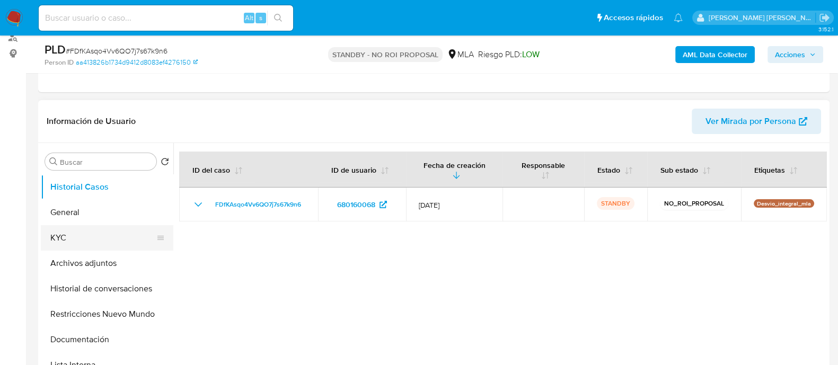
click at [93, 236] on button "KYC" at bounding box center [103, 237] width 124 height 25
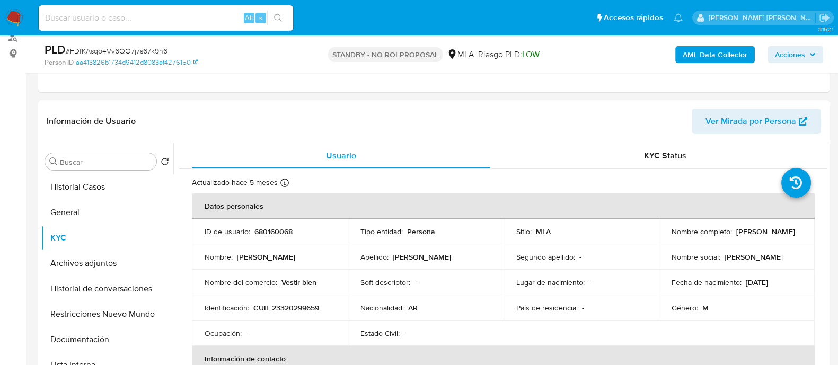
click at [141, 28] on div "Alt s" at bounding box center [166, 17] width 254 height 25
click at [141, 22] on input at bounding box center [166, 18] width 254 height 14
paste input "NVDRDLo4wqJVMo144OFfwuPe"
type input "NVDRDLo4wqJVMo144OFfwuPe"
click at [279, 18] on icon "search-icon" at bounding box center [278, 18] width 8 height 8
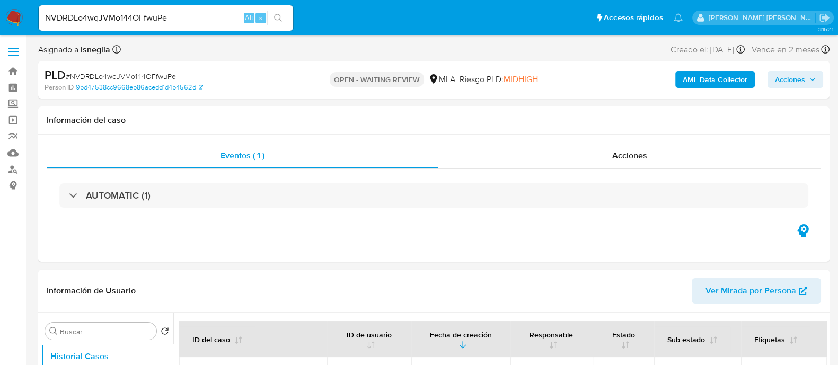
select select "10"
click at [127, 79] on span "# NVDRDLo4wqJVMo144OFfwuPe" at bounding box center [121, 76] width 110 height 11
copy span "NVDRDLo4wqJVMo144OFfwuPe"
click at [12, 17] on img at bounding box center [14, 18] width 18 height 18
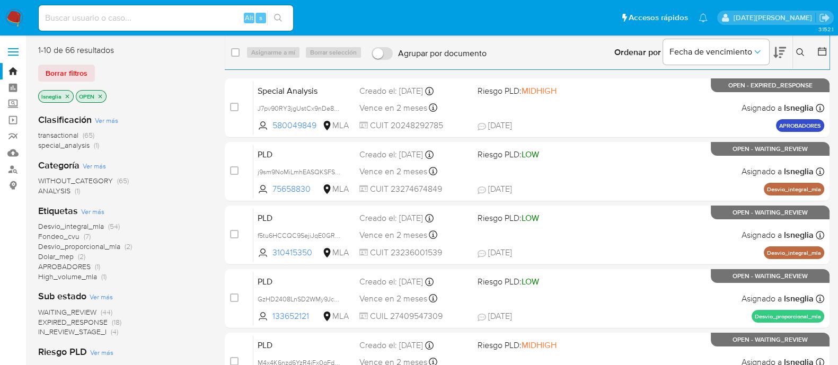
click at [801, 50] on icon at bounding box center [800, 52] width 8 height 8
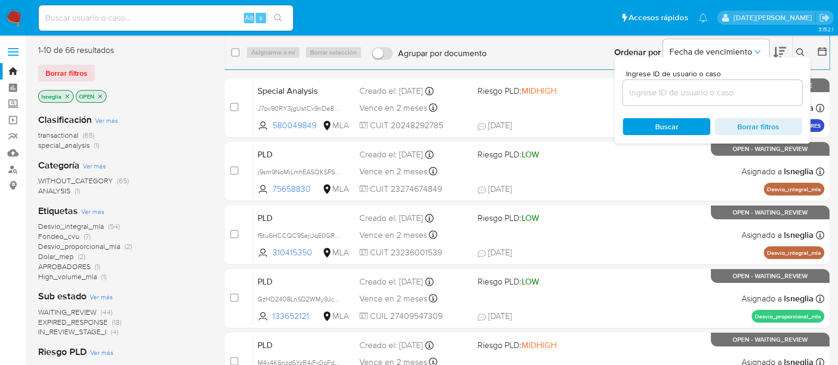
click at [694, 95] on input at bounding box center [712, 93] width 179 height 14
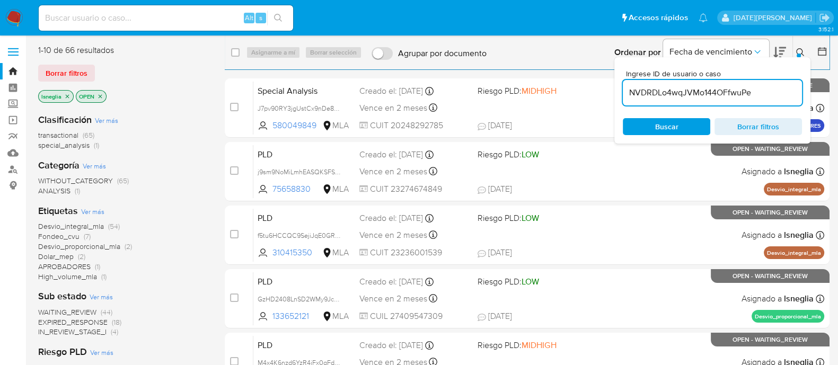
type input "NVDRDLo4wqJVMo144OFfwuPe"
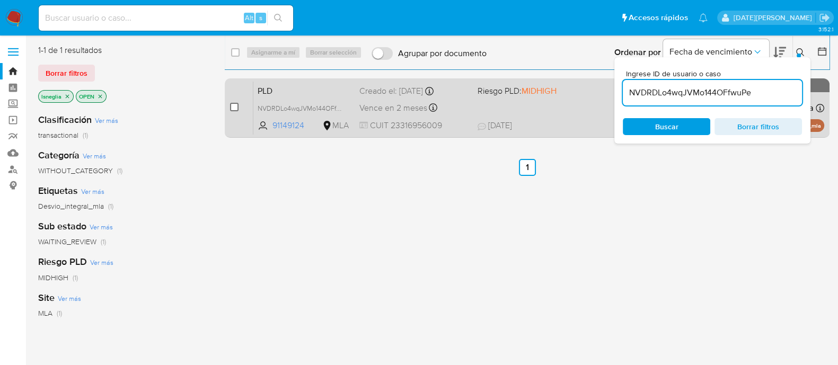
click at [232, 107] on input "checkbox" at bounding box center [234, 107] width 8 height 8
checkbox input "true"
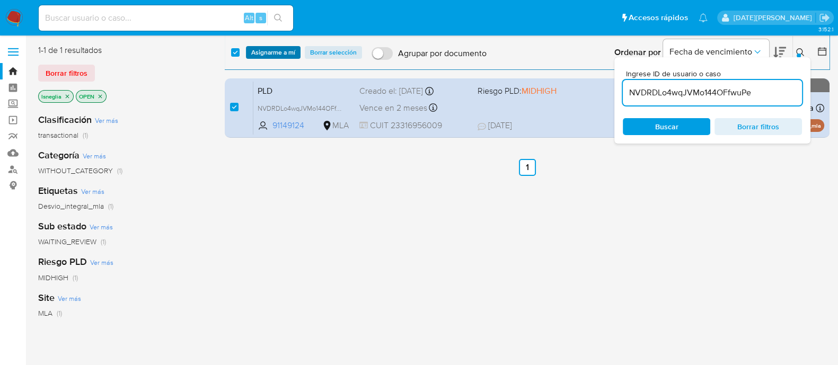
click at [278, 47] on span "Asignarme a mí" at bounding box center [273, 52] width 44 height 11
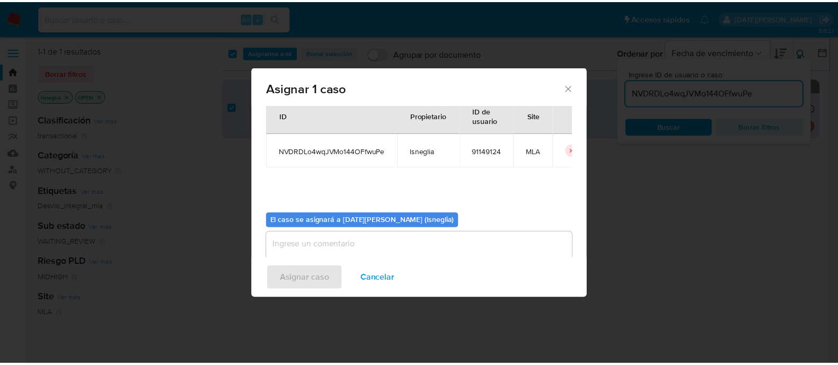
scroll to position [55, 0]
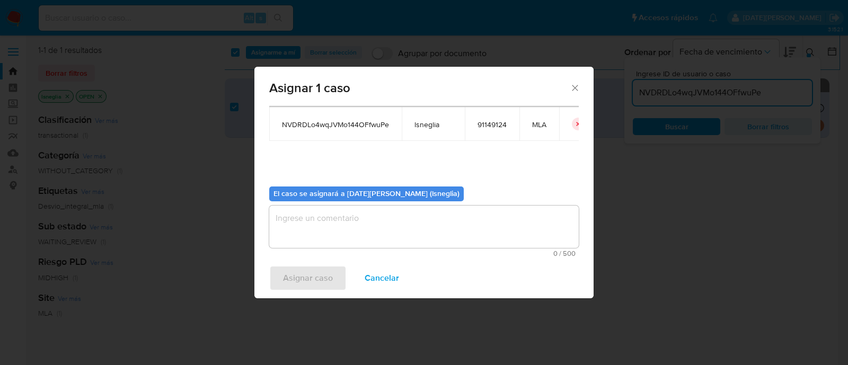
click at [400, 210] on textarea "assign-modal" at bounding box center [424, 227] width 310 height 42
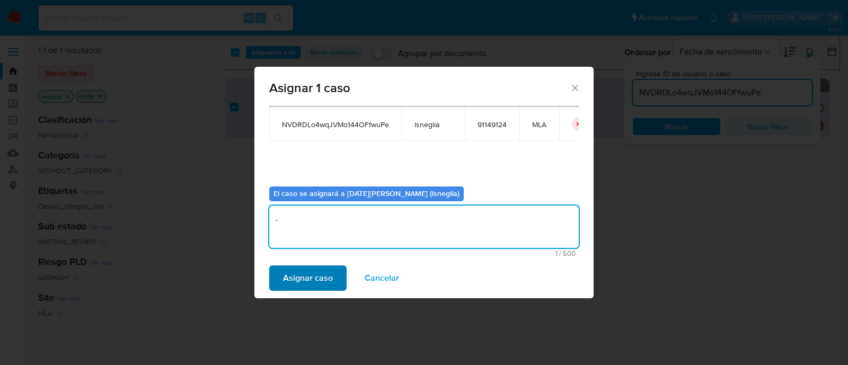
type textarea "."
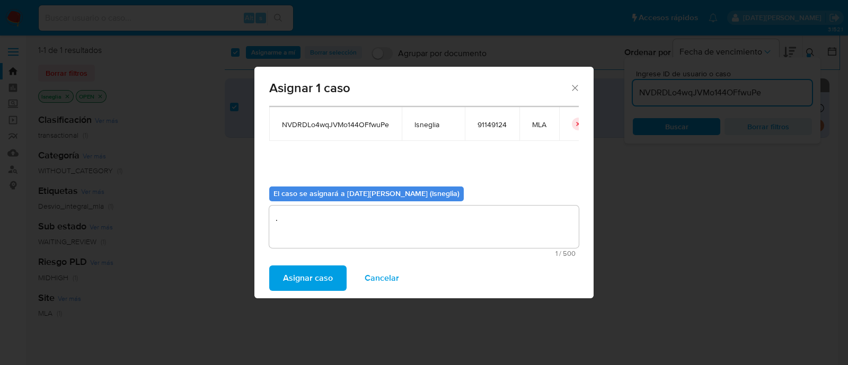
click at [319, 277] on span "Asignar caso" at bounding box center [308, 278] width 50 height 23
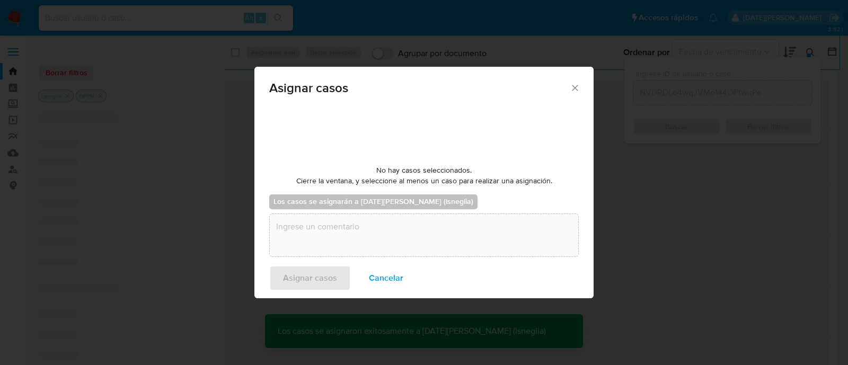
checkbox input "false"
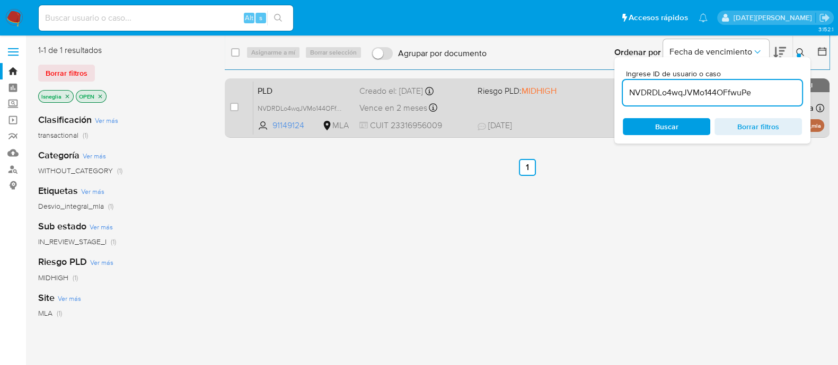
click at [291, 92] on span "PLD" at bounding box center [304, 90] width 93 height 14
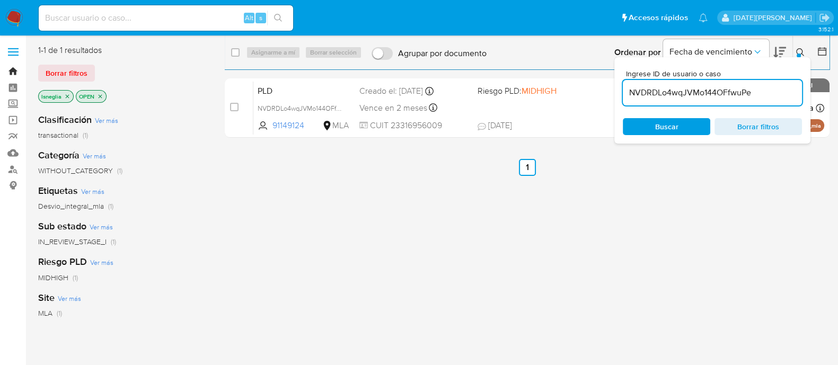
click at [16, 73] on link "Bandeja" at bounding box center [63, 71] width 126 height 16
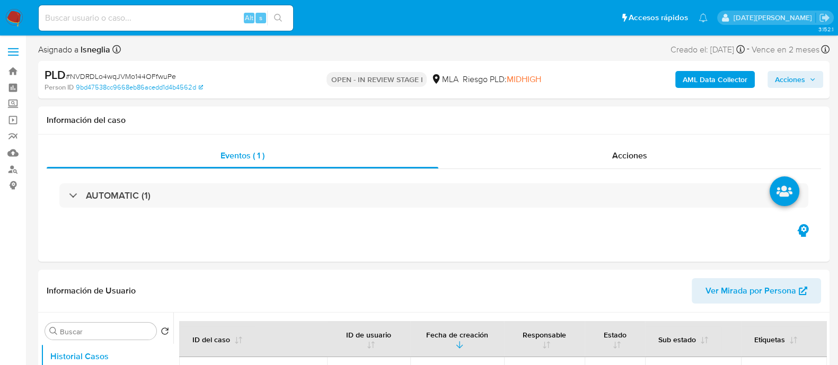
select select "10"
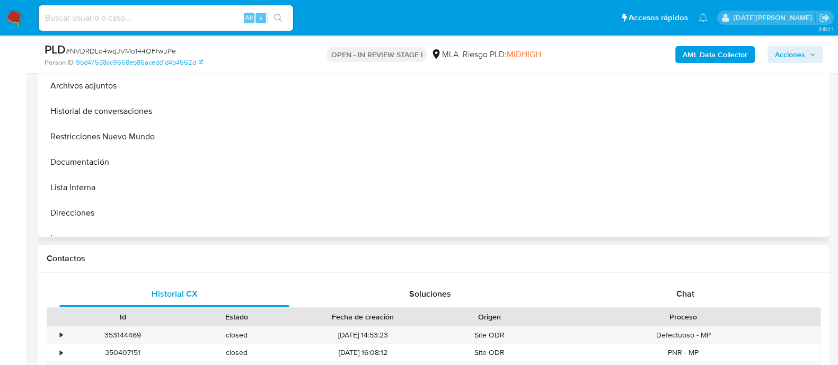
scroll to position [331, 0]
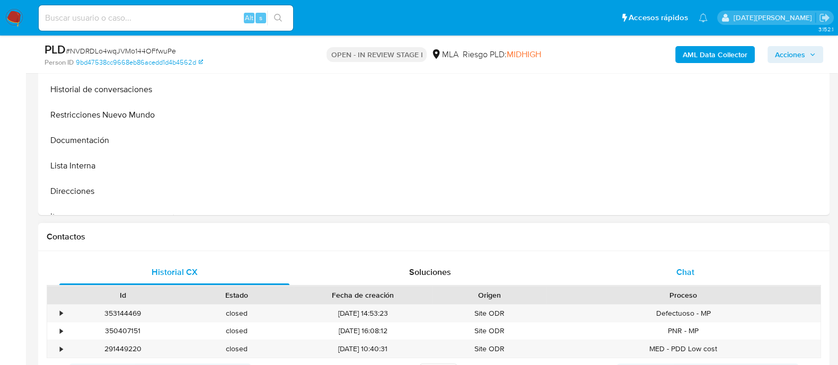
click at [677, 270] on span "Chat" at bounding box center [685, 272] width 18 height 12
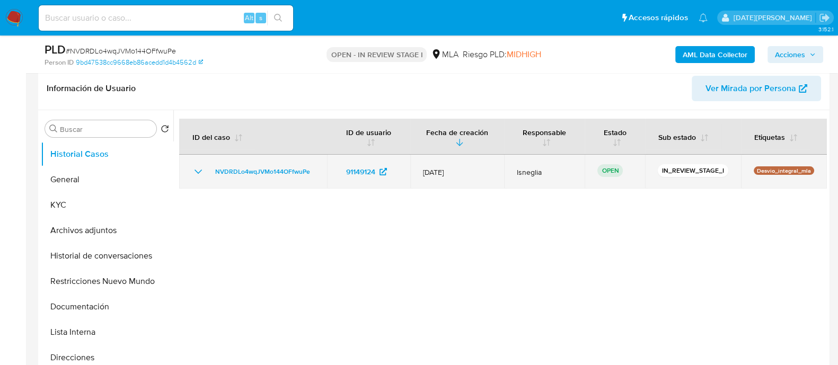
scroll to position [132, 0]
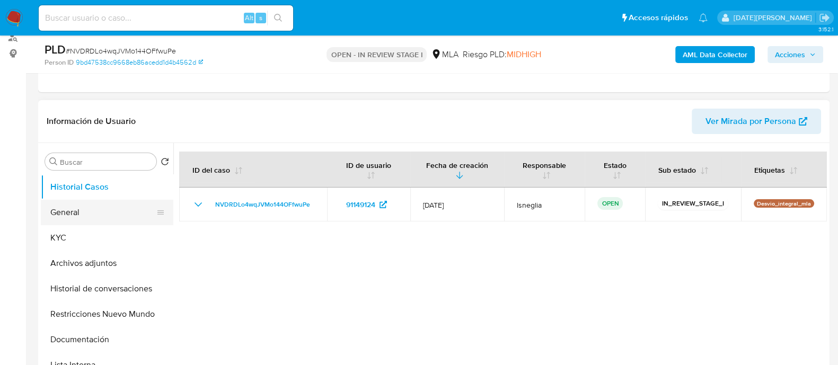
click at [60, 205] on button "General" at bounding box center [103, 212] width 124 height 25
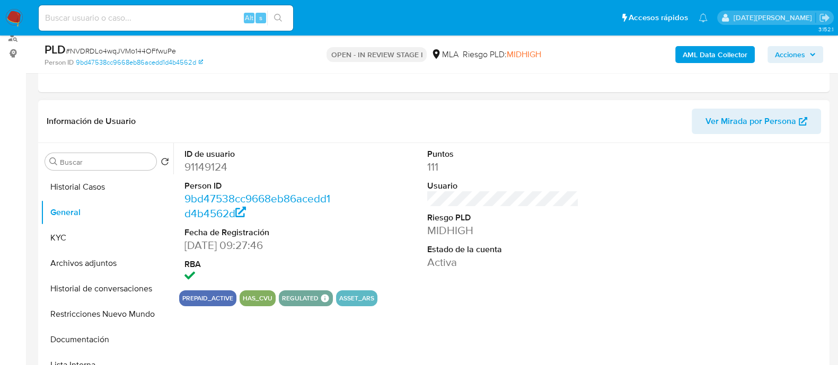
click at [203, 165] on dd "91149124" at bounding box center [260, 167] width 152 height 15
click at [208, 169] on dd "91149124" at bounding box center [260, 167] width 152 height 15
click at [557, 160] on dd "111" at bounding box center [503, 167] width 152 height 15
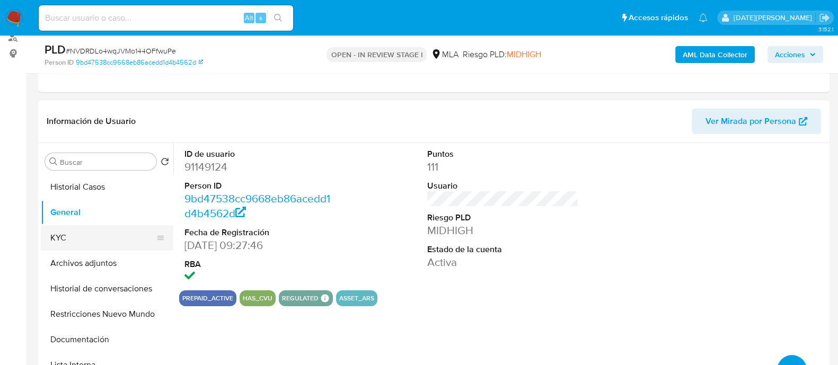
click at [70, 238] on button "KYC" at bounding box center [103, 237] width 124 height 25
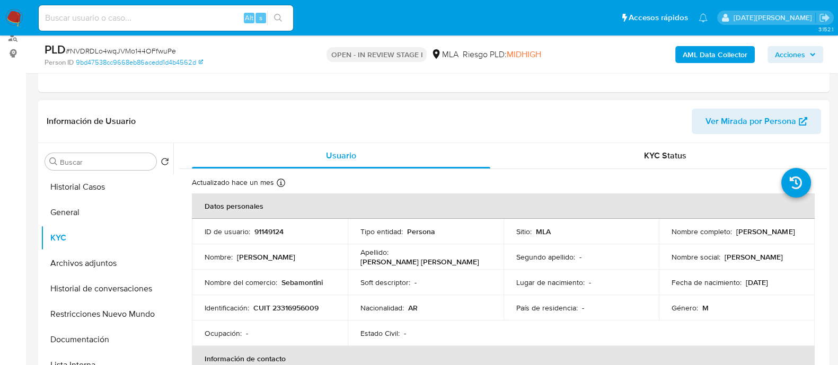
drag, startPoint x: 690, startPoint y: 236, endPoint x: 753, endPoint y: 236, distance: 63.1
click at [753, 236] on p "Sebastian Montini Ballarin" at bounding box center [765, 232] width 58 height 10
click at [97, 337] on button "Documentación" at bounding box center [103, 339] width 124 height 25
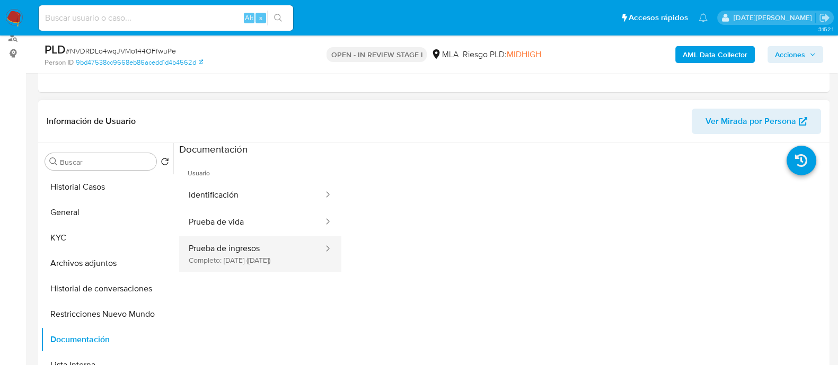
click at [252, 260] on button "Prueba de ingresos Completo: 10/04/2024 (hace un año)" at bounding box center [251, 254] width 145 height 36
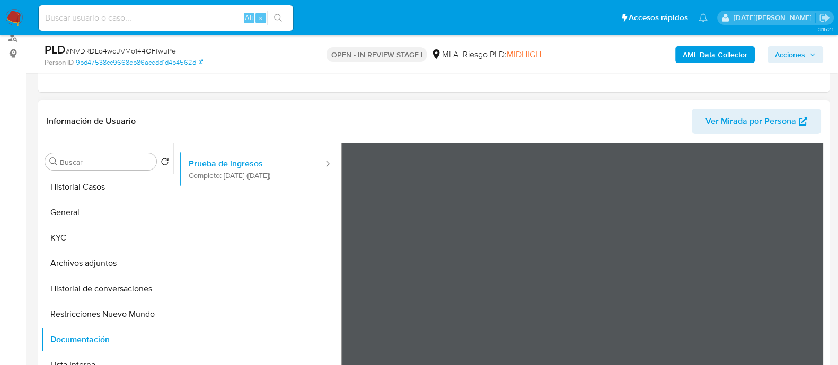
scroll to position [93, 0]
click at [85, 240] on button "KYC" at bounding box center [103, 237] width 124 height 25
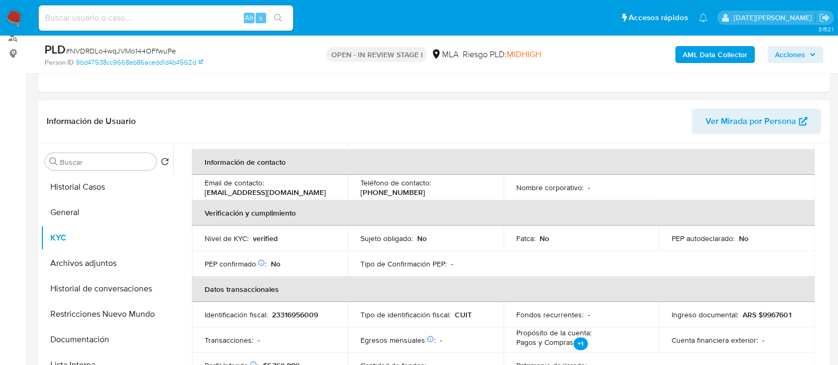
scroll to position [199, 0]
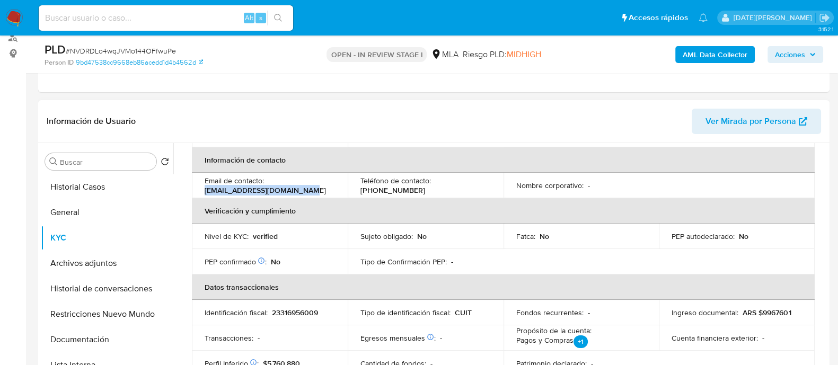
drag, startPoint x: 204, startPoint y: 189, endPoint x: 307, endPoint y: 187, distance: 103.4
click at [307, 187] on div "Email de contacto : sebastianmontini@gmail.com" at bounding box center [270, 185] width 130 height 19
copy p "sebastianmontini@gmail.com"
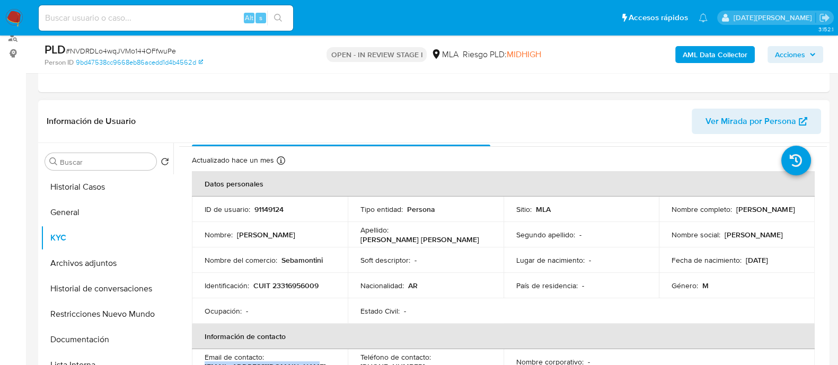
scroll to position [0, 0]
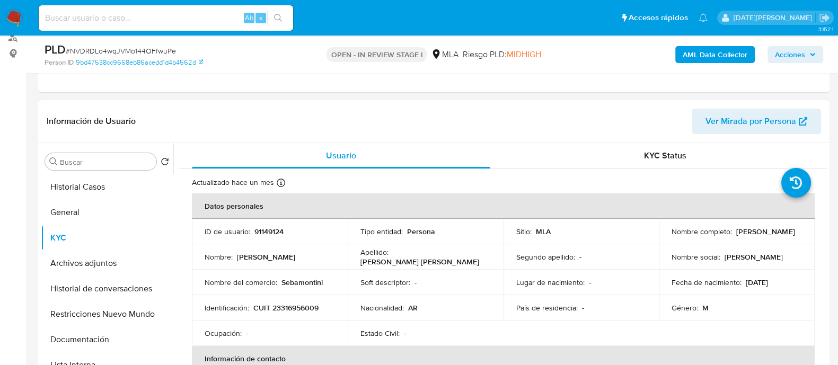
drag, startPoint x: 666, startPoint y: 234, endPoint x: 765, endPoint y: 234, distance: 98.6
click at [765, 234] on td "Nombre completo : Sebastian Montini Ballarin" at bounding box center [737, 231] width 156 height 25
copy p "Sebastian Montini Ballarin"
drag, startPoint x: 253, startPoint y: 305, endPoint x: 325, endPoint y: 307, distance: 71.6
click at [325, 307] on div "Identificación : CUIT 23316956009" at bounding box center [270, 308] width 130 height 10
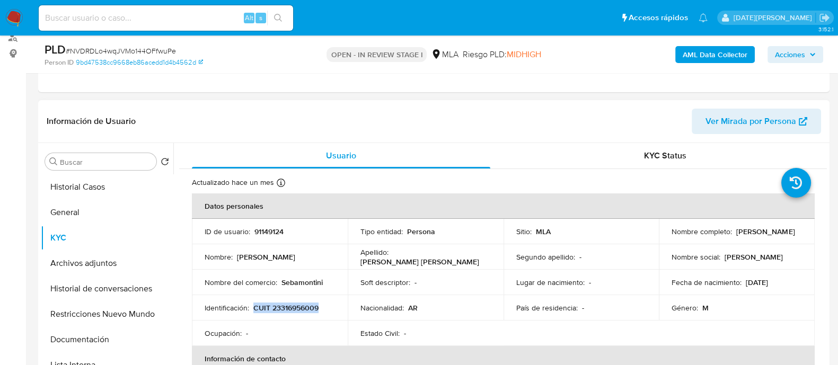
copy p "CUIT 23316956009"
click at [82, 211] on button "General" at bounding box center [103, 212] width 124 height 25
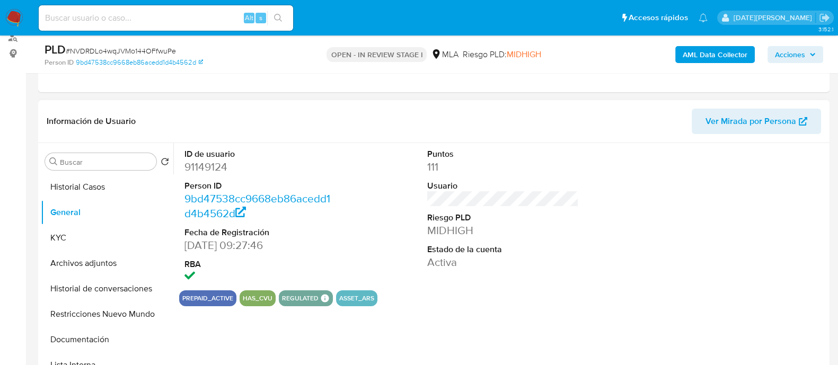
click at [213, 165] on dd "91149124" at bounding box center [260, 167] width 152 height 15
copy dd "91149124"
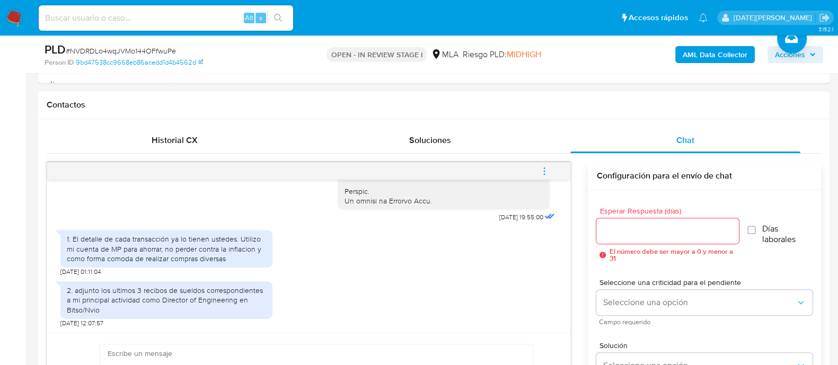
scroll to position [559, 0]
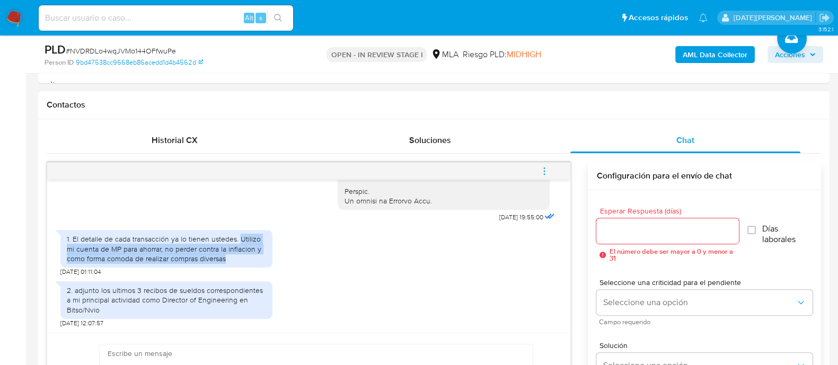
drag, startPoint x: 240, startPoint y: 237, endPoint x: 260, endPoint y: 255, distance: 27.4
click at [260, 255] on div "1. El detalle de cada transacción ya lo tienen ustedes. Utilizo mi cuenta de MP…" at bounding box center [166, 248] width 199 height 29
copy div "Utilizo mi cuenta de MP para ahorrar, no perder contra la inflacion y como form…"
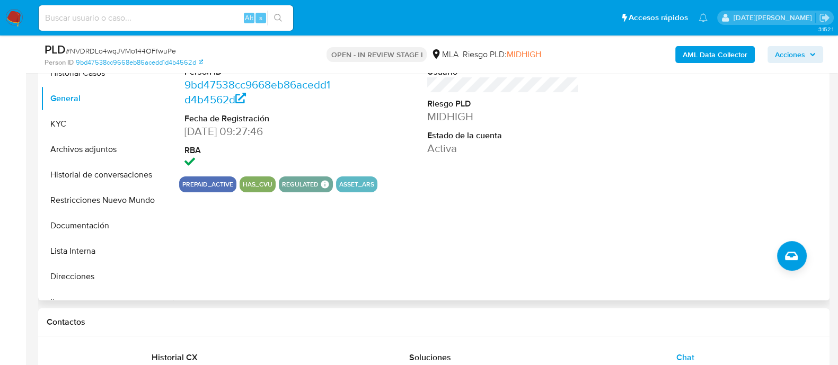
scroll to position [132, 0]
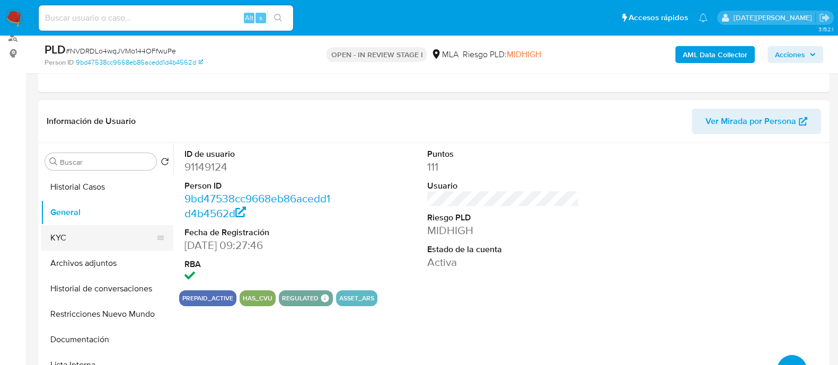
click at [76, 234] on button "KYC" at bounding box center [103, 237] width 124 height 25
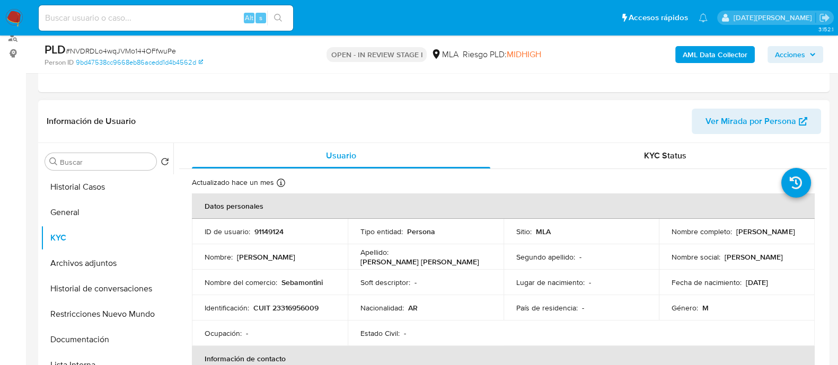
drag, startPoint x: 667, startPoint y: 236, endPoint x: 755, endPoint y: 234, distance: 87.5
click at [754, 234] on td "Nombre completo : Sebastian Montini Ballarin" at bounding box center [737, 231] width 156 height 25
copy p "Sebastian Montini Ballarin"
click at [87, 335] on button "Documentación" at bounding box center [103, 339] width 124 height 25
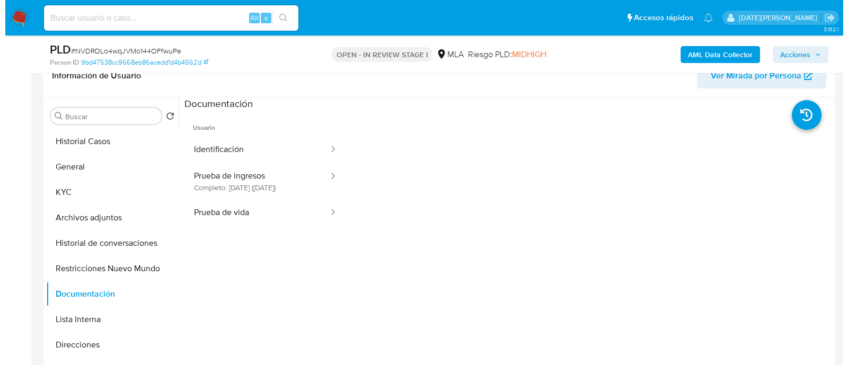
scroll to position [199, 0]
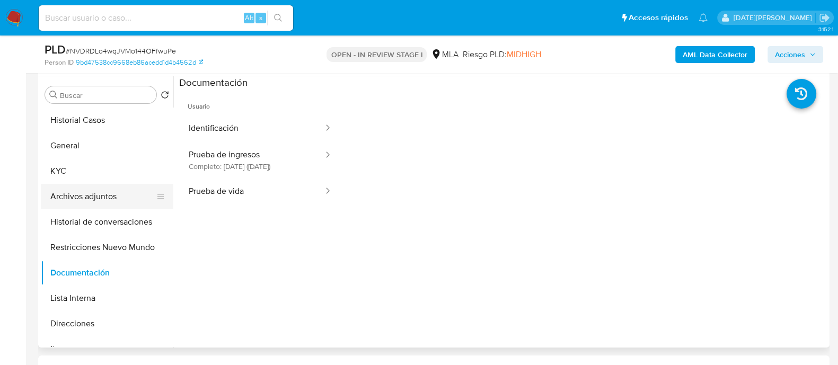
click at [123, 191] on button "Archivos adjuntos" at bounding box center [103, 196] width 124 height 25
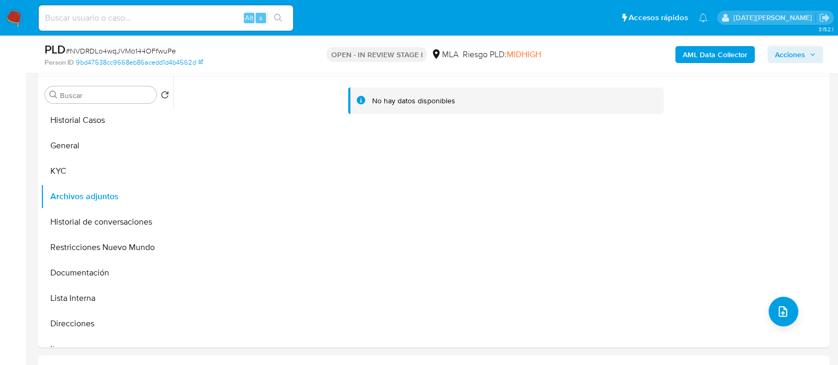
click at [714, 48] on b "AML Data Collector" at bounding box center [715, 54] width 65 height 17
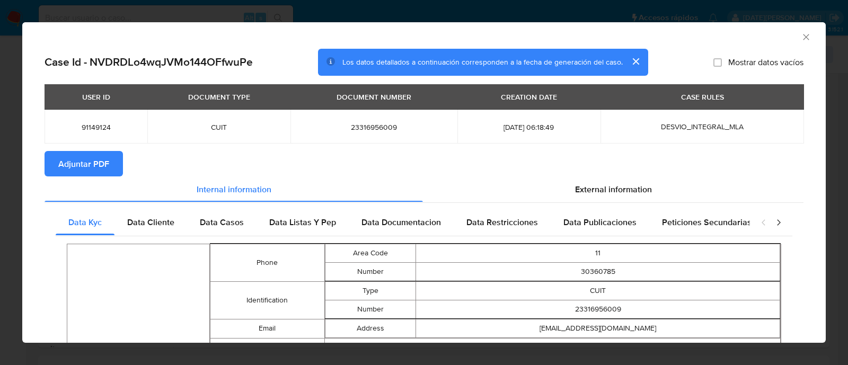
click at [97, 166] on span "Adjuntar PDF" at bounding box center [83, 163] width 51 height 23
click at [801, 36] on icon "Cerrar ventana" at bounding box center [806, 37] width 11 height 11
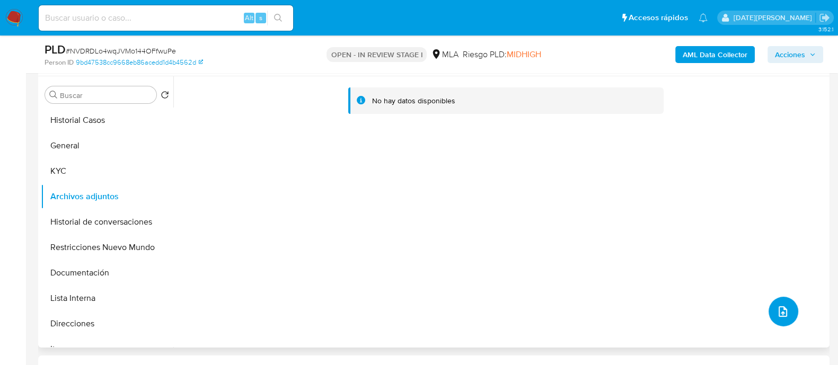
click at [773, 299] on button "upload-file" at bounding box center [783, 312] width 30 height 30
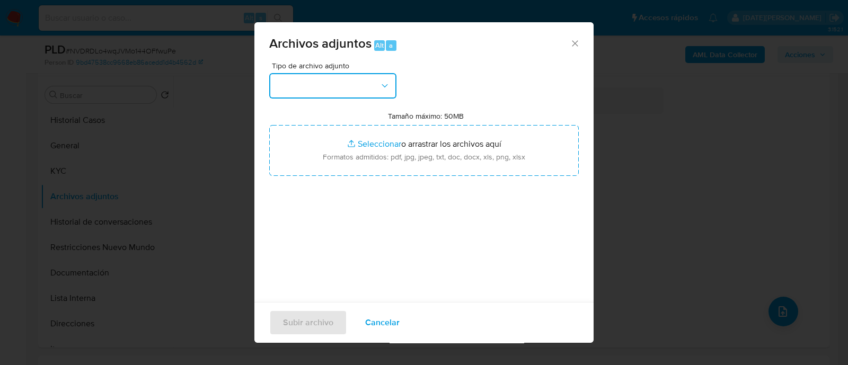
click at [360, 78] on button "button" at bounding box center [332, 85] width 127 height 25
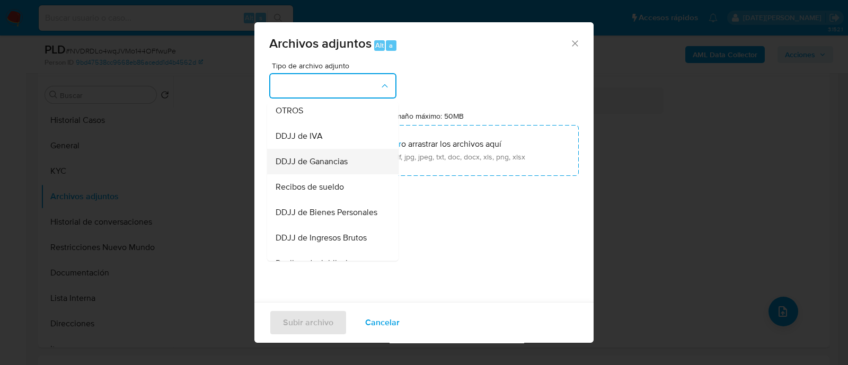
scroll to position [204, 0]
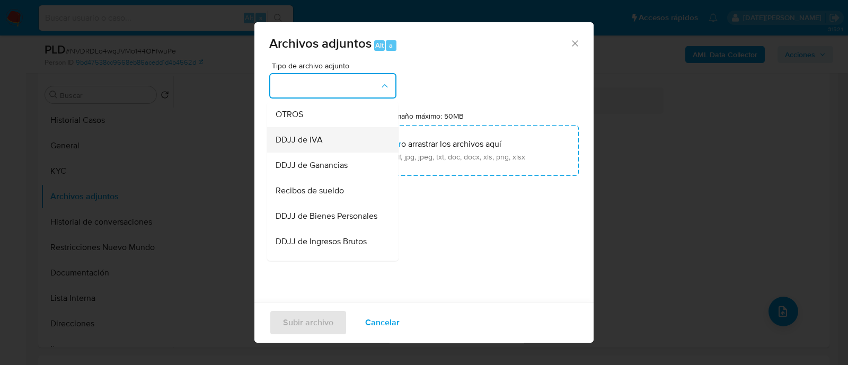
click at [307, 136] on div "DDJJ de IVA" at bounding box center [330, 139] width 108 height 25
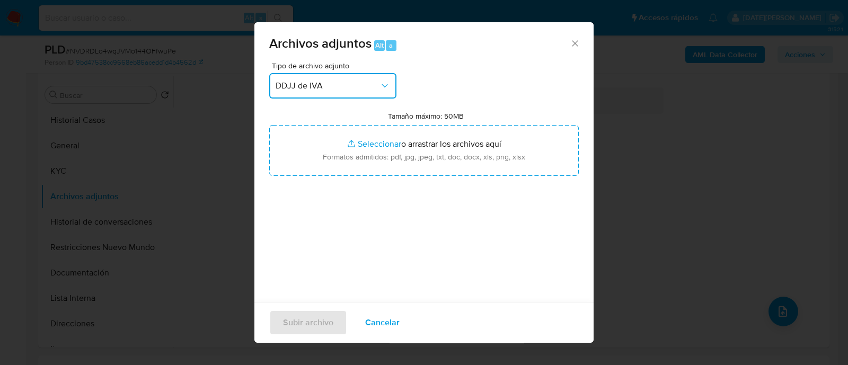
click at [376, 78] on button "DDJJ de IVA" at bounding box center [332, 85] width 127 height 25
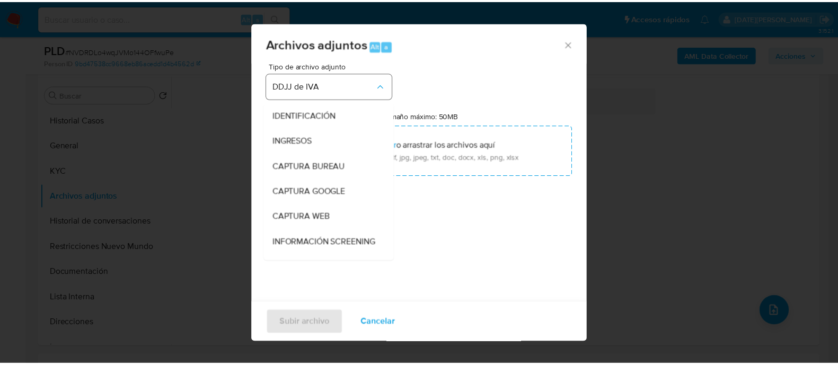
scroll to position [172, 0]
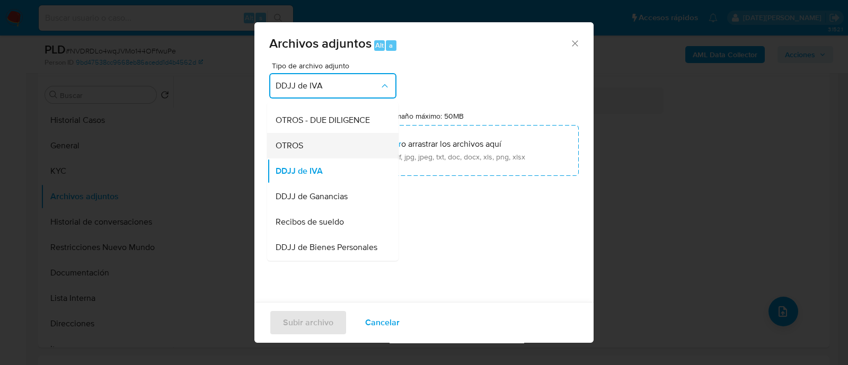
click at [323, 154] on div "OTROS" at bounding box center [330, 145] width 108 height 25
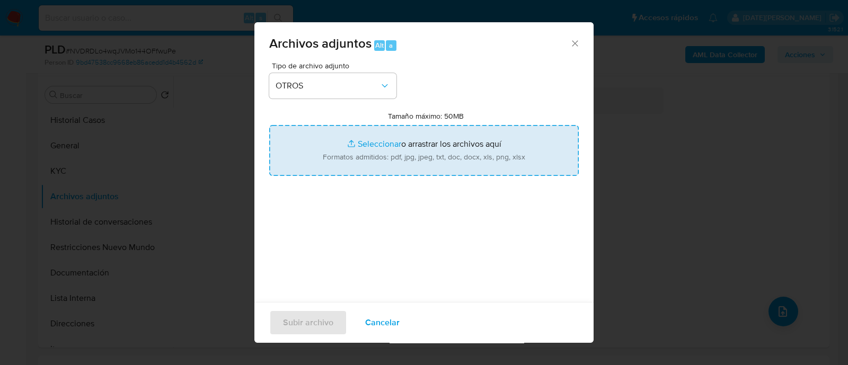
type input "C:\fakepath\Caselog NVDRDLo4wqJVMo144OFfwuPe.docx"
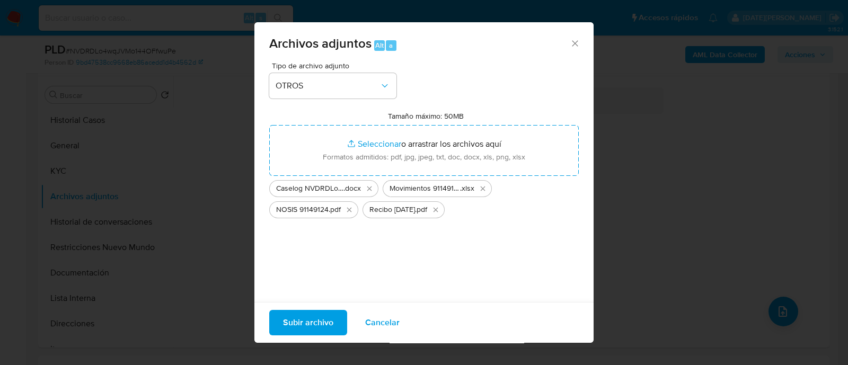
click at [325, 320] on span "Subir archivo" at bounding box center [308, 322] width 50 height 23
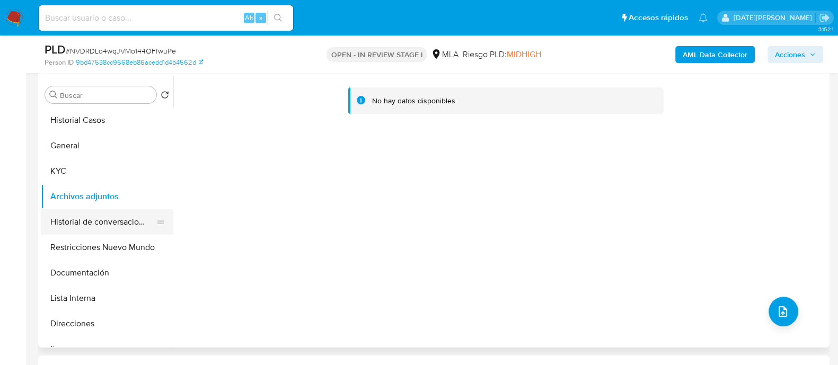
click at [120, 215] on button "Historial de conversaciones" at bounding box center [103, 221] width 124 height 25
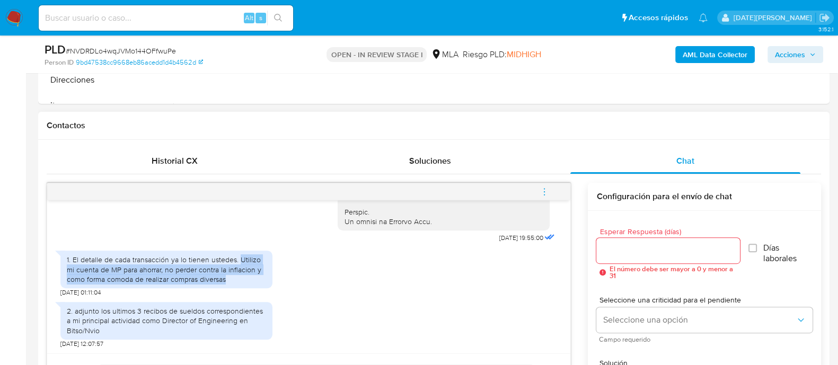
scroll to position [463, 0]
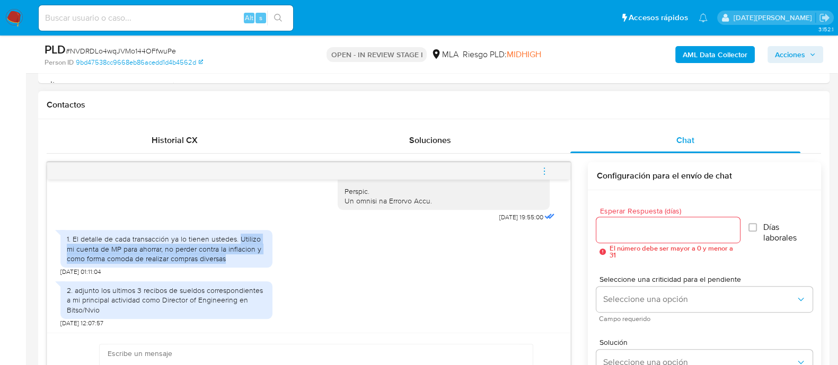
click at [549, 168] on button "menu-action" at bounding box center [544, 170] width 35 height 25
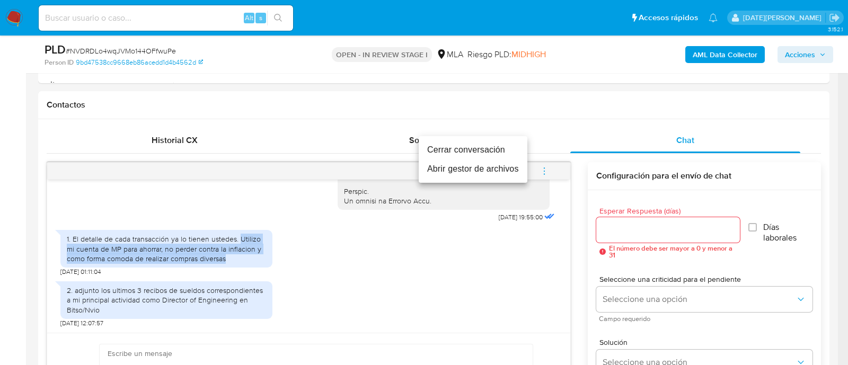
click at [488, 151] on li "Cerrar conversación" at bounding box center [473, 149] width 109 height 19
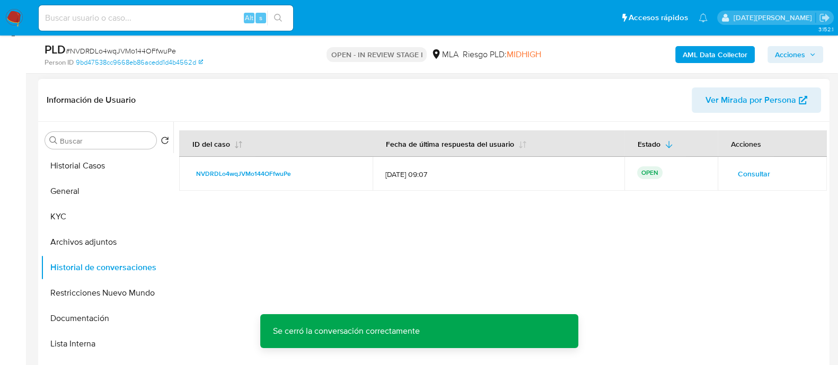
scroll to position [132, 0]
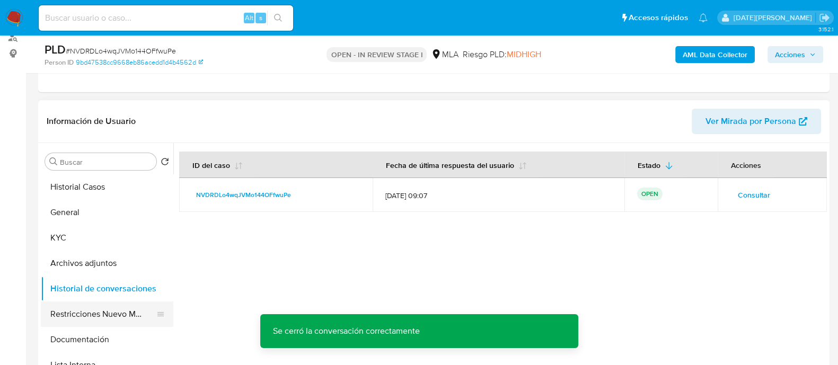
click at [84, 313] on button "Restricciones Nuevo Mundo" at bounding box center [103, 314] width 124 height 25
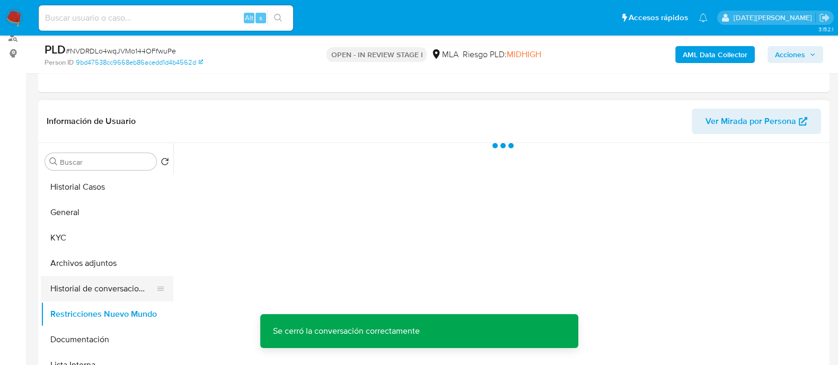
click at [91, 298] on button "Historial de conversaciones" at bounding box center [103, 288] width 124 height 25
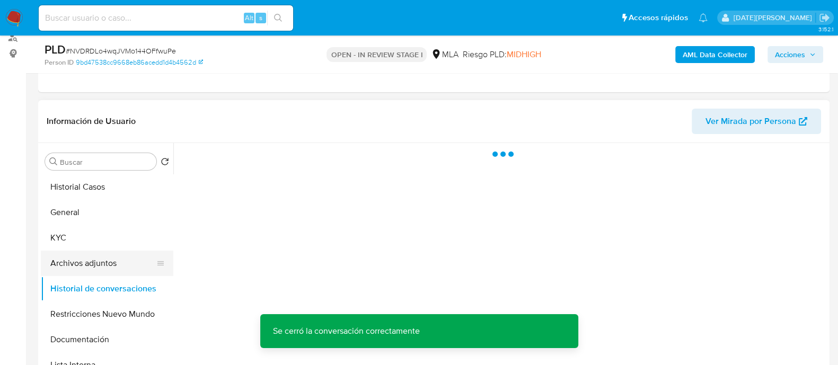
click at [109, 261] on button "Archivos adjuntos" at bounding box center [103, 263] width 124 height 25
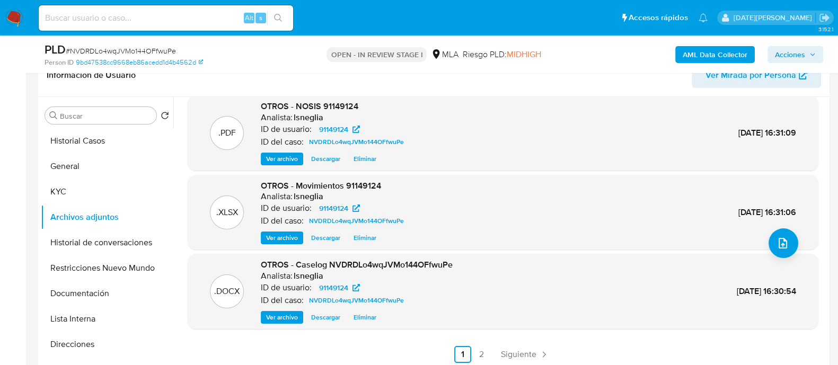
scroll to position [199, 0]
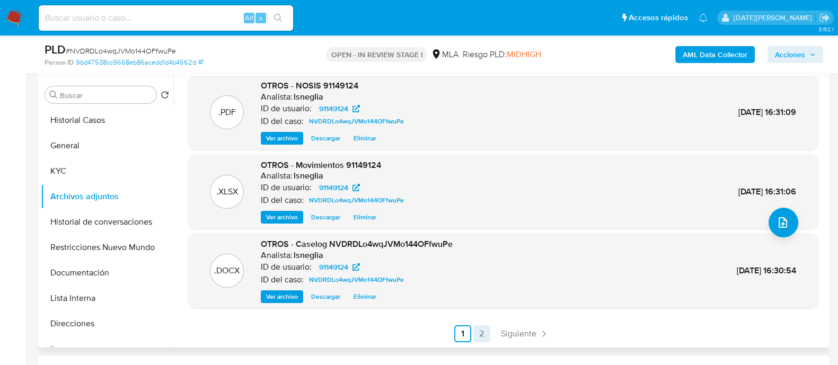
click at [476, 332] on link "2" at bounding box center [481, 333] width 17 height 17
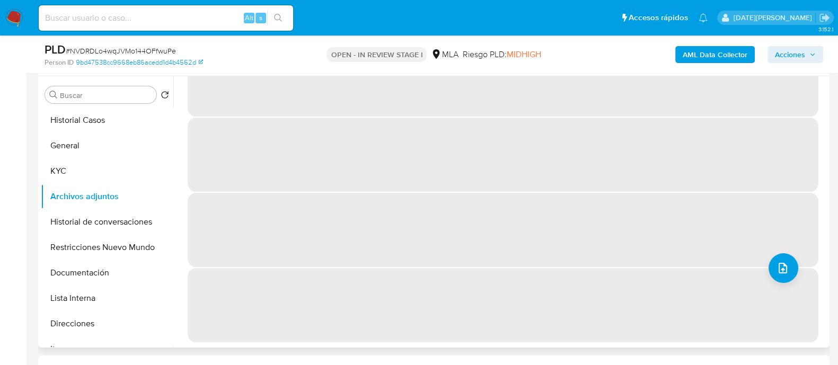
scroll to position [0, 0]
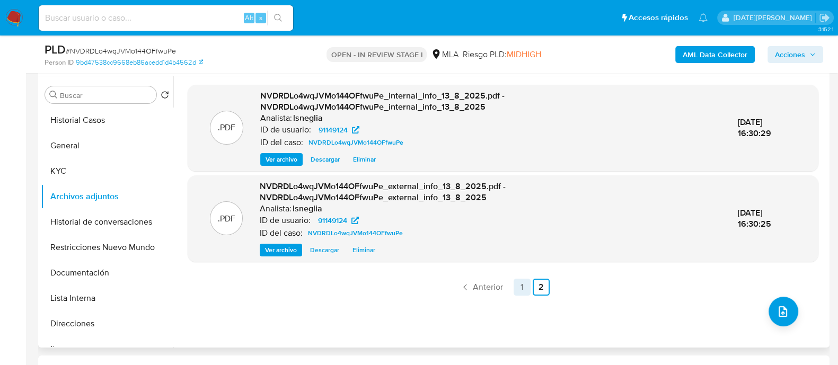
click at [514, 287] on link "1" at bounding box center [522, 287] width 17 height 17
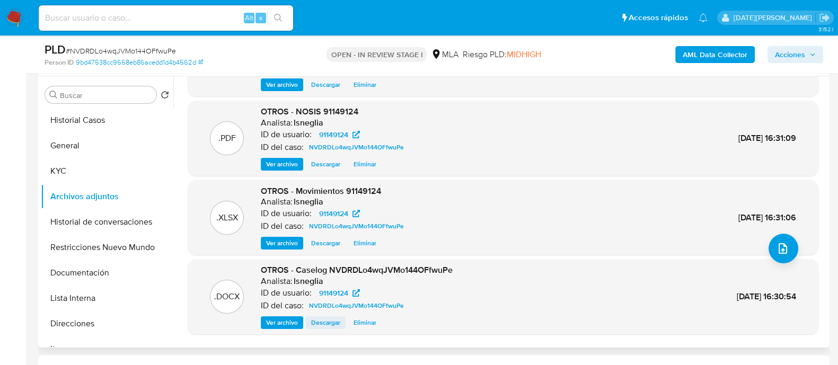
scroll to position [89, 0]
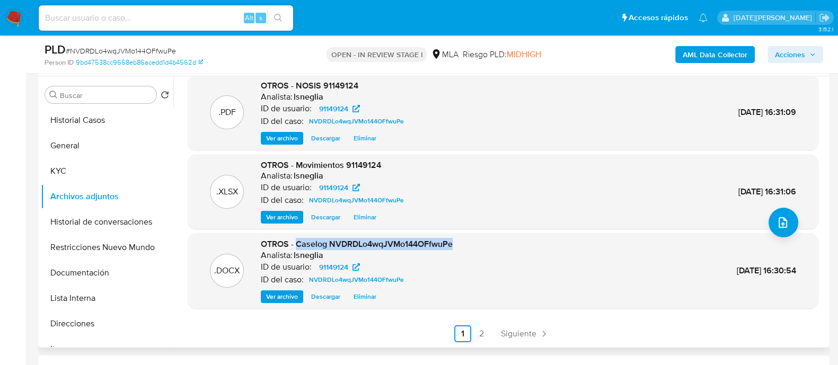
drag, startPoint x: 297, startPoint y: 245, endPoint x: 452, endPoint y: 240, distance: 154.8
click at [458, 238] on div ".DOCX OTROS - Caselog NVDRDLo4wqJVMo144OFfwuPe Analista: lsneglia ID de usuario…" at bounding box center [503, 270] width 620 height 65
copy span "Caselog NVDRDLo4wqJVMo144OFfwuPe"
click at [797, 56] on span "Acciones" at bounding box center [790, 54] width 30 height 17
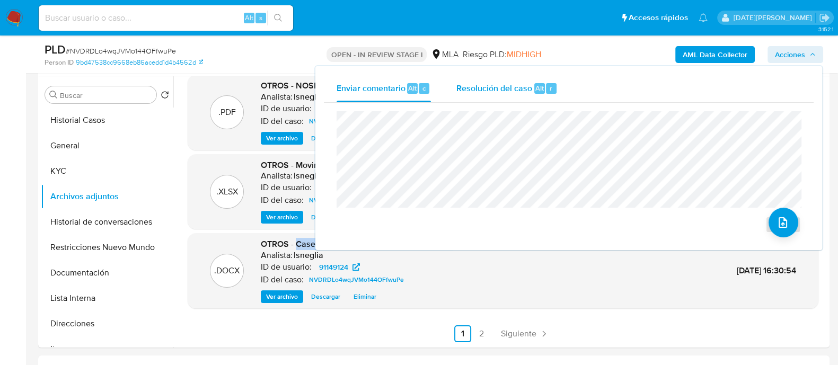
click at [535, 91] on span "Alt" at bounding box center [539, 88] width 8 height 10
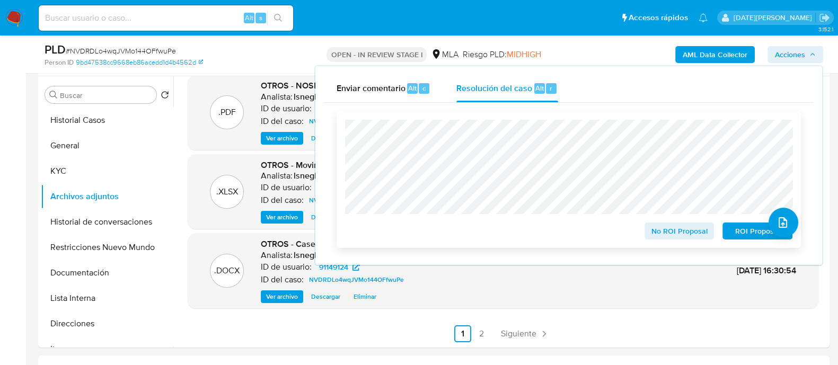
scroll to position [331, 0]
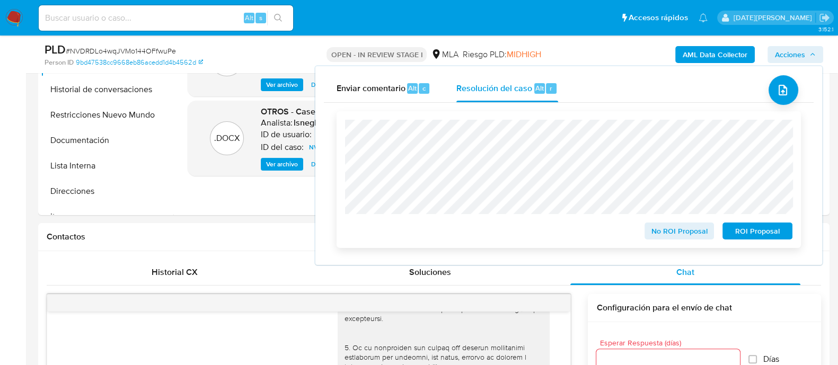
click at [679, 232] on span "No ROI Proposal" at bounding box center [679, 231] width 55 height 15
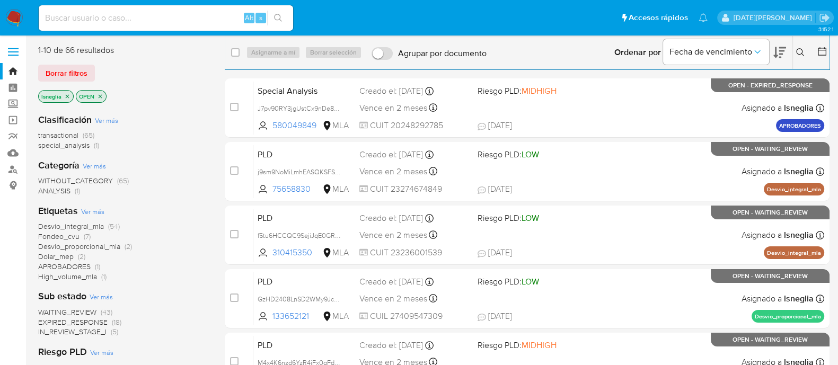
click at [66, 94] on icon "close-filter" at bounding box center [67, 96] width 6 height 6
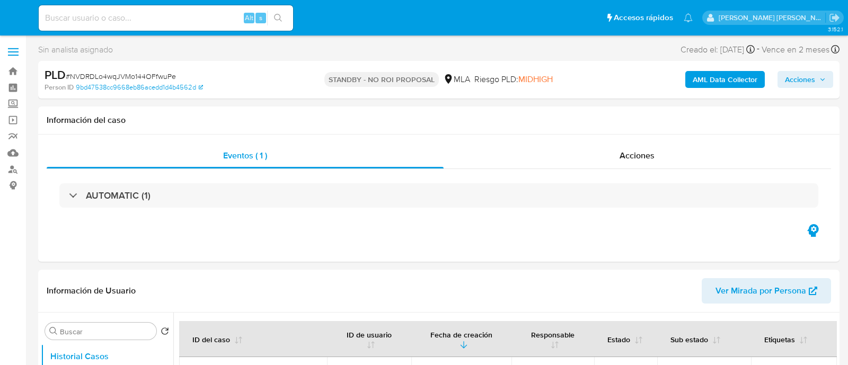
select select "10"
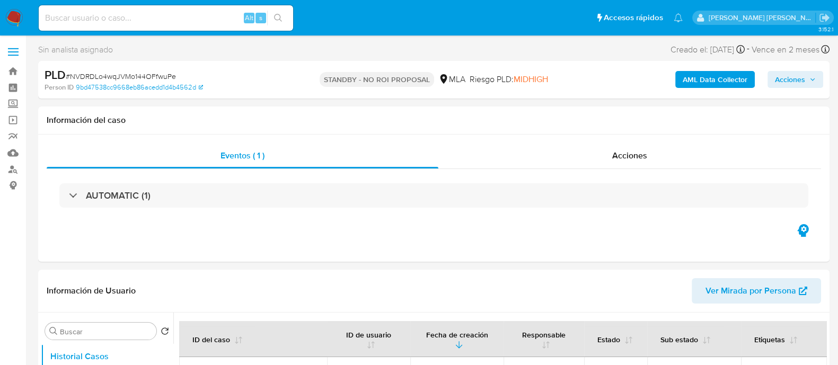
click at [13, 15] on img at bounding box center [14, 18] width 18 height 18
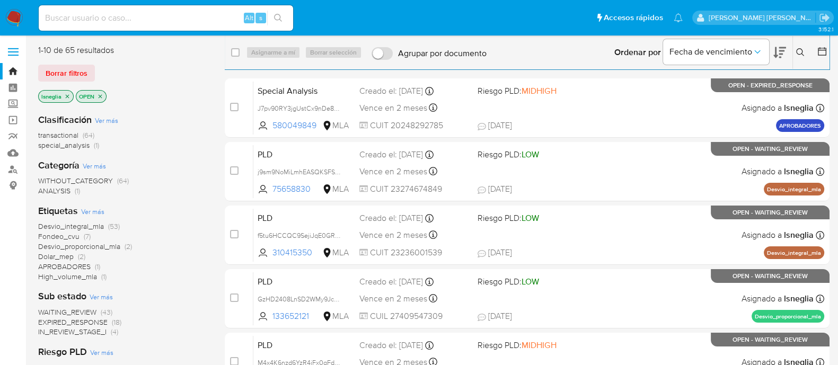
click at [65, 95] on icon "close-filter" at bounding box center [67, 96] width 6 height 6
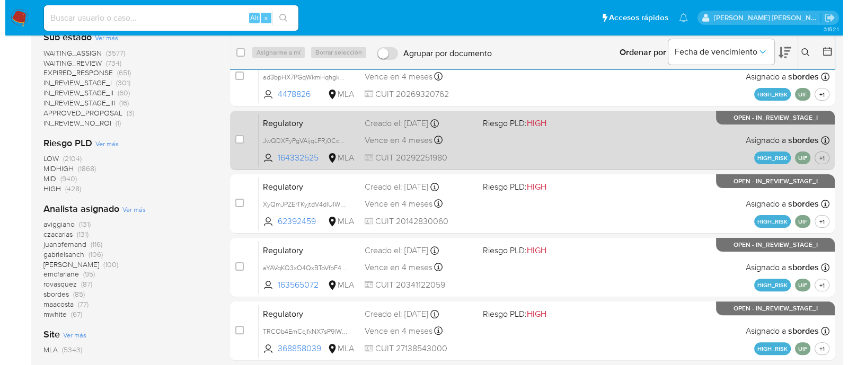
scroll to position [330, 0]
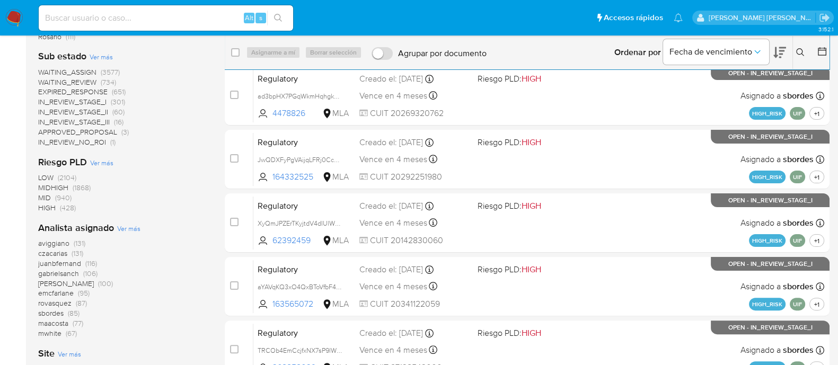
click at [819, 49] on icon at bounding box center [822, 51] width 11 height 11
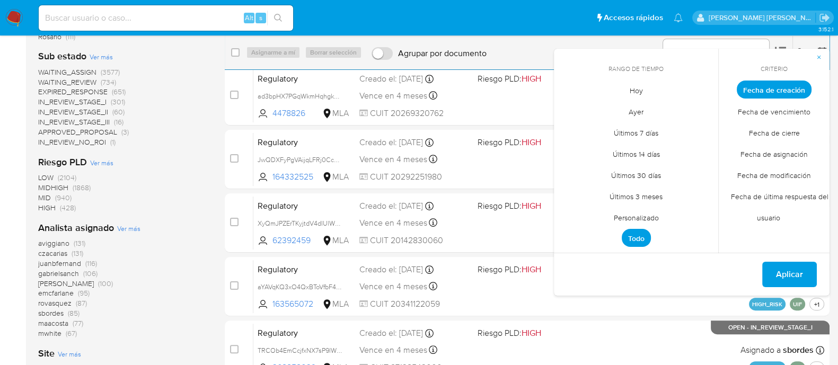
click at [629, 215] on span "Personalizado" at bounding box center [636, 218] width 67 height 22
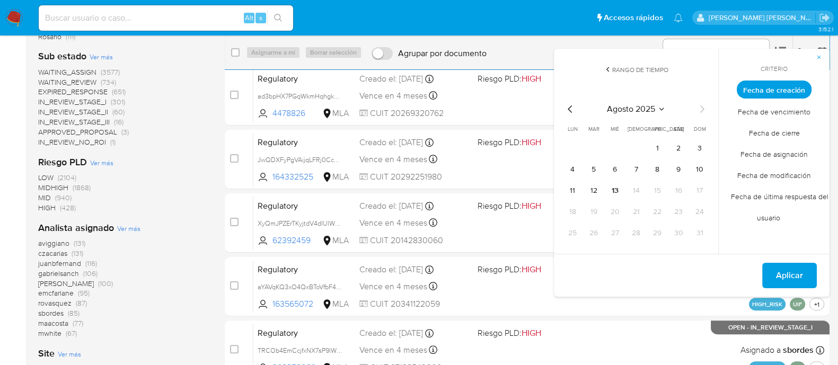
click at [569, 106] on icon "Mes anterior" at bounding box center [570, 109] width 13 height 13
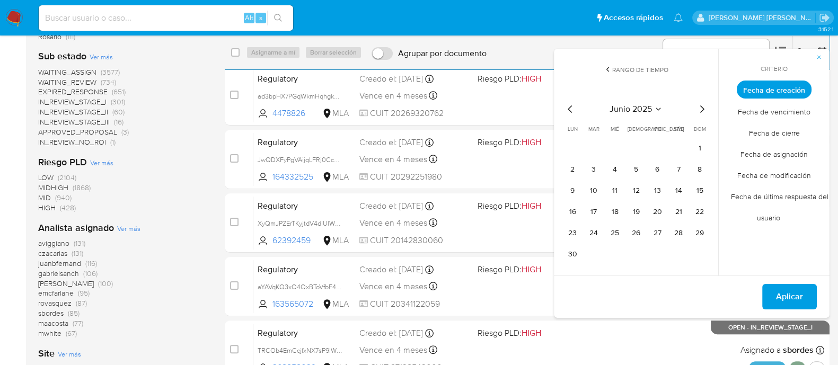
click at [570, 108] on icon "Mes anterior" at bounding box center [570, 109] width 13 height 13
click at [701, 108] on icon "Mes siguiente" at bounding box center [701, 109] width 13 height 13
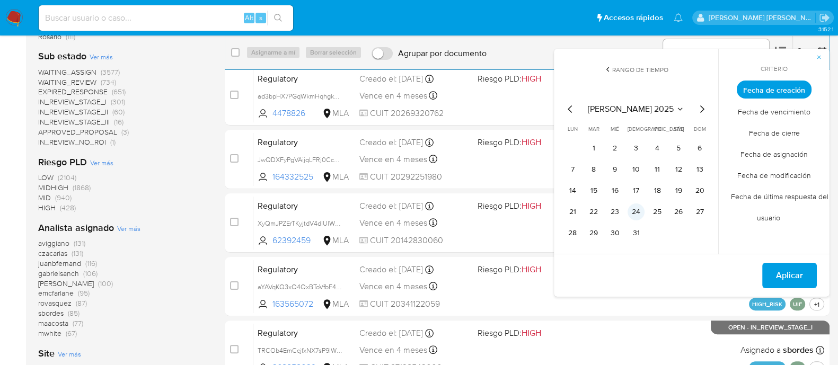
drag, startPoint x: 588, startPoint y: 152, endPoint x: 630, endPoint y: 211, distance: 72.2
click at [588, 152] on button "1" at bounding box center [593, 148] width 17 height 17
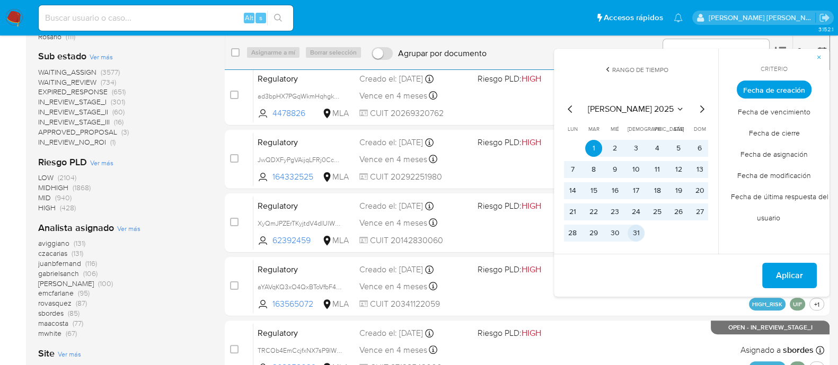
click at [634, 235] on button "31" at bounding box center [636, 233] width 17 height 17
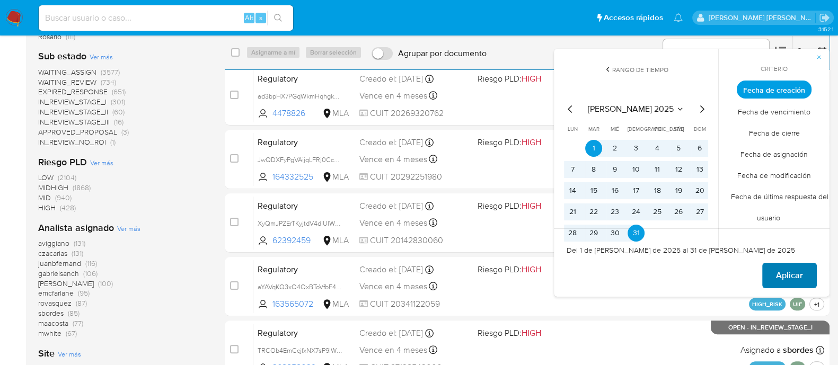
click at [779, 274] on span "Aplicar" at bounding box center [789, 275] width 27 height 23
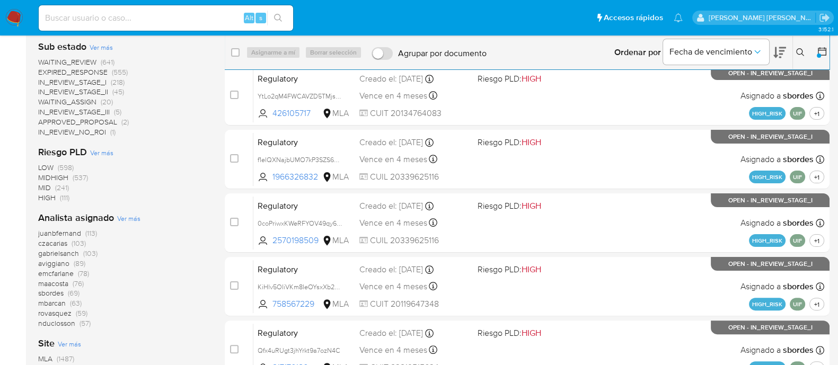
click at [127, 218] on span "Ver más" at bounding box center [128, 219] width 23 height 10
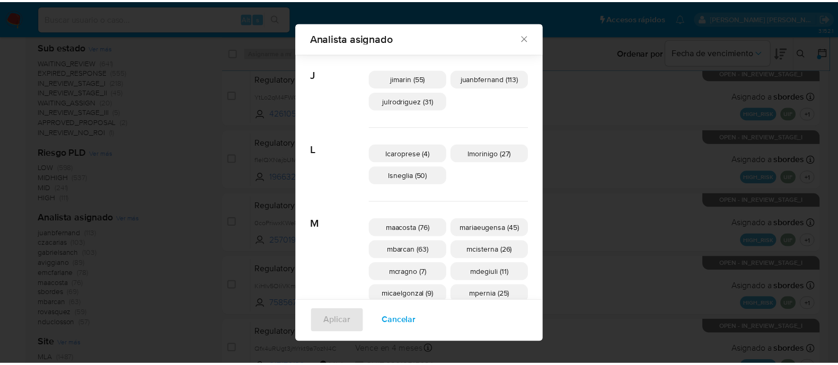
scroll to position [347, 0]
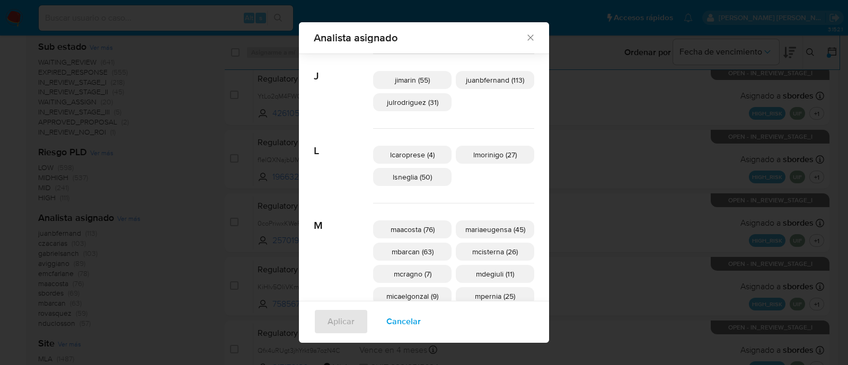
click at [515, 30] on div "Analista asignado" at bounding box center [424, 37] width 250 height 31
click at [527, 37] on icon "Cerrar" at bounding box center [530, 38] width 6 height 6
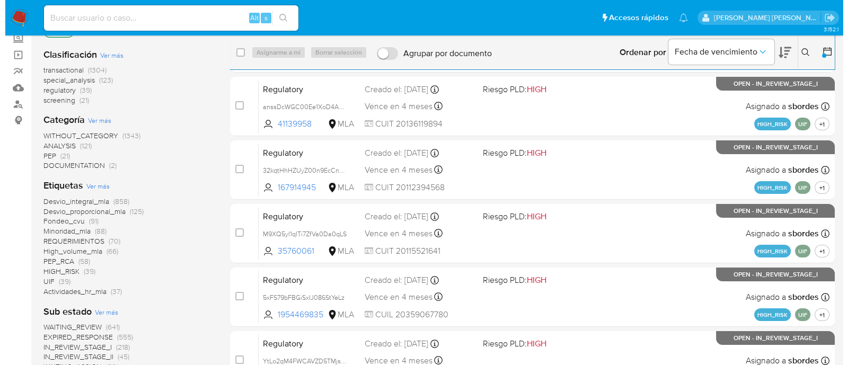
scroll to position [0, 0]
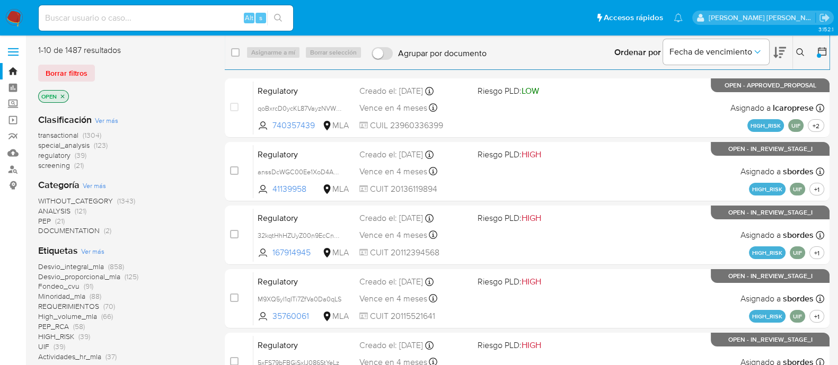
click at [801, 46] on button at bounding box center [801, 52] width 17 height 13
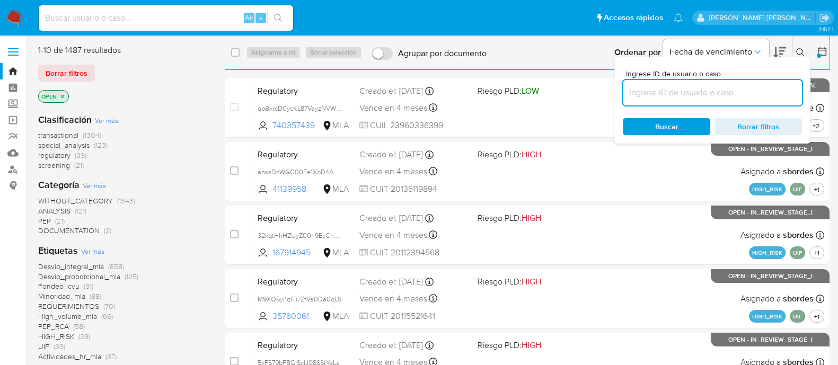
click at [653, 96] on input at bounding box center [712, 93] width 179 height 14
type input "ogSSPB8G7laNOHnn9hcHcyHH"
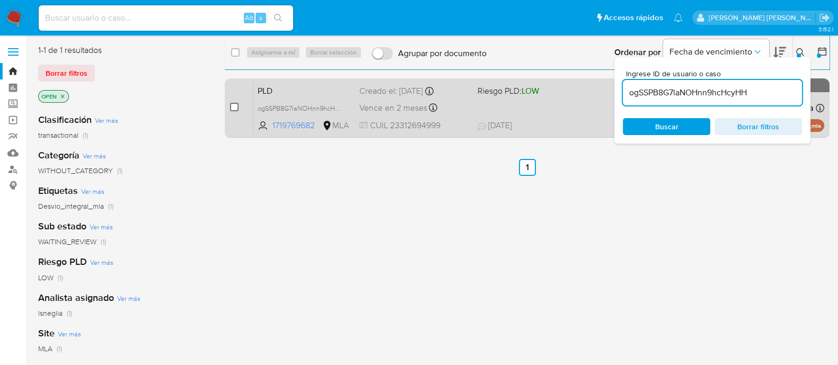
click at [230, 109] on input "checkbox" at bounding box center [234, 107] width 8 height 8
checkbox input "true"
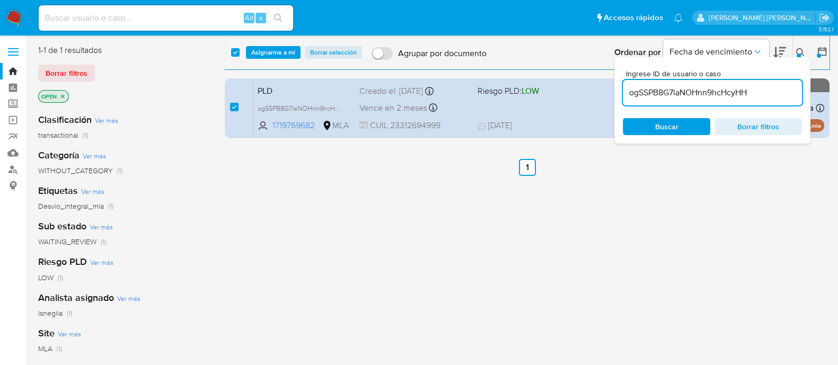
click at [795, 51] on button at bounding box center [801, 52] width 17 height 13
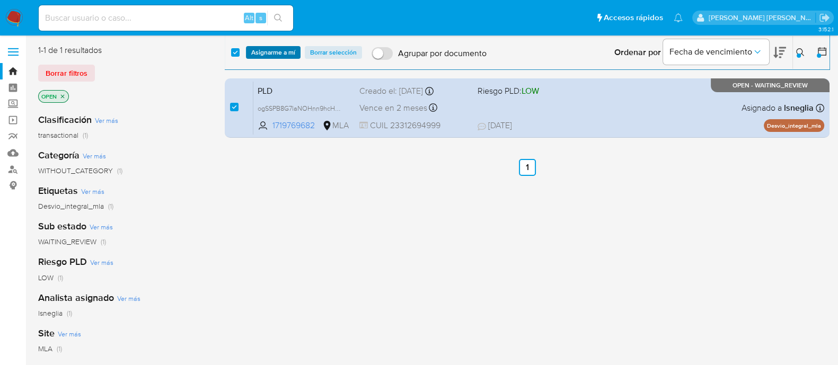
click at [281, 51] on span "Asignarme a mí" at bounding box center [273, 52] width 44 height 11
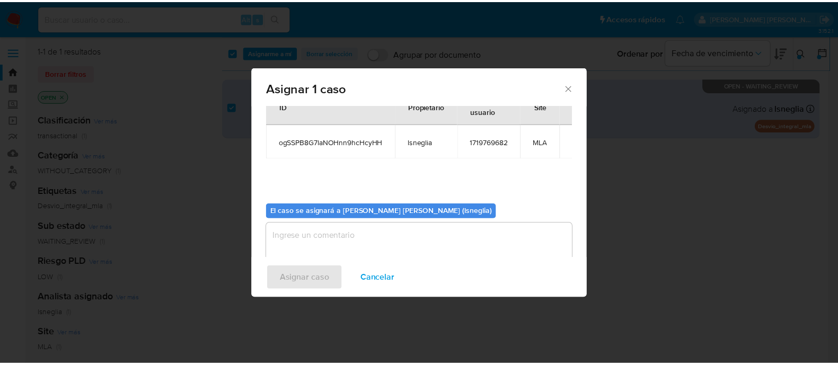
scroll to position [55, 0]
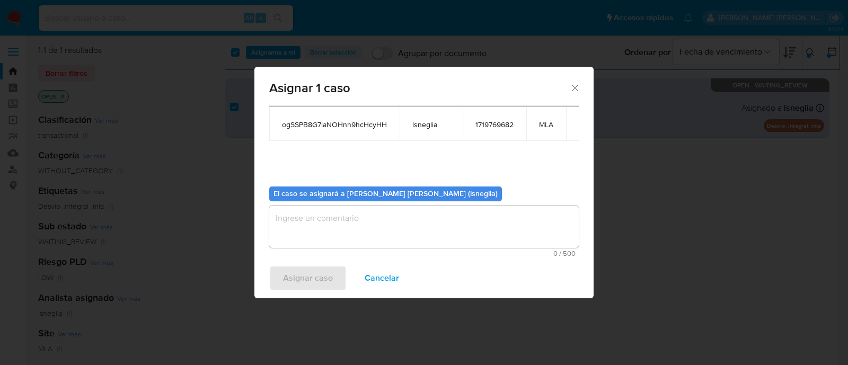
click at [365, 229] on textarea "assign-modal" at bounding box center [424, 227] width 310 height 42
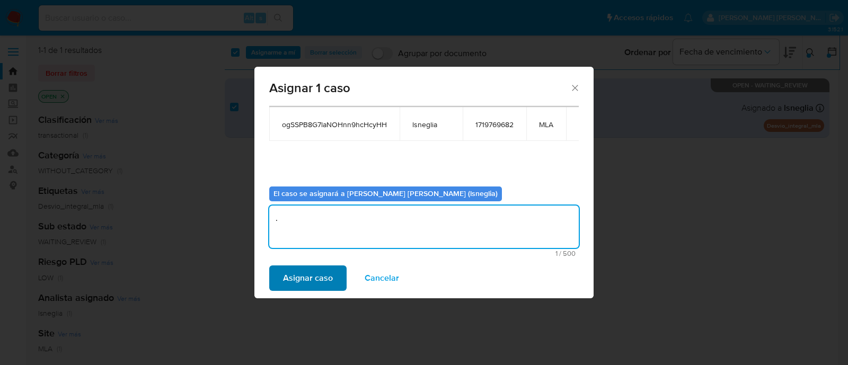
type textarea "."
click at [311, 289] on span "Asignar caso" at bounding box center [308, 278] width 50 height 23
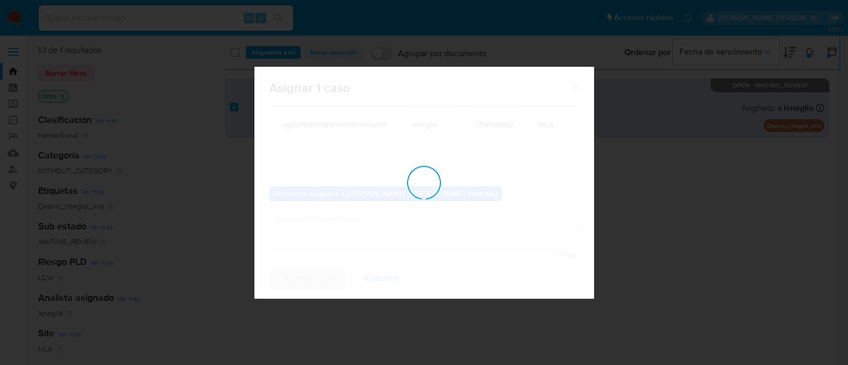
checkbox input "false"
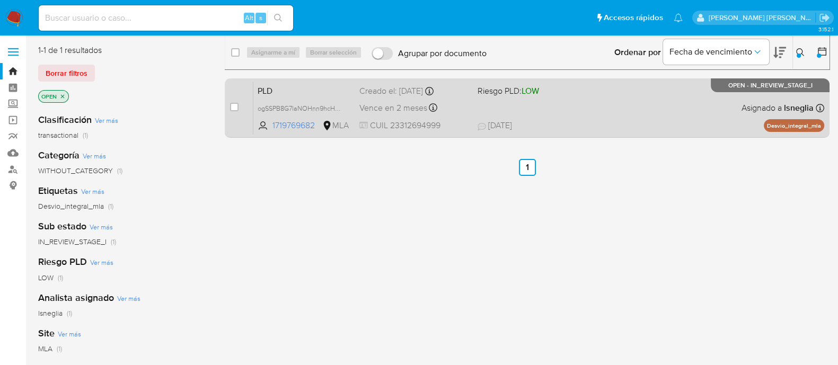
click at [301, 93] on span "PLD" at bounding box center [304, 90] width 93 height 14
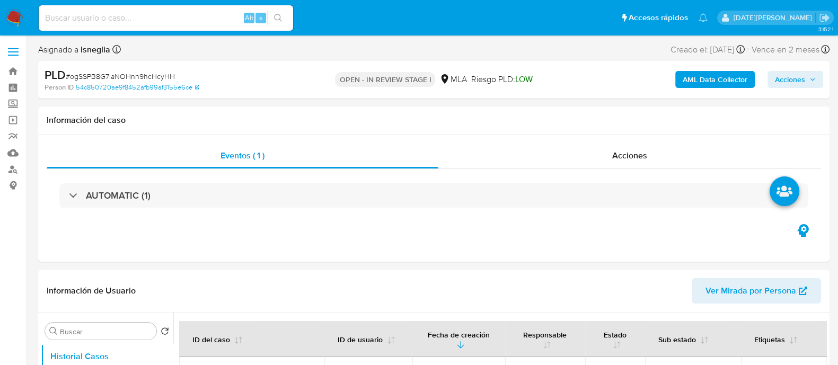
select select "10"
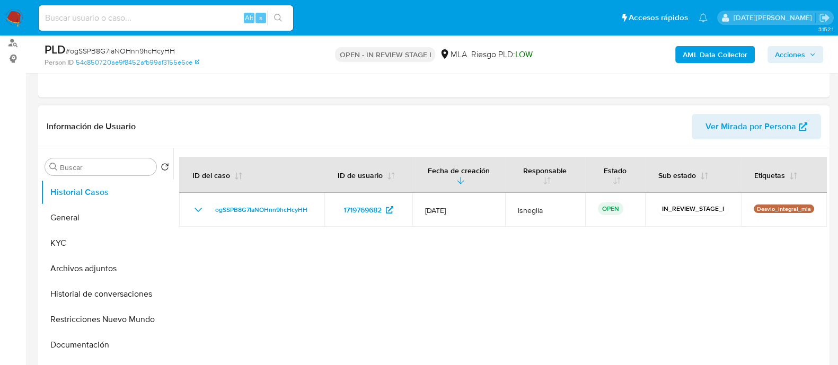
scroll to position [132, 0]
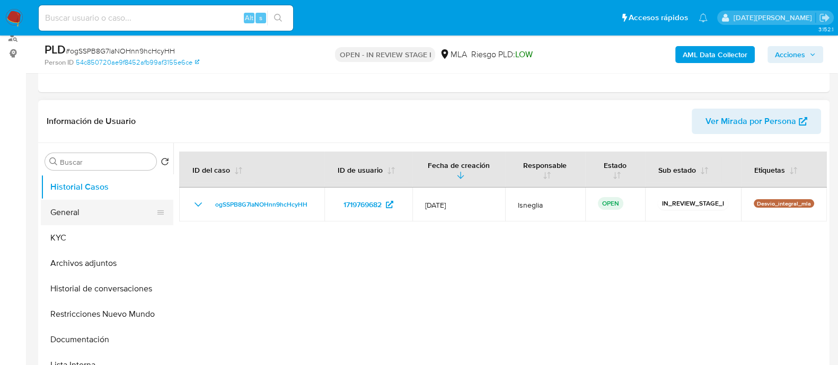
click at [67, 213] on button "General" at bounding box center [103, 212] width 124 height 25
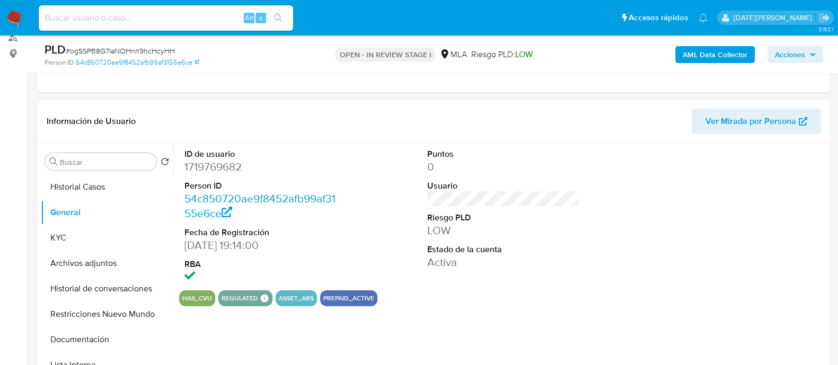
click at [223, 171] on dd "1719769682" at bounding box center [260, 167] width 152 height 15
copy dd "1719769682"
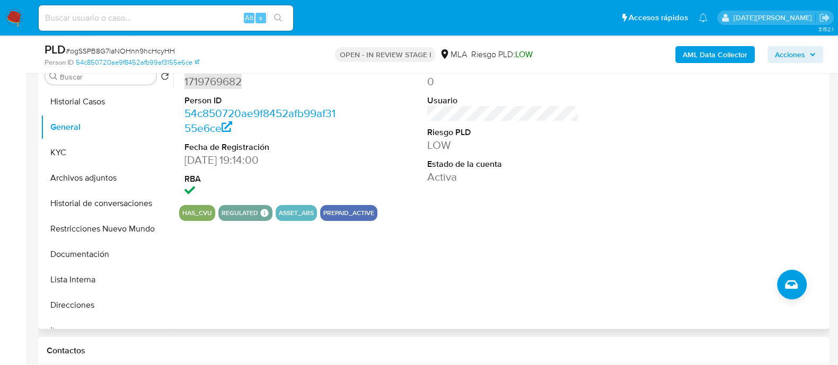
scroll to position [264, 0]
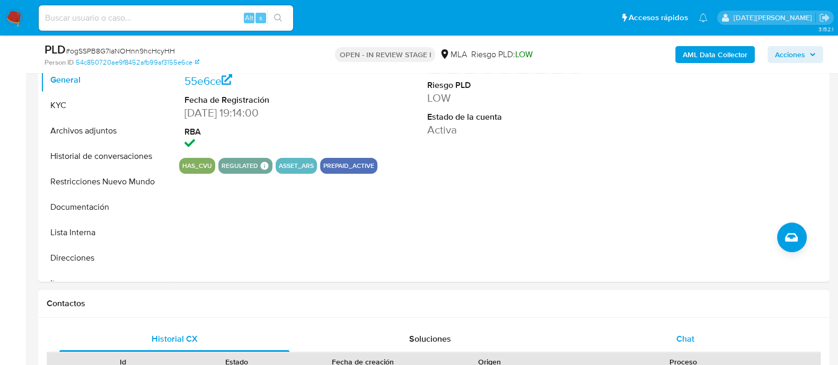
click at [698, 337] on div "Chat" at bounding box center [685, 338] width 230 height 25
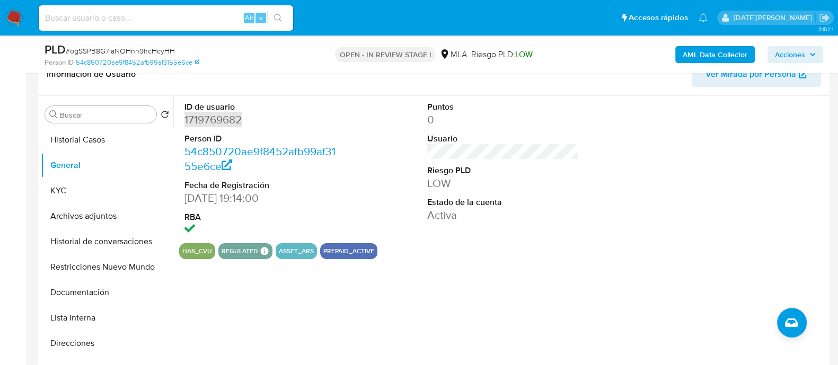
scroll to position [66, 0]
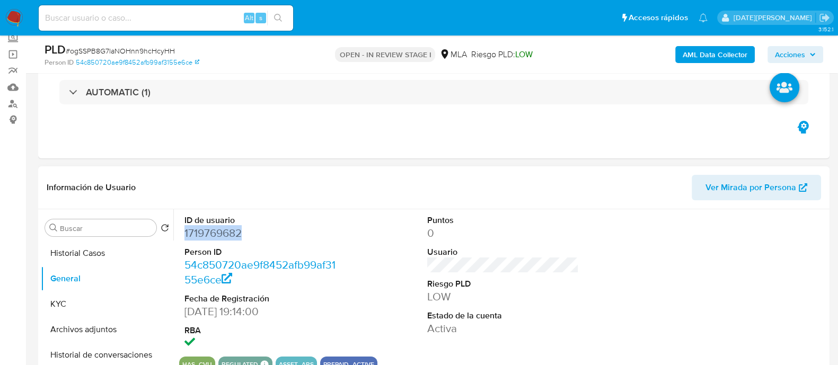
click at [227, 230] on dd "1719769682" at bounding box center [260, 233] width 152 height 15
click at [66, 304] on button "KYC" at bounding box center [103, 303] width 124 height 25
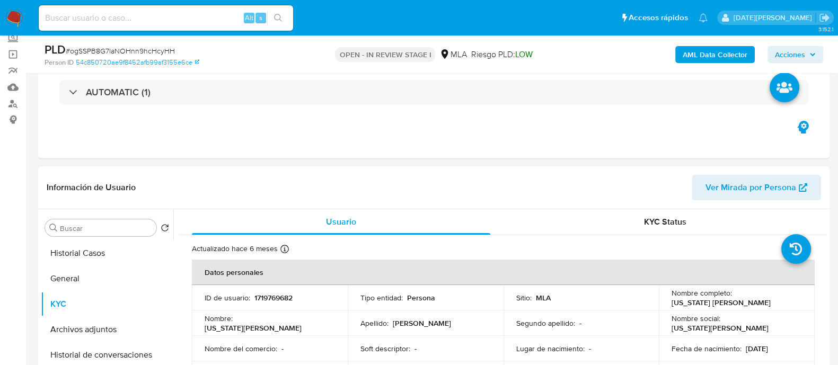
scroll to position [132, 0]
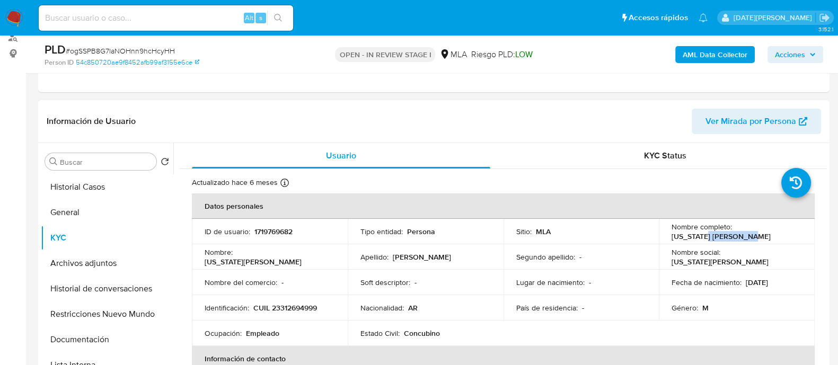
drag, startPoint x: 705, startPoint y: 234, endPoint x: 744, endPoint y: 234, distance: 39.2
click at [744, 234] on p "[US_STATE] [PERSON_NAME]" at bounding box center [721, 237] width 99 height 10
click at [306, 307] on p "CUIL 23312694999" at bounding box center [285, 308] width 64 height 10
drag, startPoint x: 300, startPoint y: 306, endPoint x: 337, endPoint y: 307, distance: 36.6
click at [337, 307] on td "Identificación : CUIL 23312694999" at bounding box center [270, 307] width 156 height 25
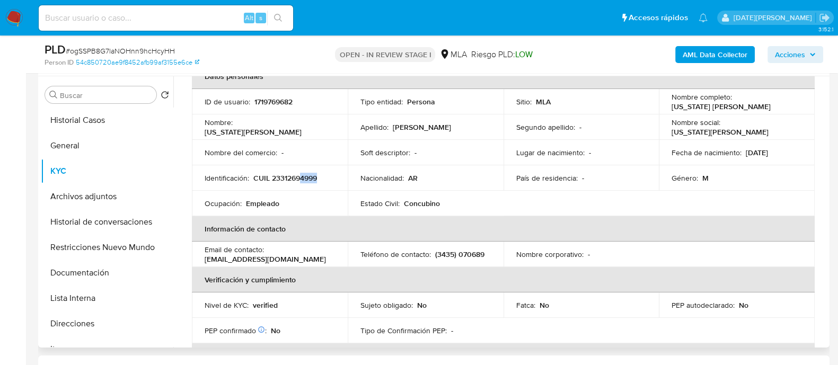
scroll to position [37, 0]
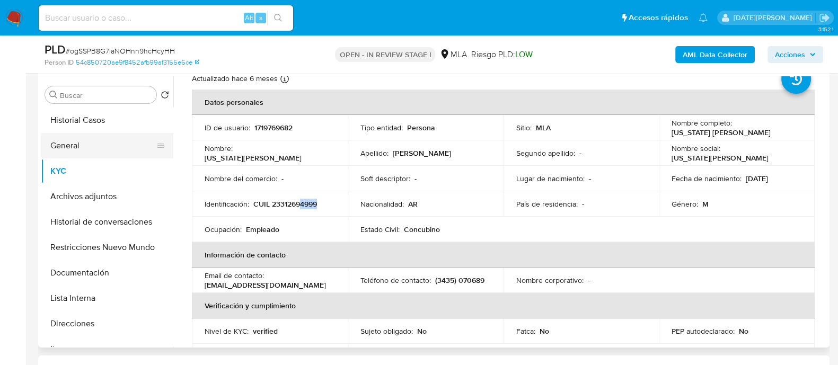
click at [98, 147] on button "General" at bounding box center [103, 145] width 124 height 25
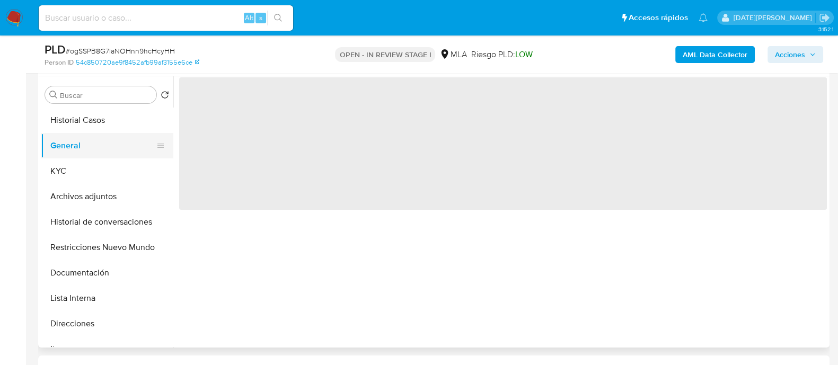
scroll to position [0, 0]
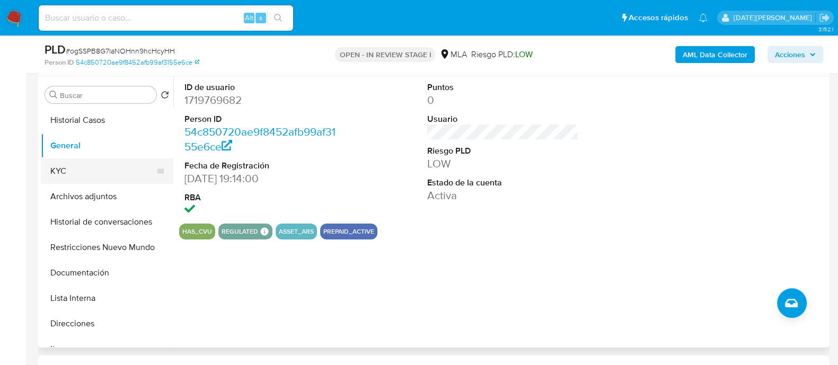
click at [94, 165] on button "KYC" at bounding box center [103, 170] width 124 height 25
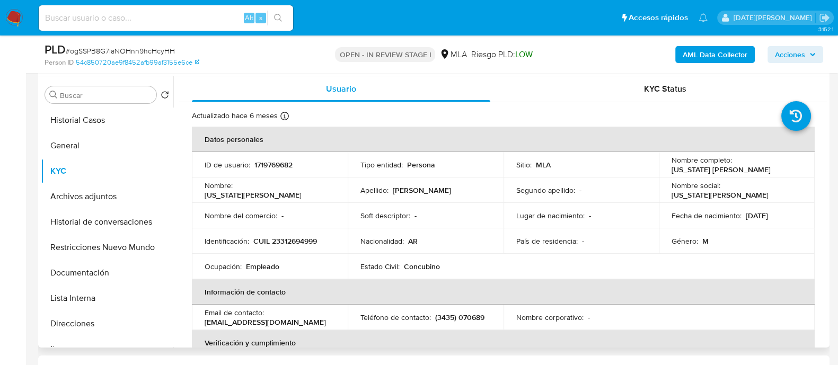
click at [302, 245] on p "CUIL 23312694999" at bounding box center [285, 241] width 64 height 10
copy p "23312694999"
drag, startPoint x: 670, startPoint y: 171, endPoint x: 748, endPoint y: 170, distance: 77.4
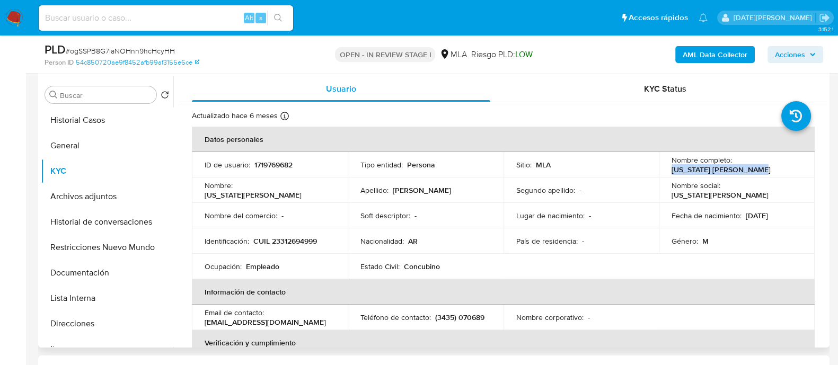
click at [748, 170] on p "[US_STATE] [PERSON_NAME]" at bounding box center [721, 170] width 99 height 10
copy p "[US_STATE] [PERSON_NAME]"
drag, startPoint x: 253, startPoint y: 241, endPoint x: 329, endPoint y: 247, distance: 75.5
click at [329, 247] on td "Identificación : CUIL 23312694999" at bounding box center [270, 240] width 156 height 25
copy p "CUIL 23312694999"
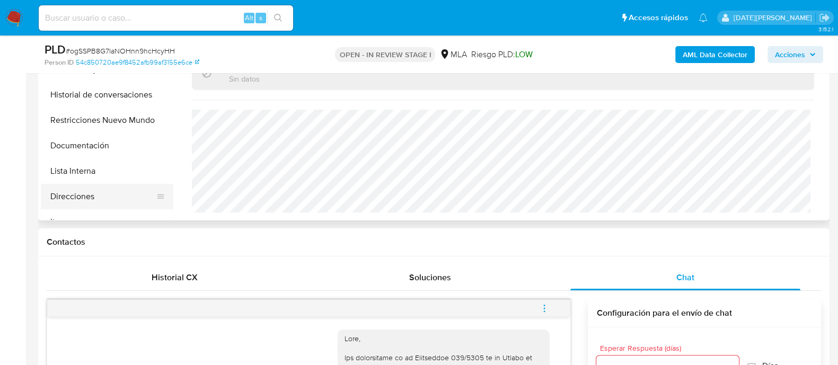
scroll to position [264, 0]
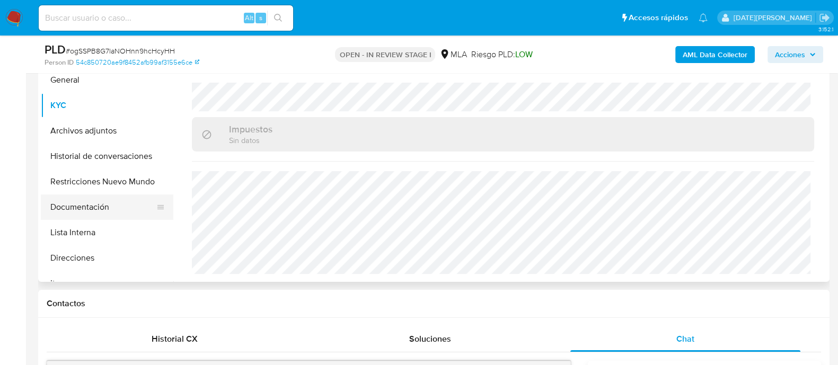
click at [77, 208] on button "Documentación" at bounding box center [103, 207] width 124 height 25
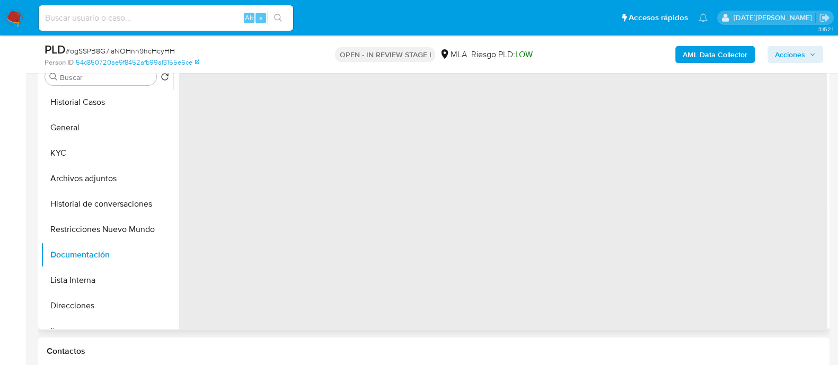
scroll to position [199, 0]
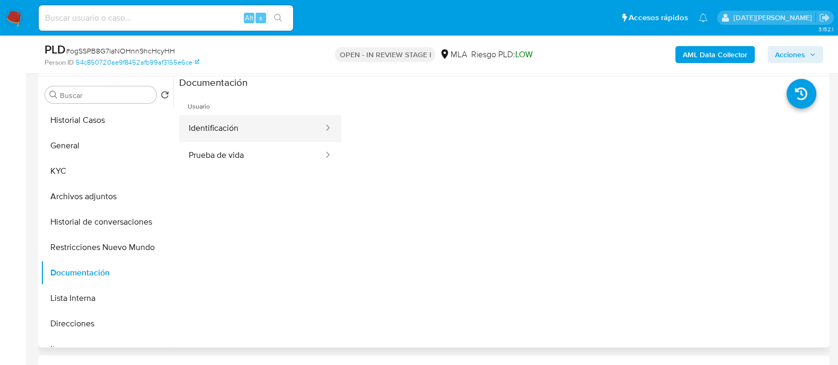
click at [259, 122] on button "Identificación" at bounding box center [251, 128] width 145 height 27
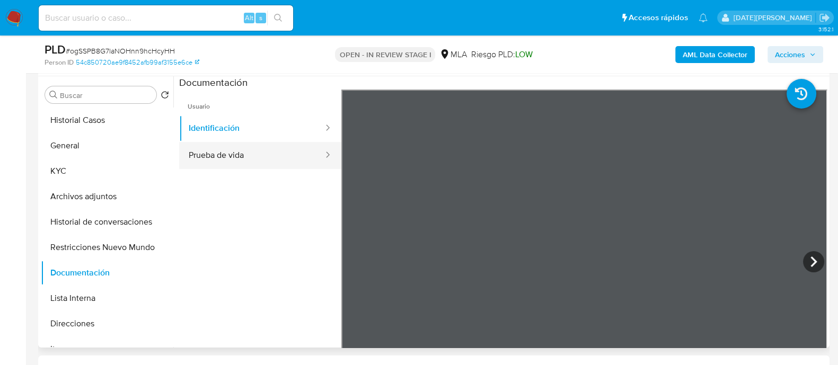
click at [225, 151] on button "Prueba de vida" at bounding box center [251, 155] width 145 height 27
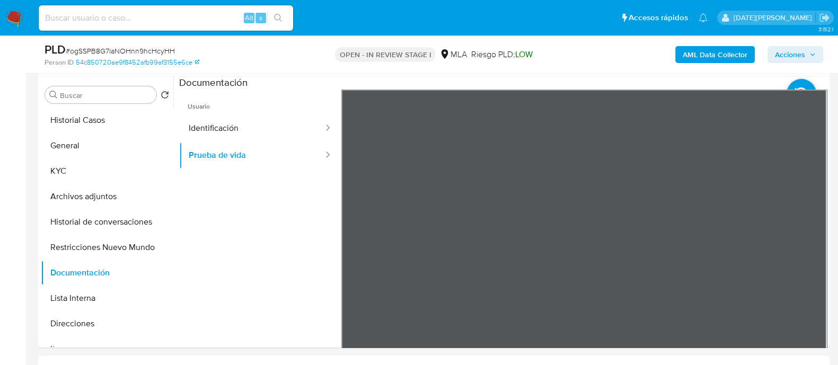
click at [75, 176] on button "KYC" at bounding box center [103, 170] width 124 height 25
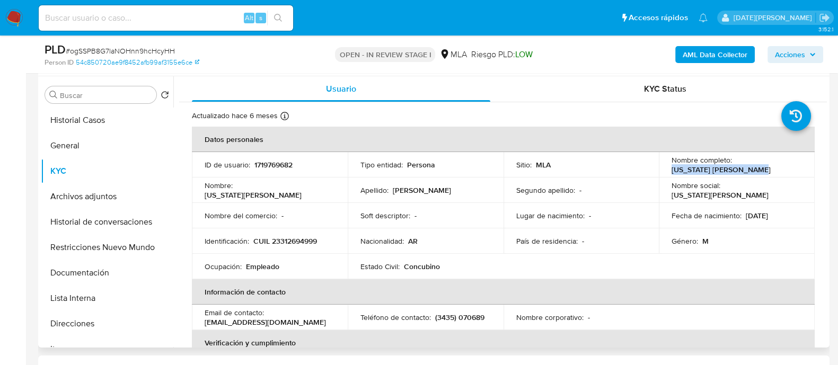
drag, startPoint x: 669, startPoint y: 170, endPoint x: 751, endPoint y: 170, distance: 81.6
click at [751, 170] on div "Nombre completo : Washington Daniel Riera" at bounding box center [737, 164] width 130 height 19
copy p "[US_STATE] [PERSON_NAME]"
click at [117, 197] on button "Archivos adjuntos" at bounding box center [103, 196] width 124 height 25
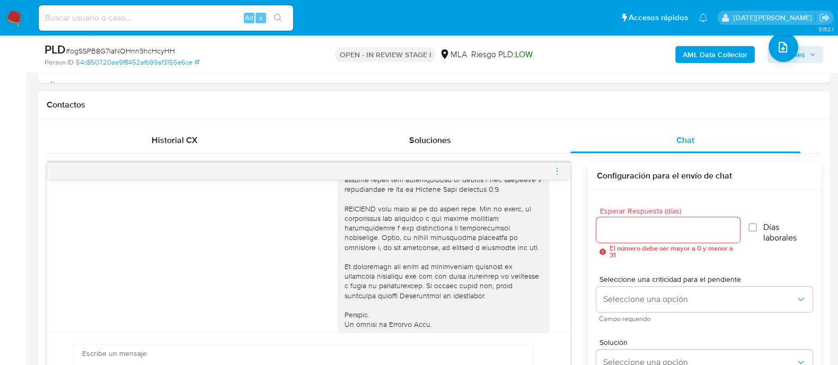
scroll to position [520, 0]
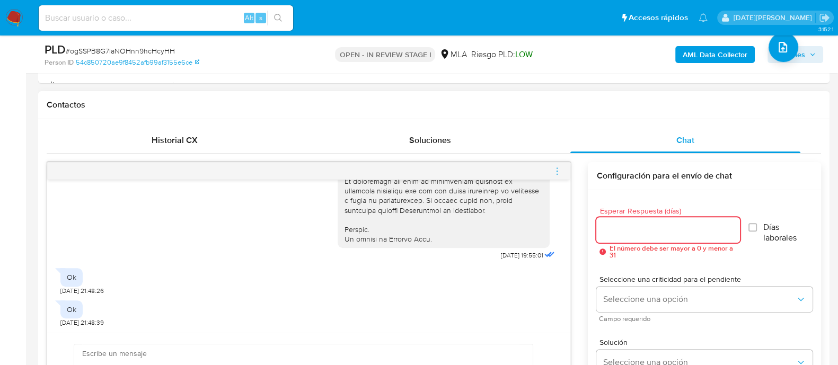
click at [625, 232] on input "Esperar Respuesta (días)" at bounding box center [667, 230] width 143 height 14
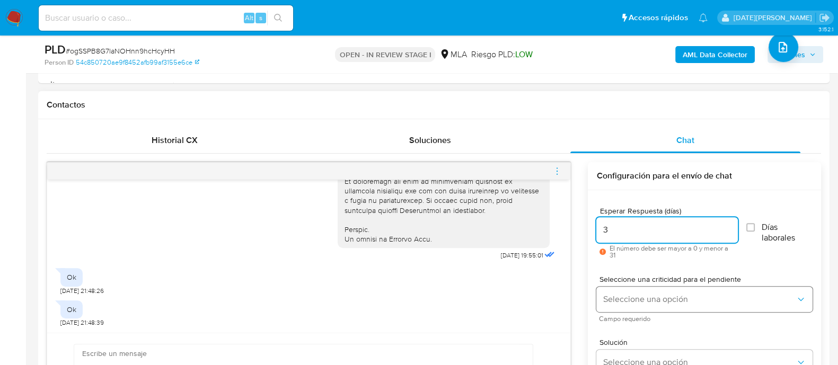
type input "3"
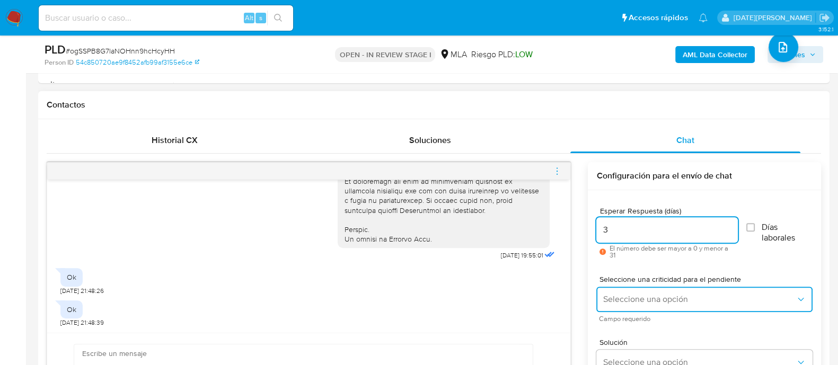
click at [636, 297] on span "Seleccione una opción" at bounding box center [699, 299] width 193 height 11
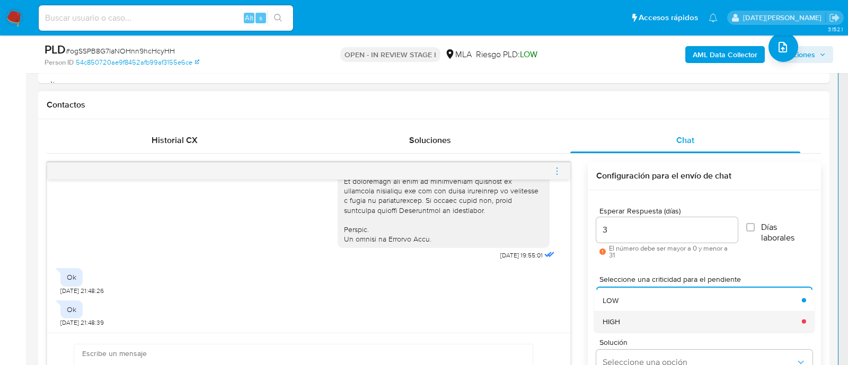
click at [623, 323] on div "HIGH" at bounding box center [699, 321] width 193 height 21
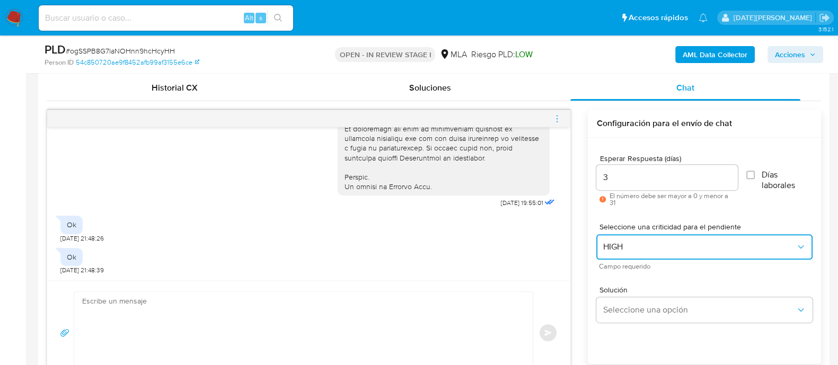
scroll to position [529, 0]
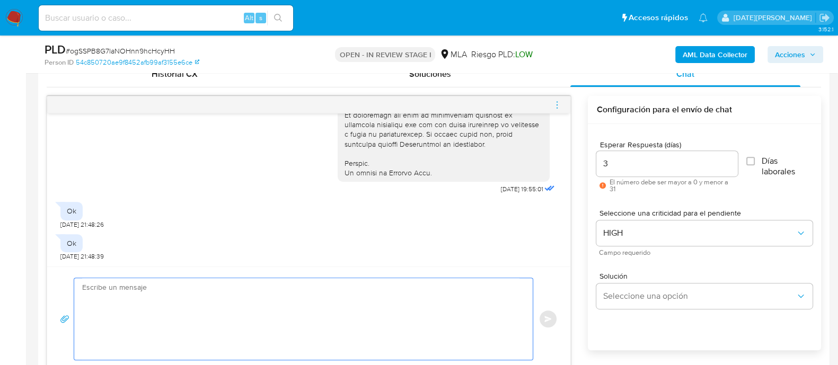
click at [329, 291] on textarea at bounding box center [300, 319] width 437 height 82
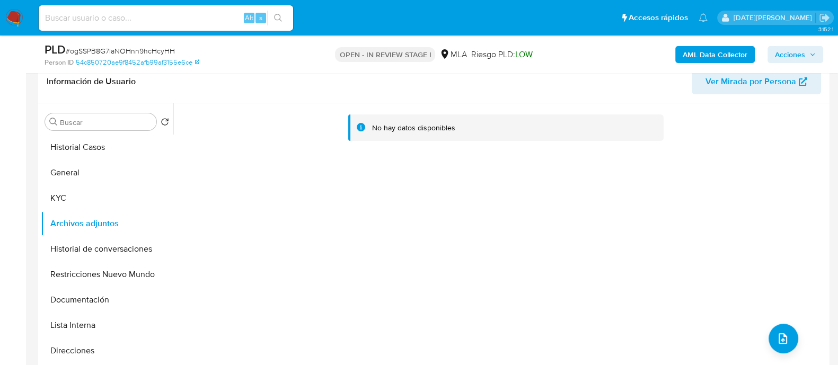
scroll to position [132, 0]
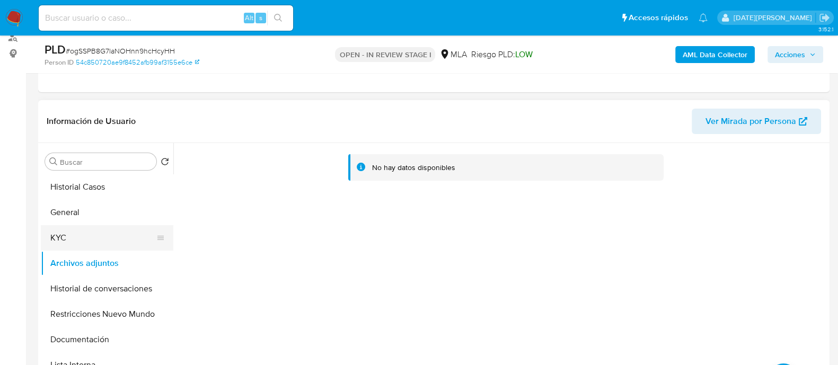
click at [93, 237] on button "KYC" at bounding box center [103, 237] width 124 height 25
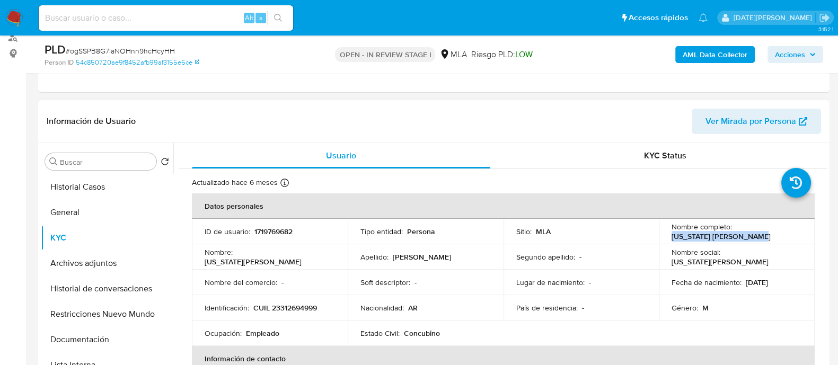
drag, startPoint x: 668, startPoint y: 234, endPoint x: 762, endPoint y: 237, distance: 93.3
click at [762, 237] on div "Nombre completo : Washington Daniel Riera" at bounding box center [737, 231] width 130 height 19
copy p "Washington Daniel Riera"
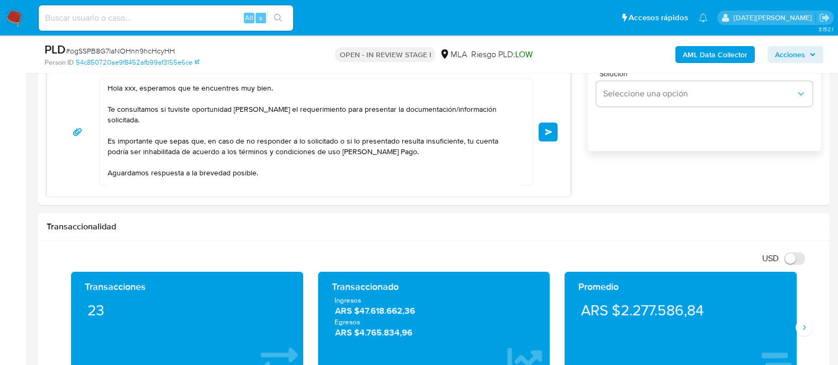
scroll to position [596, 0]
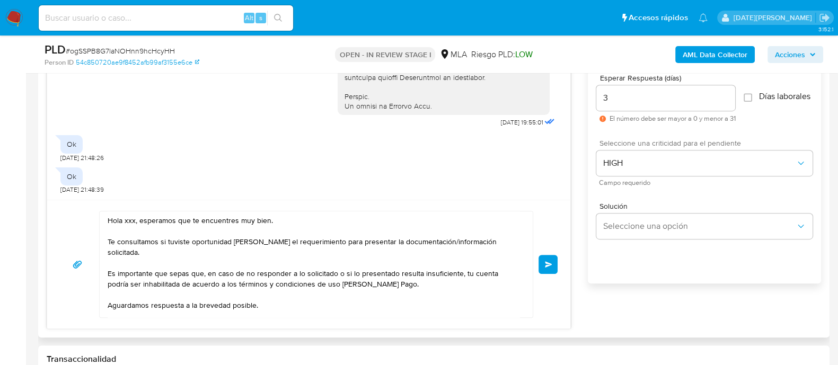
click at [132, 222] on textarea "Hola xxx, esperamos que te encuentres muy bien. Te consultamos si tuviste oport…" at bounding box center [314, 264] width 412 height 106
paste textarea "Washington Daniel Riera"
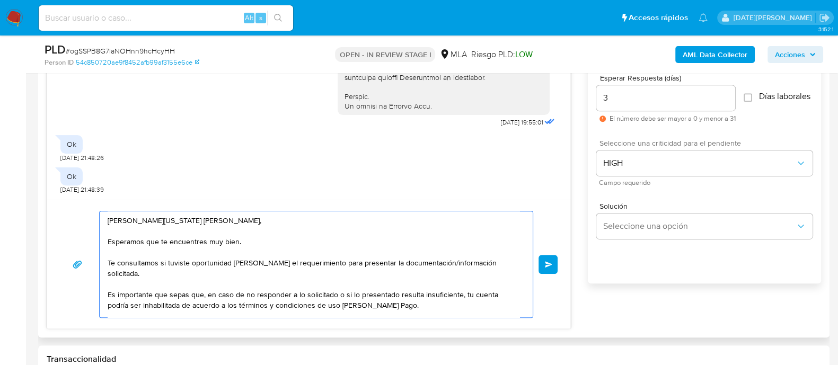
click at [399, 264] on textarea "Hola Washington Daniel Riera, Esperamos que te encuentres muy bien. Te consulta…" at bounding box center [314, 264] width 412 height 106
click at [449, 269] on textarea "Hola Washington Daniel Riera, Esperamos que te encuentres muy bien. Te consulta…" at bounding box center [314, 264] width 412 height 106
click at [329, 242] on textarea "Hola Washington Daniel Riera, Esperamos que te encuentres muy bien. Te consulta…" at bounding box center [314, 264] width 412 height 106
click at [122, 219] on textarea "Hola Washington Daniel Riera, Esperamos que te encuentres muy bien. Te consulta…" at bounding box center [314, 264] width 412 height 106
click at [220, 218] on textarea "Hola, Washington Daniel Riera, Esperamos que te encuentres muy bien. Te consult…" at bounding box center [314, 264] width 412 height 106
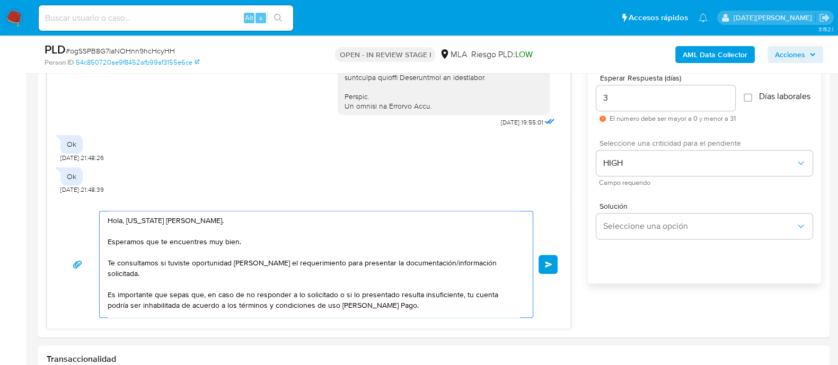
type textarea "Hola, Washington Daniel Riera. Esperamos que te encuentres muy bien. Te consult…"
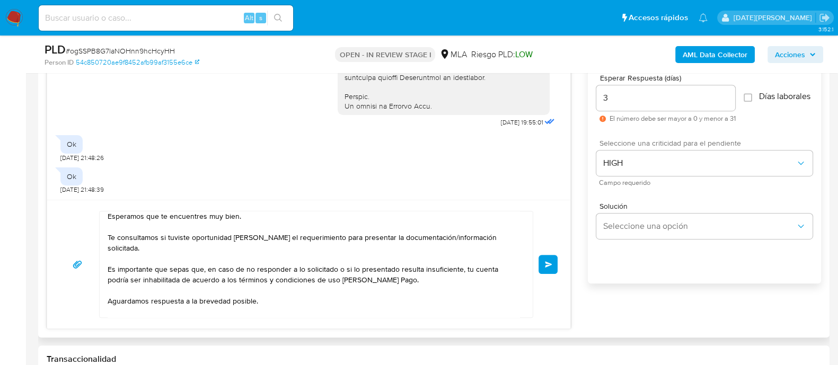
scroll to position [39, 0]
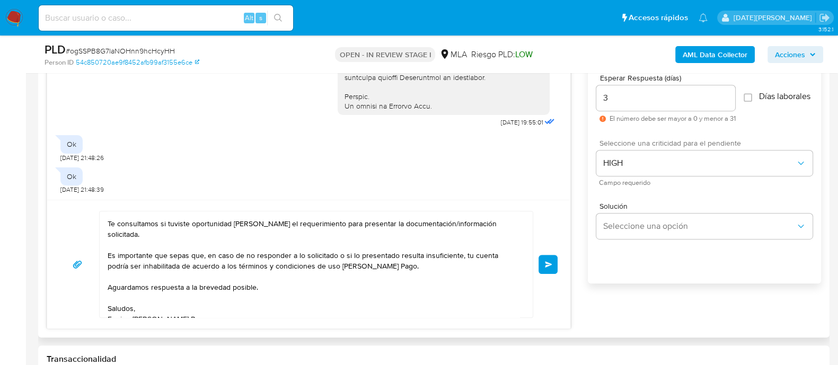
click at [550, 266] on span "Enviar" at bounding box center [548, 264] width 7 height 6
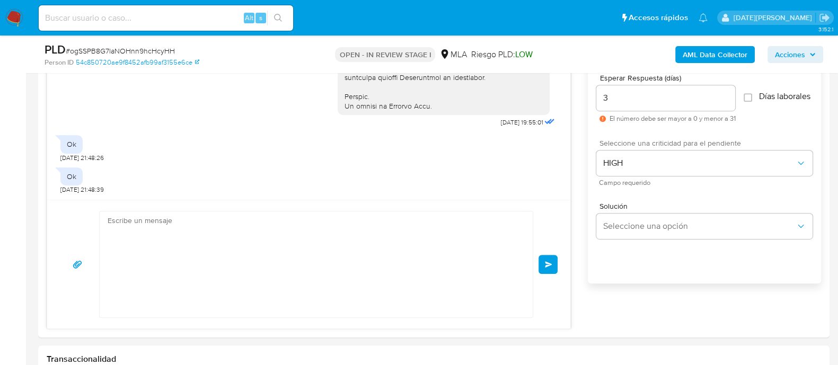
scroll to position [715, 0]
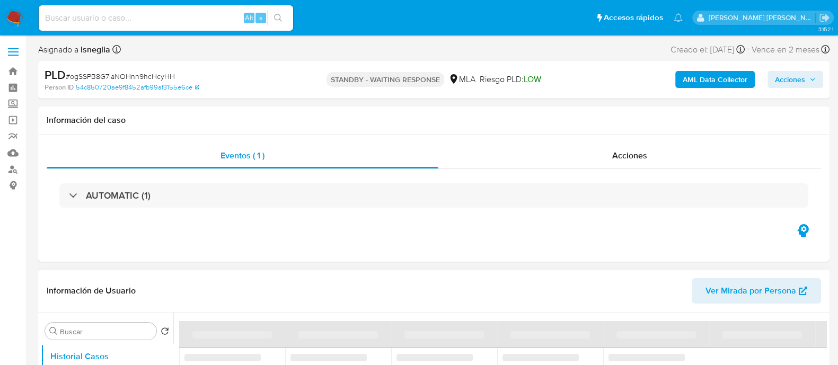
select select "10"
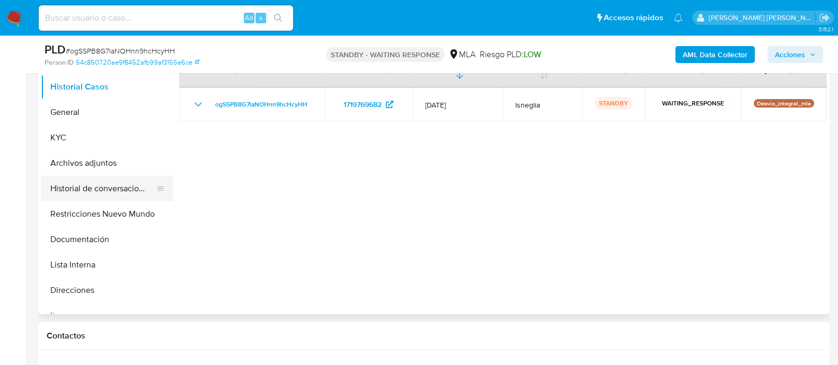
scroll to position [199, 0]
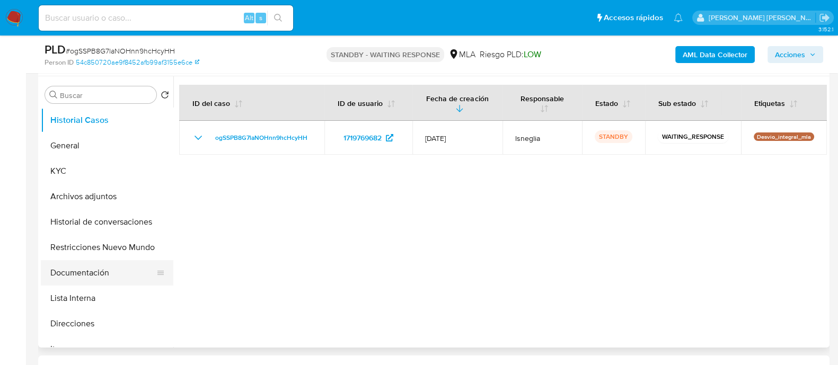
click at [83, 274] on button "Documentación" at bounding box center [103, 272] width 124 height 25
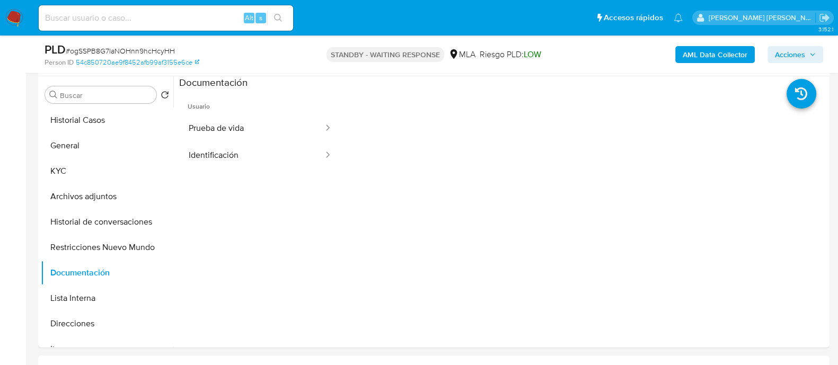
click at [132, 15] on input at bounding box center [166, 18] width 254 height 14
paste input "iOS9XZpd2XW3cTN4cdV9UN5z"
type input "iOS9XZpd2XW3cTN4cdV9UN5z"
click at [278, 14] on icon "search-icon" at bounding box center [278, 18] width 8 height 8
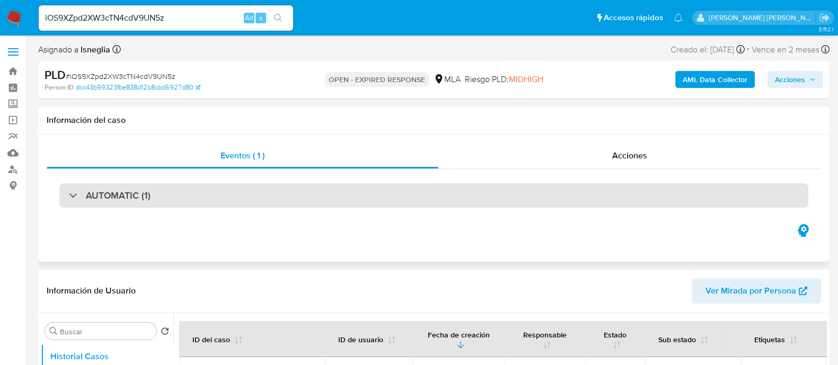
select select "10"
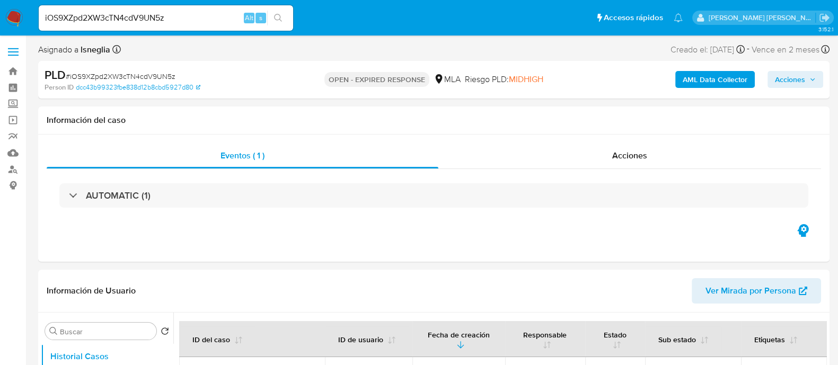
click at [140, 79] on span "# iOS9XZpd2XW3cTN4cdV9UN5z" at bounding box center [121, 76] width 110 height 11
drag, startPoint x: 140, startPoint y: 79, endPoint x: 155, endPoint y: 70, distance: 18.1
click at [140, 79] on span "# iOS9XZpd2XW3cTN4cdV9UN5z" at bounding box center [121, 76] width 110 height 11
copy span "iOS9XZpd2XW3cTN4cdV9UN5z"
click at [15, 21] on img at bounding box center [14, 18] width 18 height 18
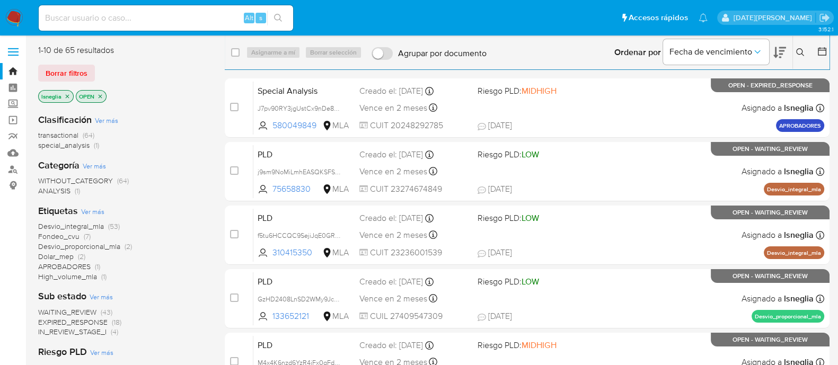
click at [798, 52] on icon at bounding box center [800, 52] width 8 height 8
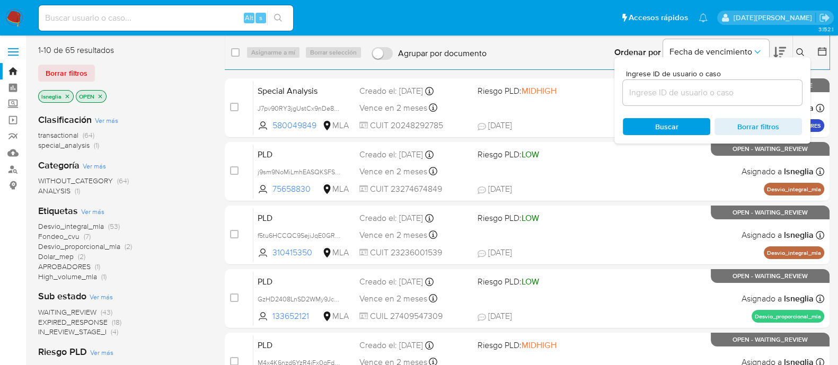
click at [700, 87] on input at bounding box center [712, 93] width 179 height 14
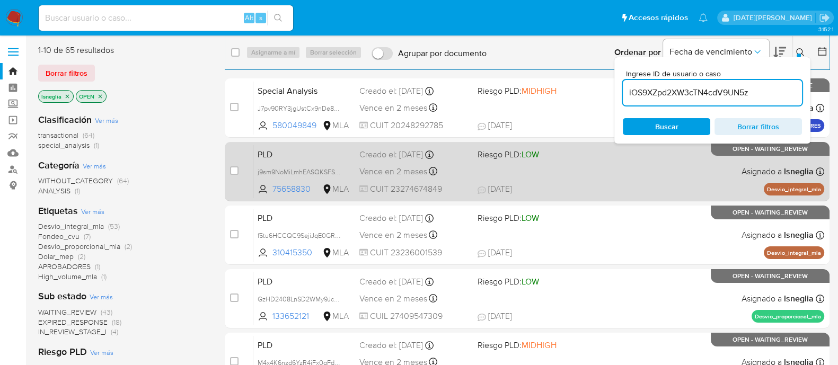
type input "iOS9XZpd2XW3cTN4cdV9UN5z"
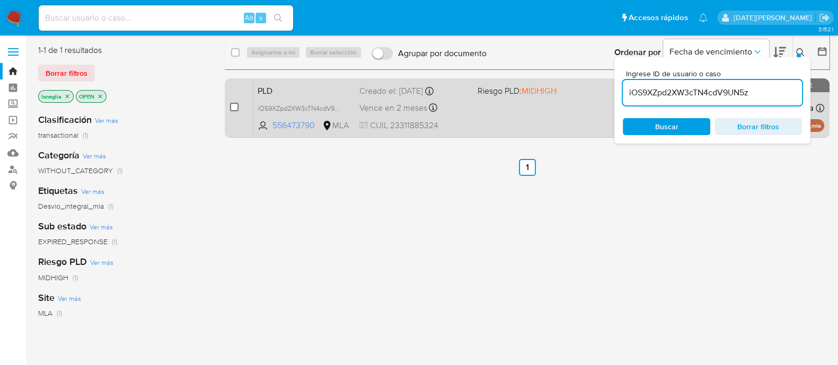
click at [236, 109] on input "checkbox" at bounding box center [234, 107] width 8 height 8
checkbox input "true"
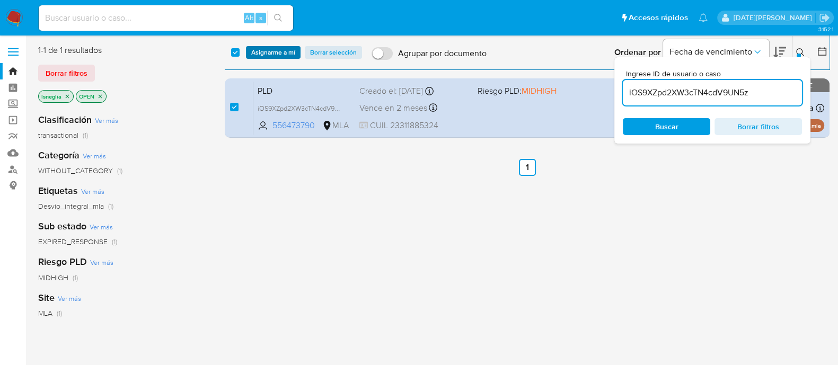
click at [281, 54] on span "Asignarme a mí" at bounding box center [273, 52] width 44 height 11
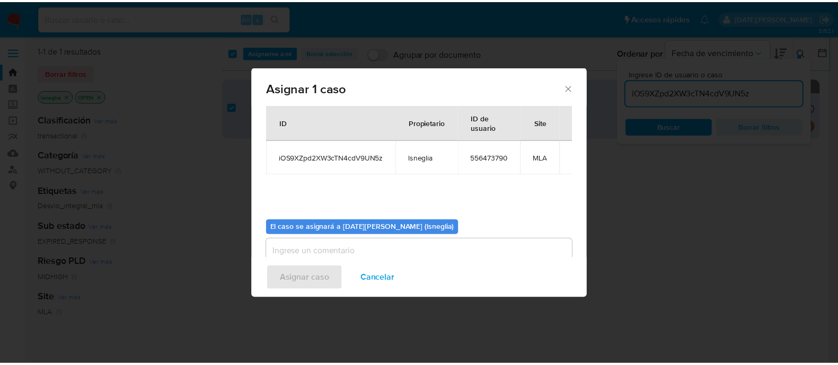
scroll to position [55, 0]
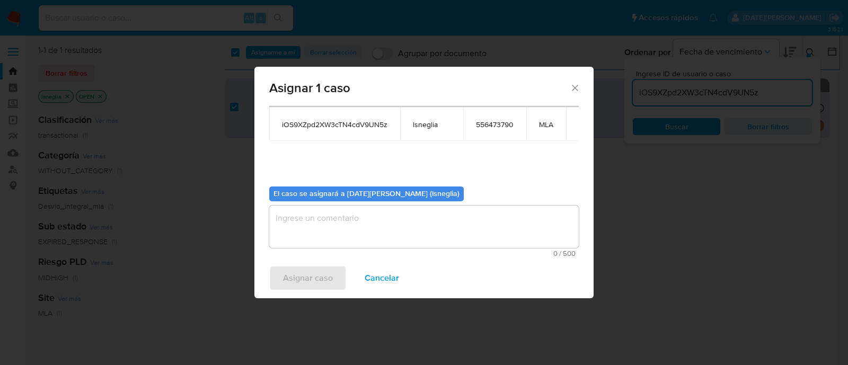
click at [420, 230] on textarea "assign-modal" at bounding box center [424, 227] width 310 height 42
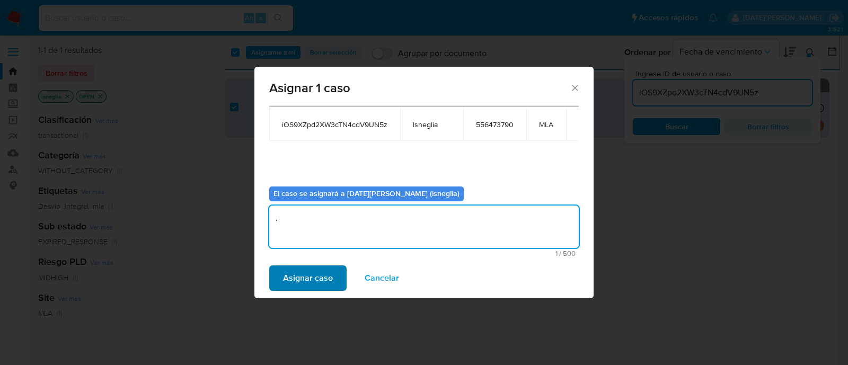
type textarea "."
click at [294, 274] on span "Asignar caso" at bounding box center [308, 278] width 50 height 23
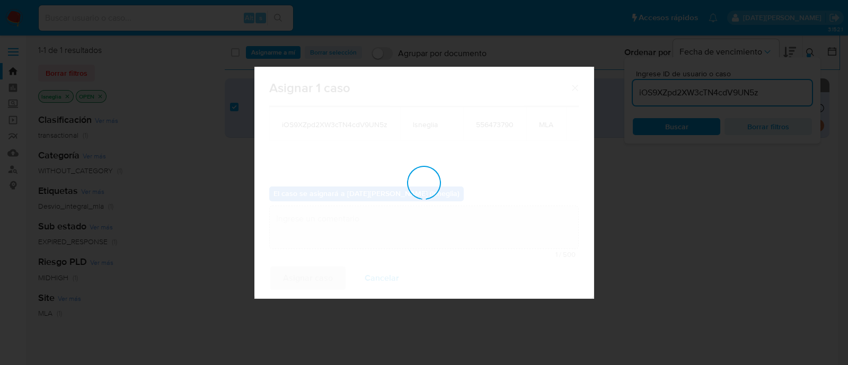
checkbox input "false"
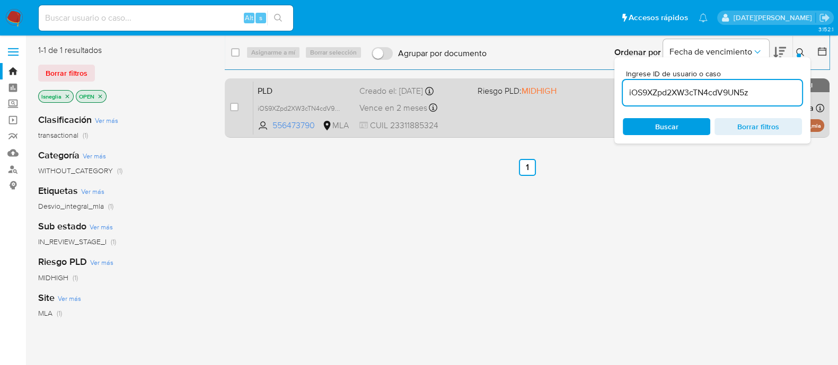
click at [299, 95] on span "PLD" at bounding box center [304, 90] width 93 height 14
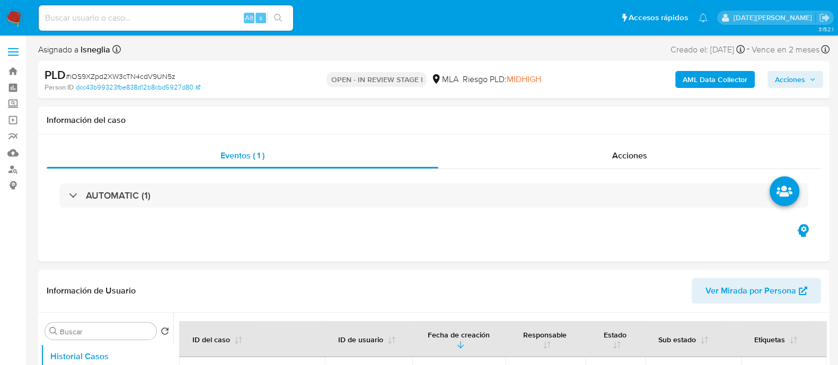
select select "10"
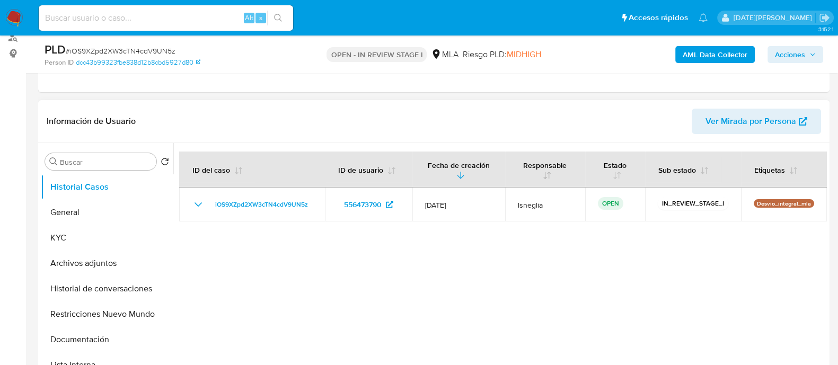
scroll to position [264, 0]
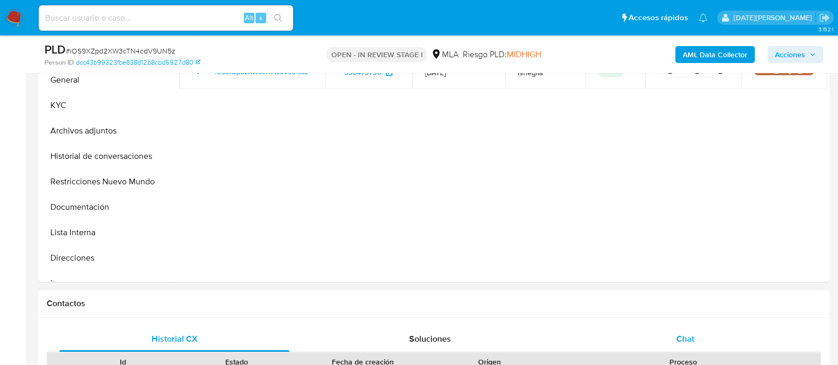
click at [678, 343] on span "Chat" at bounding box center [685, 339] width 18 height 12
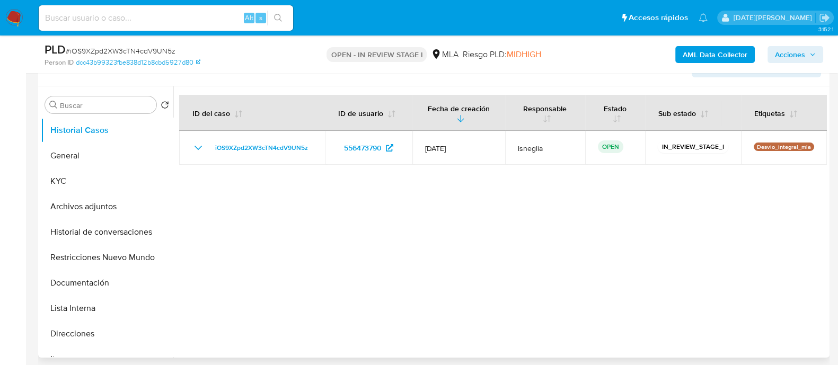
scroll to position [199, 0]
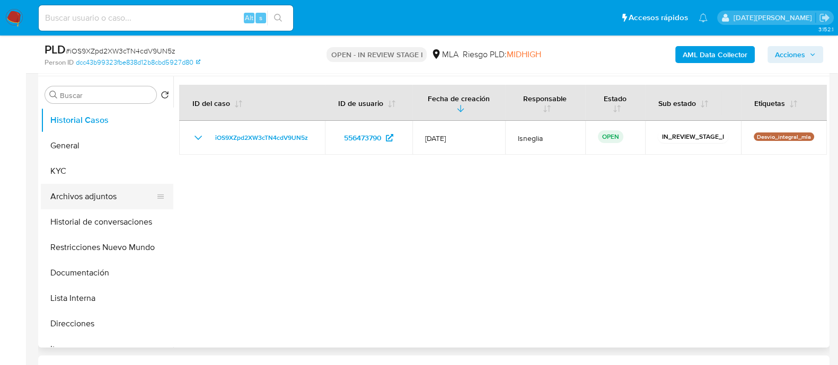
click at [105, 195] on button "Archivos adjuntos" at bounding box center [103, 196] width 124 height 25
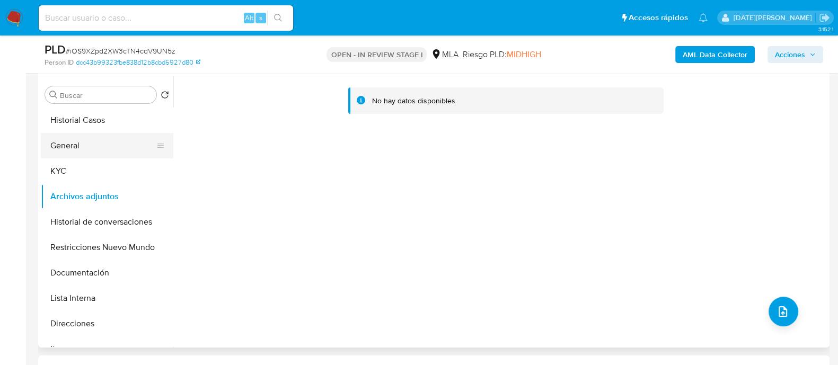
click at [83, 152] on button "General" at bounding box center [103, 145] width 124 height 25
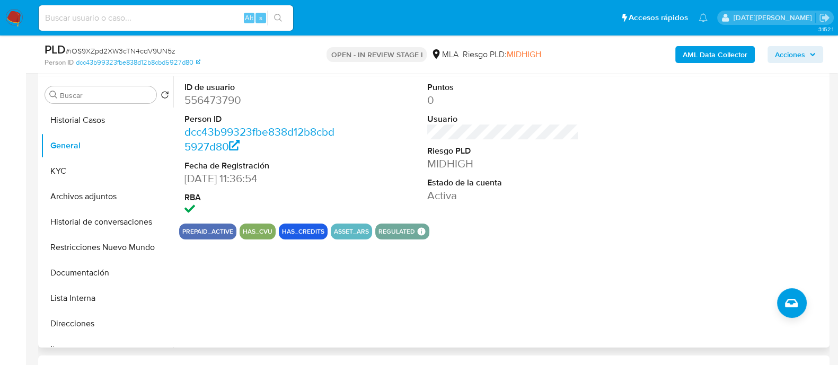
click at [608, 149] on div "ID de usuario 556473790 Person ID dcc43b99323fbe838d12b8cbd5927d80 Fecha de Reg…" at bounding box center [503, 149] width 648 height 147
click at [665, 190] on div at bounding box center [746, 149] width 162 height 147
click at [223, 100] on dd "556473790" at bounding box center [260, 100] width 152 height 15
copy dd "556473790"
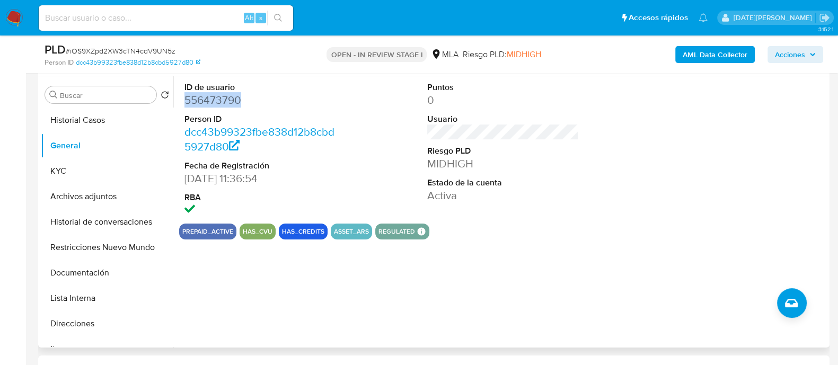
copy dd "556473790"
click at [75, 164] on button "KYC" at bounding box center [103, 170] width 124 height 25
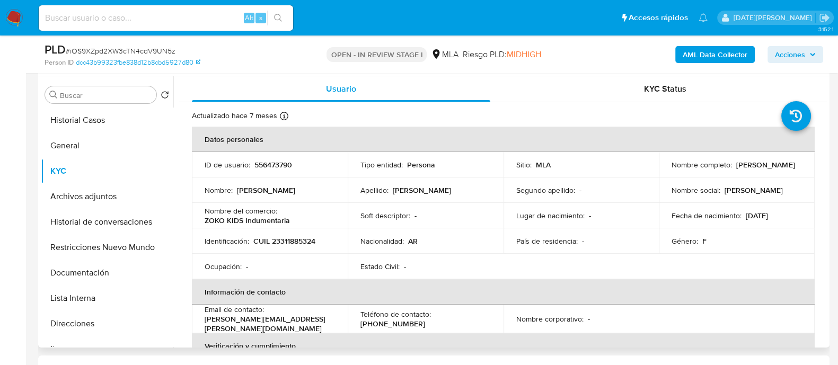
drag, startPoint x: 675, startPoint y: 172, endPoint x: 756, endPoint y: 171, distance: 80.6
click at [756, 170] on div "Nombre completo : Debora Emilce Kowalczuk" at bounding box center [737, 165] width 130 height 10
click at [736, 170] on p "Debora Emilce Kowalczuk" at bounding box center [765, 165] width 58 height 10
drag, startPoint x: 667, startPoint y: 169, endPoint x: 762, endPoint y: 168, distance: 95.4
click at [762, 168] on td "Nombre completo : Debora Emilce Kowalczuk" at bounding box center [737, 164] width 156 height 25
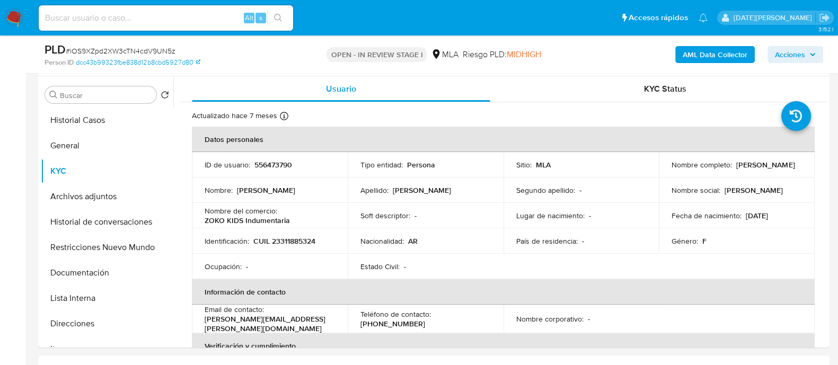
copy p "Debora Emilce Kowalczuk"
drag, startPoint x: 252, startPoint y: 240, endPoint x: 342, endPoint y: 241, distance: 89.6
click at [342, 241] on td "Identificación : CUIL 23311885324" at bounding box center [270, 240] width 156 height 25
copy p "CUIL 23311885324"
click at [283, 242] on p "CUIL 23311885324" at bounding box center [284, 241] width 62 height 10
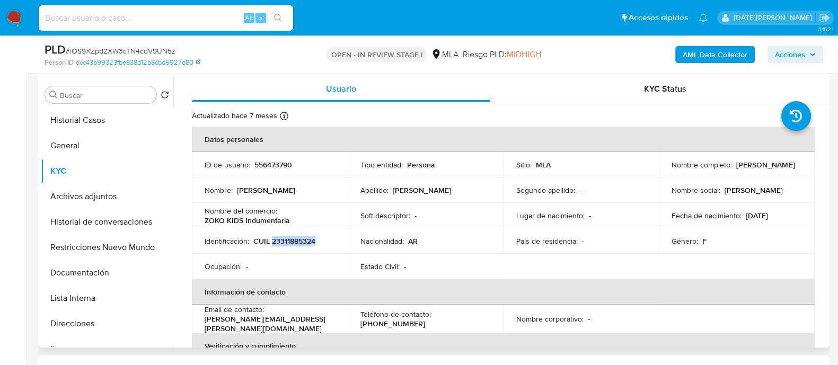
click at [283, 242] on p "CUIL 23311885324" at bounding box center [284, 241] width 62 height 10
drag, startPoint x: 206, startPoint y: 322, endPoint x: 306, endPoint y: 321, distance: 100.2
click at [306, 321] on div "Email de contacto : debora.kowalczuk@gmail.com" at bounding box center [270, 319] width 130 height 29
copy p "debora.kowalczuk@gmail.com"
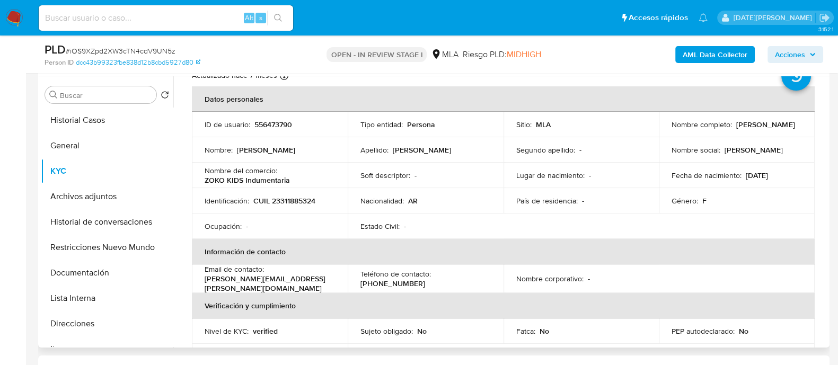
scroll to position [37, 0]
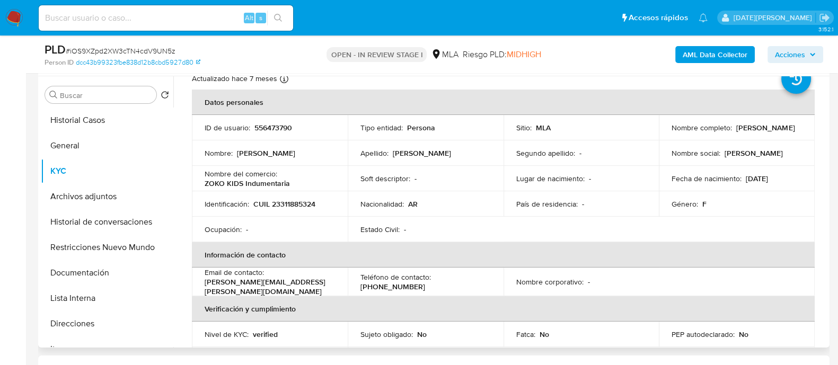
drag, startPoint x: 670, startPoint y: 131, endPoint x: 761, endPoint y: 131, distance: 90.1
click at [761, 131] on div "Nombre completo : Debora Emilce Kowalczuk" at bounding box center [737, 128] width 130 height 10
copy p "Debora Emilce Kowalczuk"
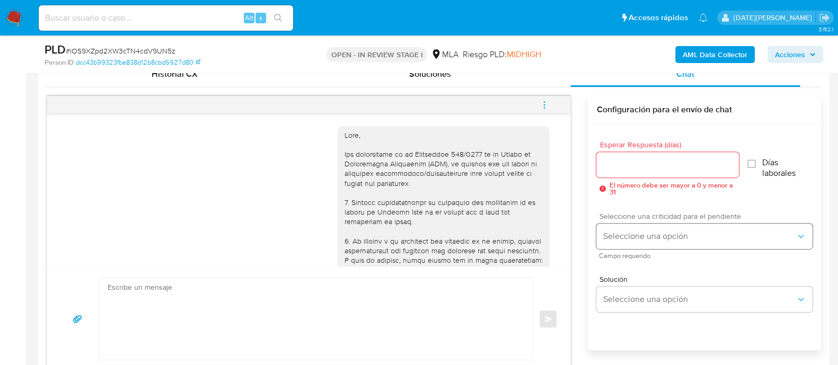
scroll to position [397, 0]
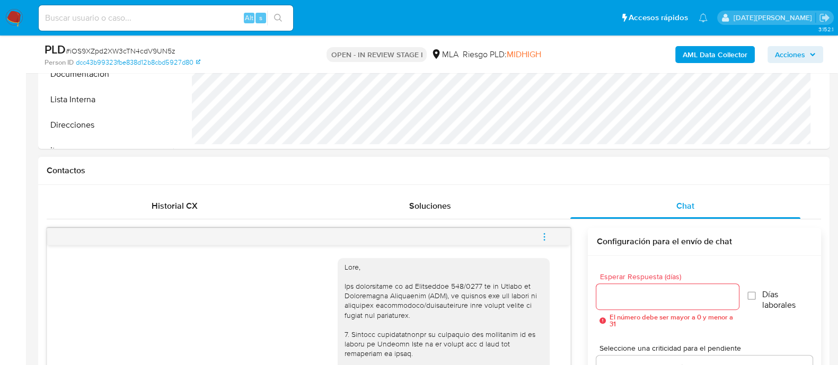
click at [543, 237] on icon "menu-action" at bounding box center [545, 237] width 10 height 10
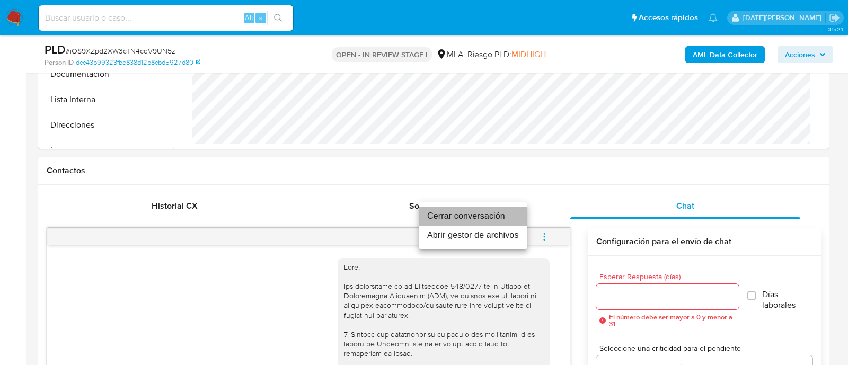
click at [454, 219] on li "Cerrar conversación" at bounding box center [473, 216] width 109 height 19
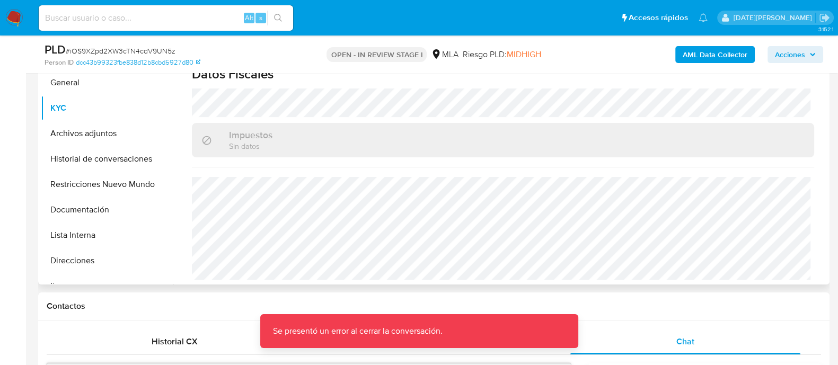
scroll to position [199, 0]
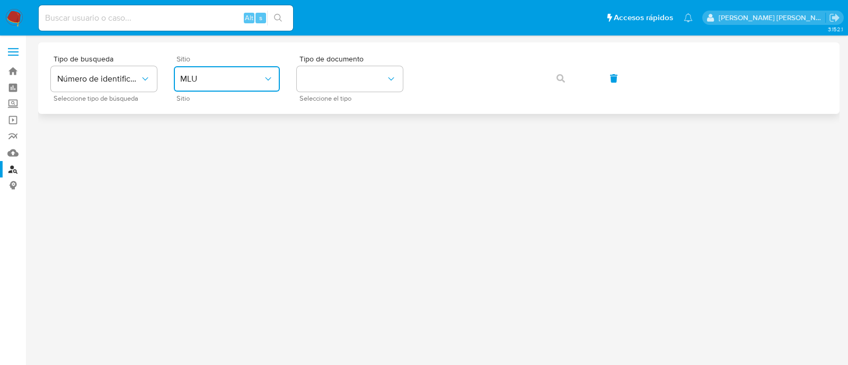
click at [241, 83] on span "MLU" at bounding box center [221, 79] width 83 height 11
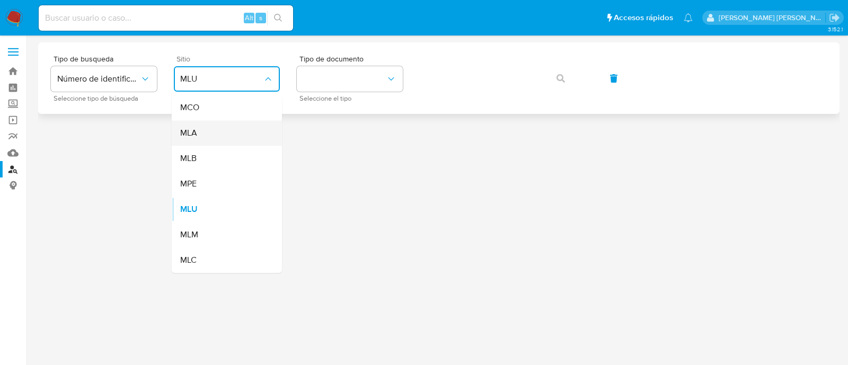
click at [233, 129] on div "MLA" at bounding box center [223, 132] width 87 height 25
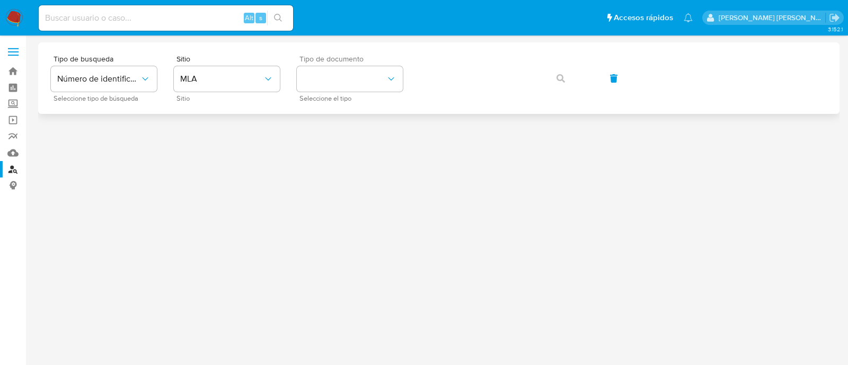
click at [341, 65] on div "Tipo de documento Seleccione el tipo" at bounding box center [350, 78] width 106 height 46
click at [344, 82] on button "identificationType" at bounding box center [350, 78] width 106 height 25
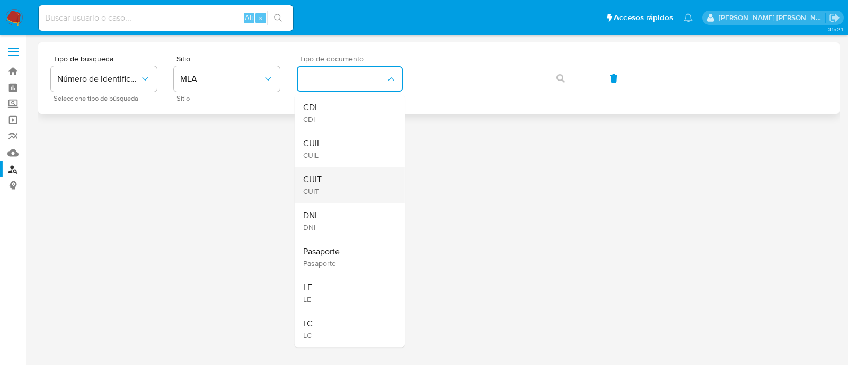
click at [353, 176] on div "CUIT CUIT" at bounding box center [346, 185] width 87 height 36
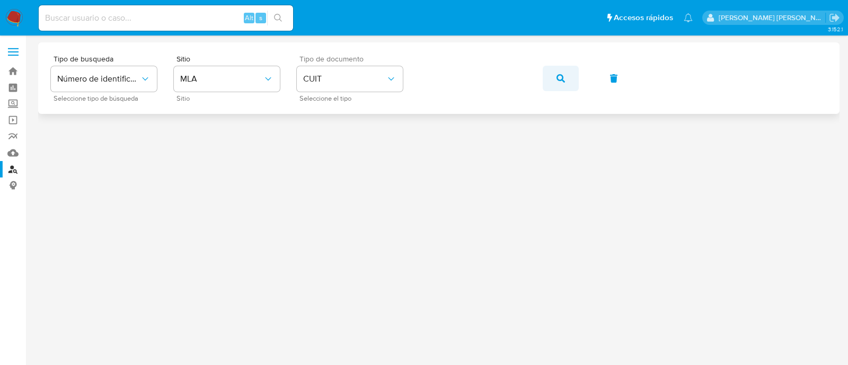
click at [567, 73] on button "button" at bounding box center [561, 78] width 36 height 25
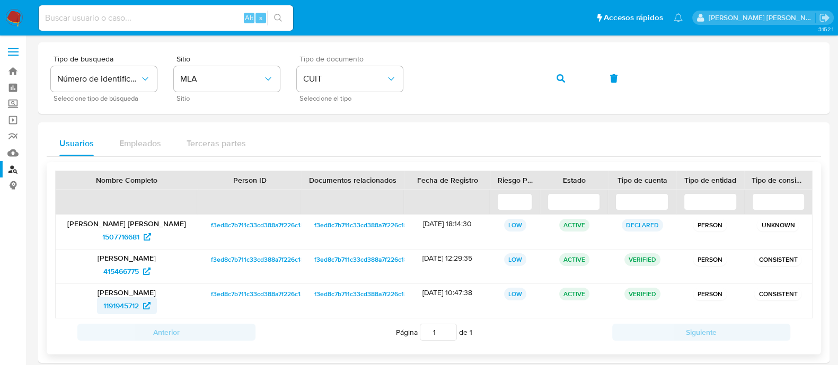
click at [130, 304] on span "1191945712" at bounding box center [121, 305] width 36 height 17
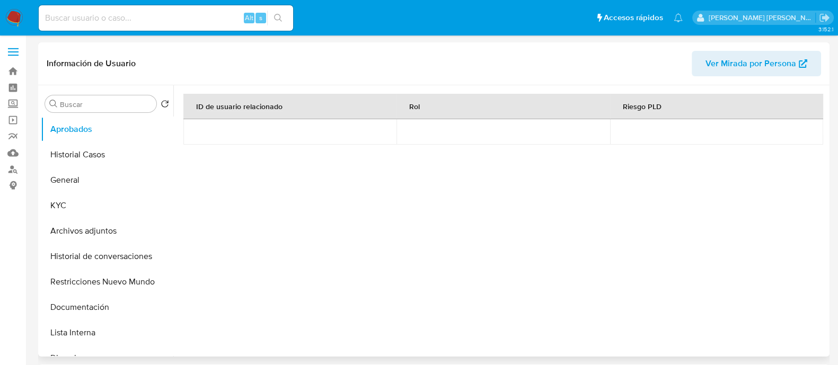
select select "10"
click at [102, 158] on button "Historial Casos" at bounding box center [103, 154] width 124 height 25
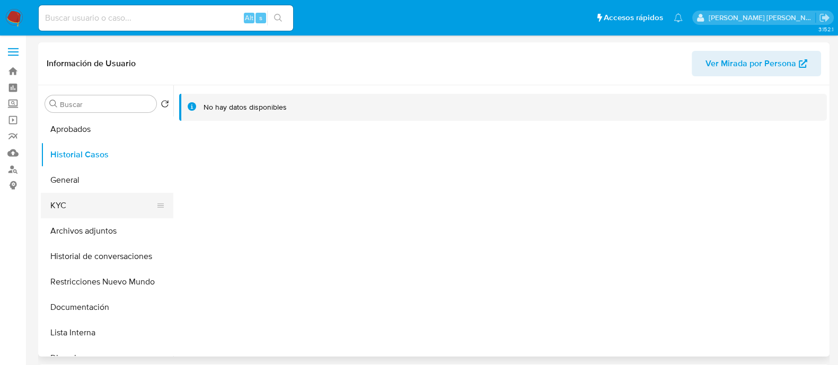
click at [70, 206] on button "KYC" at bounding box center [103, 205] width 124 height 25
